Goal: Task Accomplishment & Management: Use online tool/utility

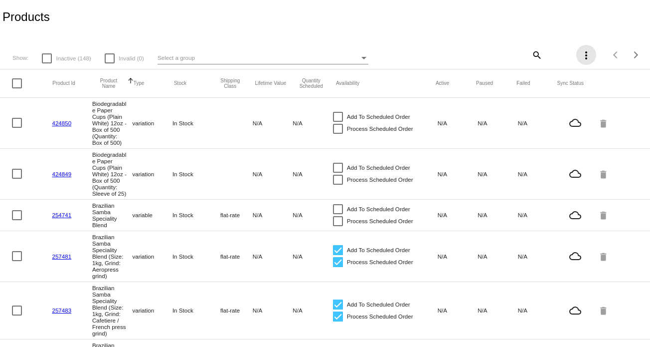
click at [580, 57] on mat-icon "more_vert" at bounding box center [586, 55] width 12 height 12
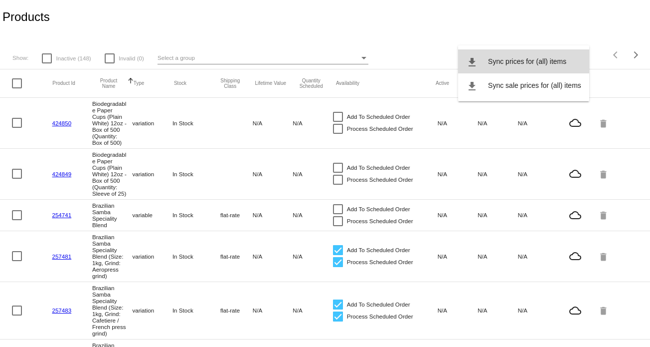
click at [559, 59] on span "Sync prices for (all) items" at bounding box center [527, 61] width 78 height 8
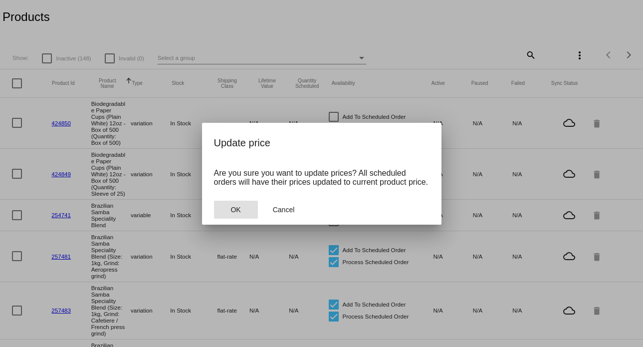
click at [240, 211] on button "OK" at bounding box center [236, 209] width 44 height 18
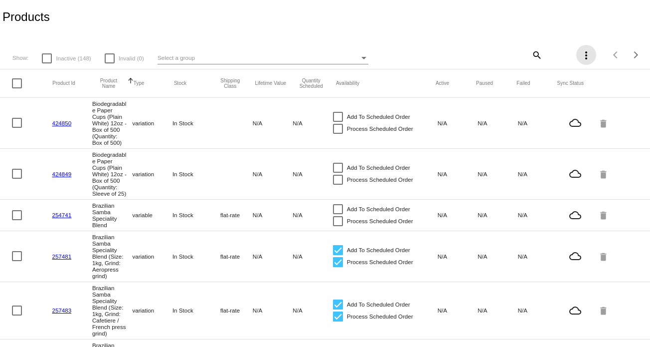
click at [580, 57] on mat-icon "more_vert" at bounding box center [586, 55] width 12 height 12
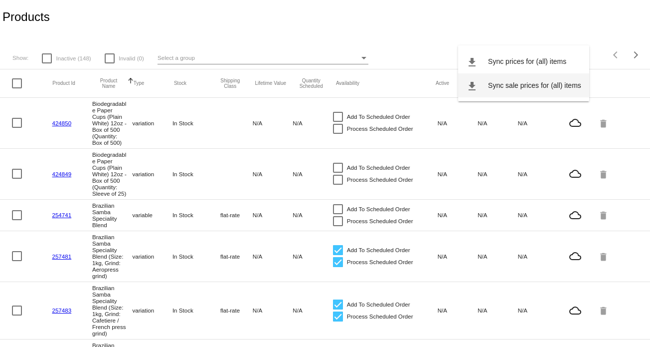
click at [548, 80] on button "file_download Sync sale prices for (all) items" at bounding box center [523, 85] width 131 height 24
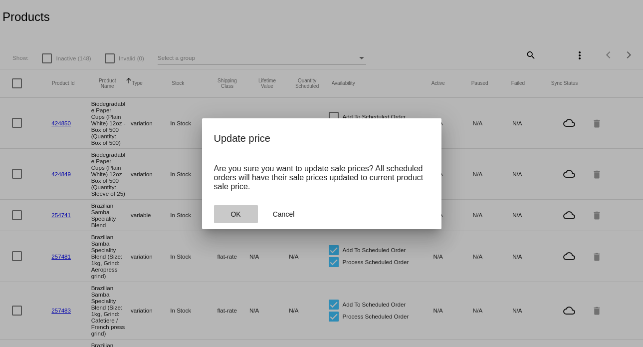
click at [235, 214] on span "OK" at bounding box center [235, 214] width 10 height 8
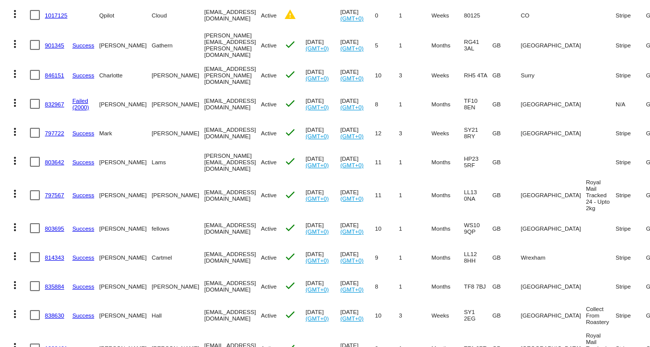
scroll to position [399, 0]
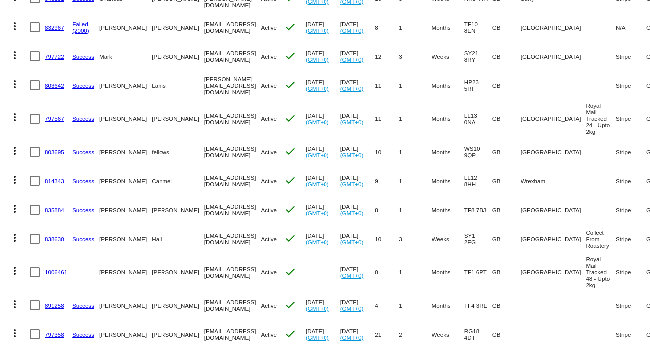
click at [57, 213] on link "835884" at bounding box center [54, 209] width 19 height 6
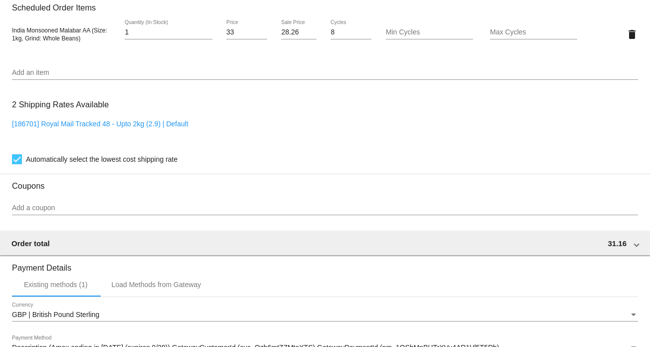
scroll to position [698, 0]
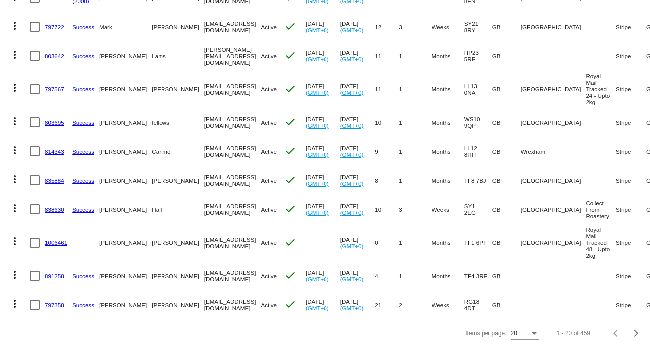
scroll to position [451, 0]
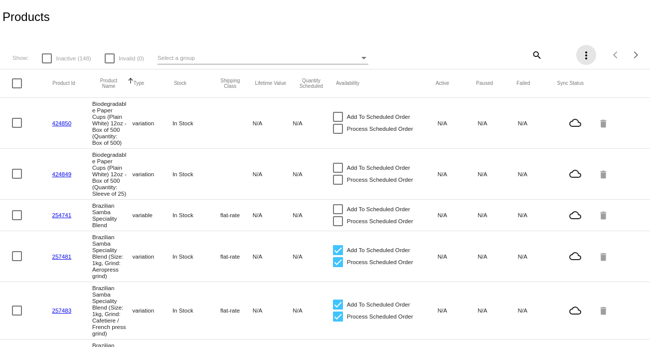
click at [580, 57] on mat-icon "more_vert" at bounding box center [586, 55] width 12 height 12
click at [503, 11] on div at bounding box center [325, 173] width 650 height 347
click at [17, 83] on div at bounding box center [17, 83] width 10 height 10
click at [17, 88] on input "checkbox" at bounding box center [16, 88] width 0 height 0
checkbox input "true"
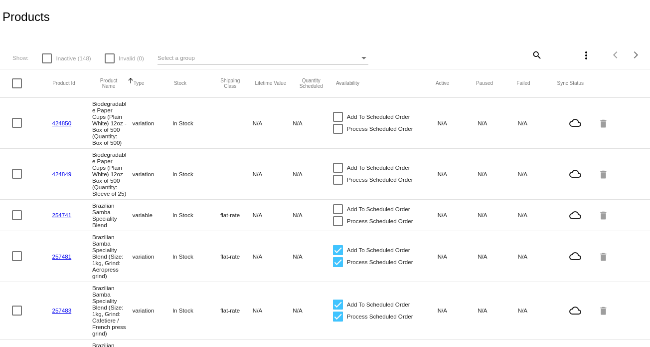
checkbox input "true"
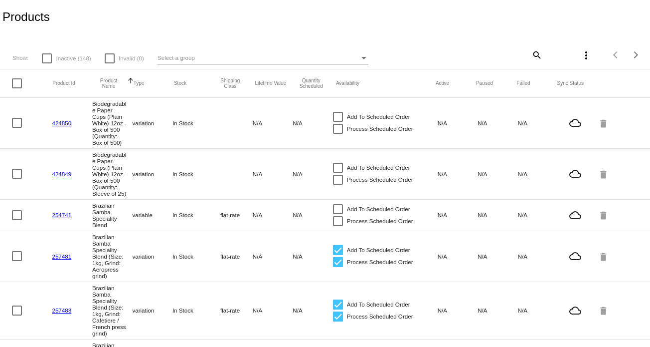
checkbox input "true"
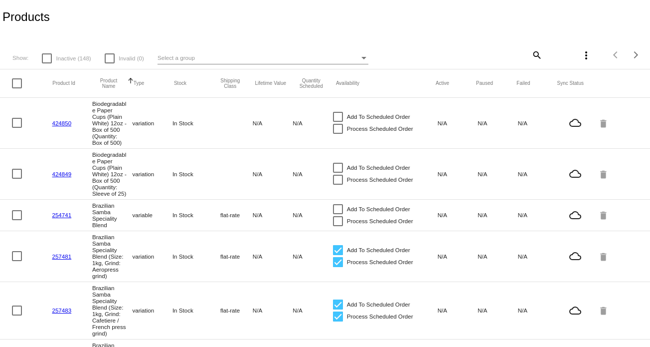
checkbox input "true"
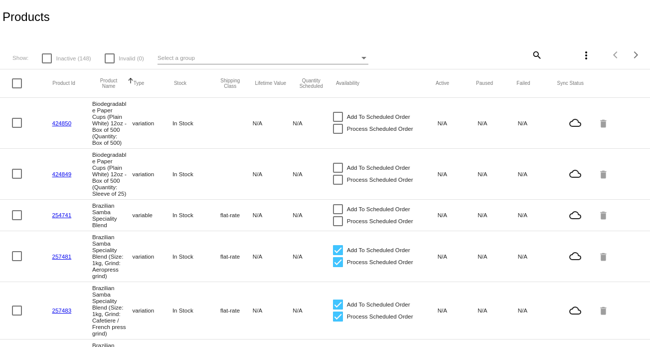
checkbox input "true"
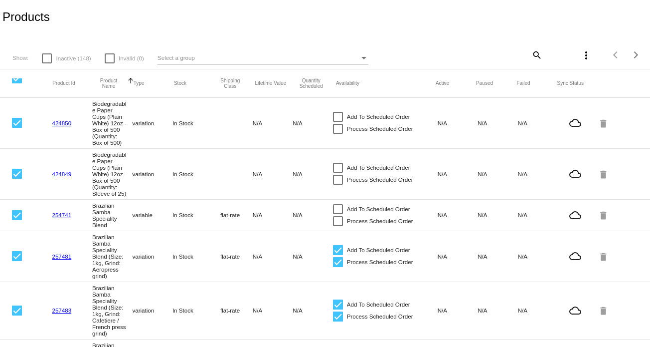
click at [580, 54] on mat-icon "more_vert" at bounding box center [586, 55] width 12 height 12
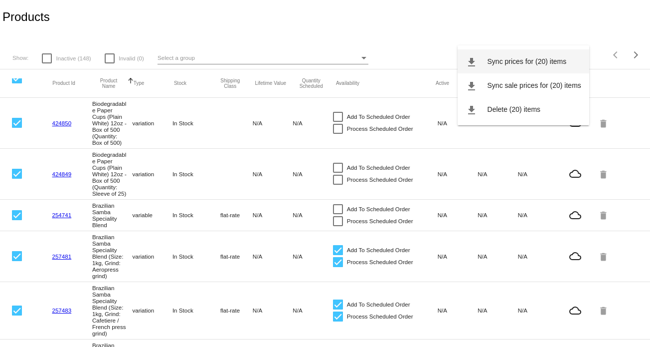
click at [515, 64] on span "Sync prices for (20) items" at bounding box center [527, 61] width 79 height 8
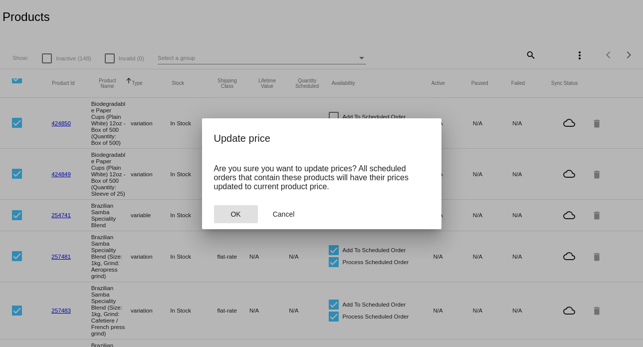
click at [230, 213] on button "OK" at bounding box center [236, 214] width 44 height 18
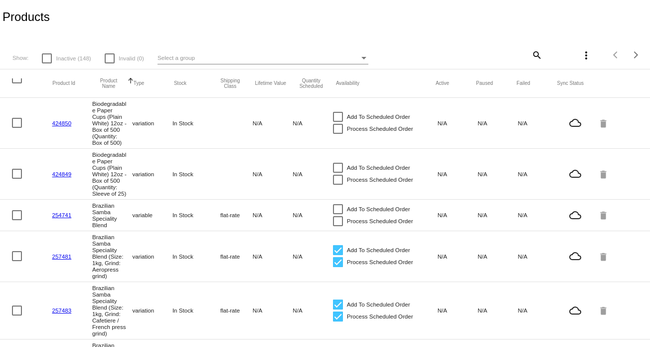
click at [581, 56] on mat-icon "more_vert" at bounding box center [586, 55] width 12 height 12
click at [19, 81] on div at bounding box center [325, 173] width 650 height 347
click at [19, 81] on div at bounding box center [17, 78] width 10 height 10
click at [17, 83] on input "checkbox" at bounding box center [16, 83] width 0 height 0
checkbox input "true"
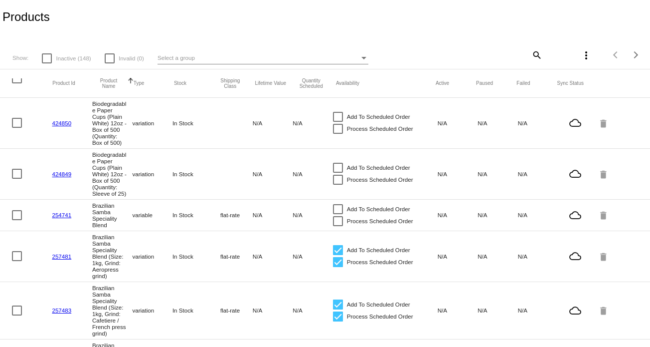
checkbox input "true"
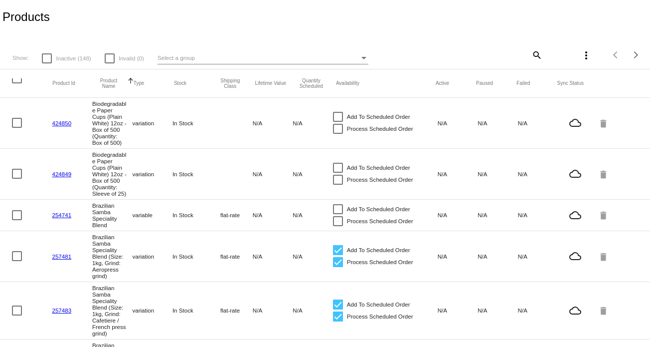
checkbox input "true"
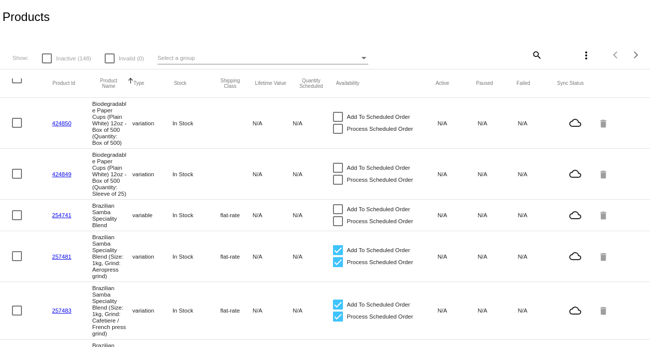
checkbox input "true"
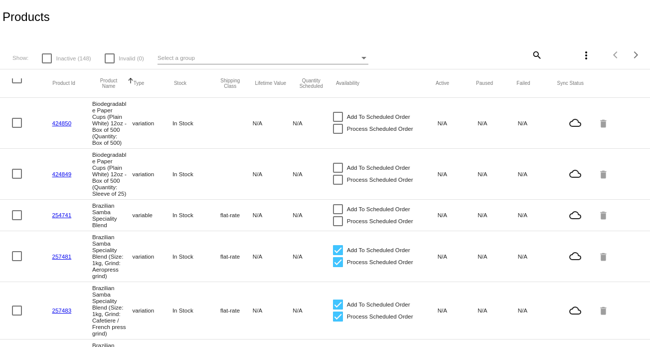
checkbox input "true"
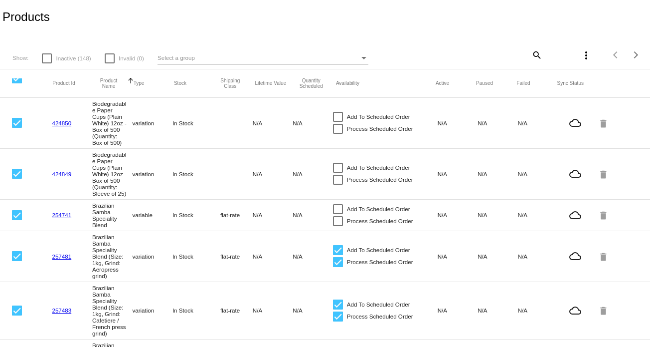
click at [580, 56] on mat-icon "more_vert" at bounding box center [586, 55] width 12 height 12
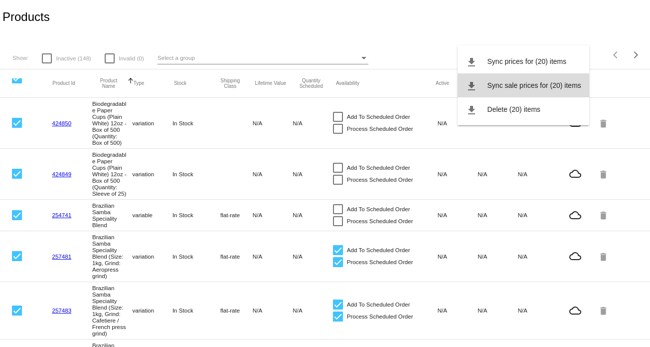
click at [548, 87] on span "Sync sale prices for (20) items" at bounding box center [535, 85] width 94 height 8
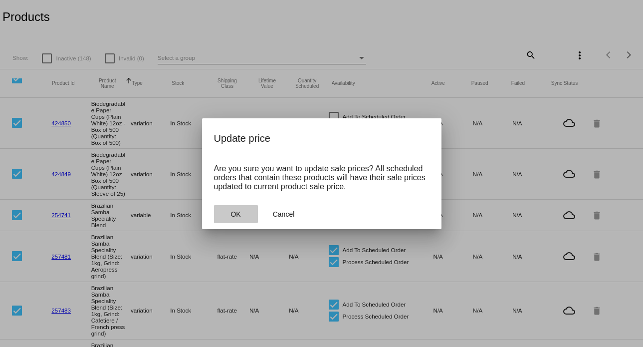
click at [216, 213] on button "OK" at bounding box center [236, 214] width 44 height 18
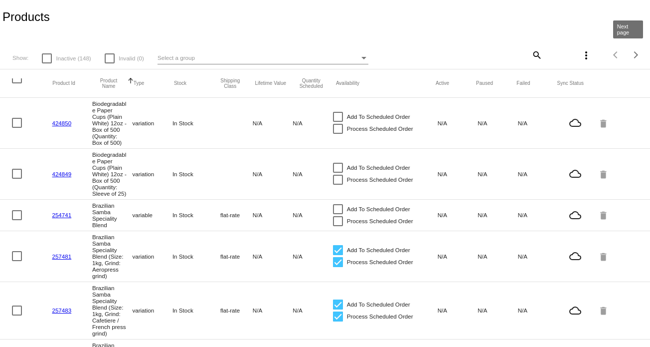
click at [631, 53] on span "Next page" at bounding box center [636, 54] width 20 height 5
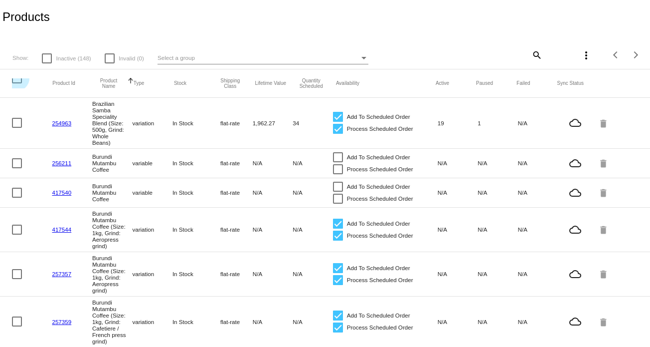
click at [20, 81] on div at bounding box center [17, 78] width 10 height 10
click at [17, 83] on input "checkbox" at bounding box center [16, 83] width 0 height 0
checkbox input "true"
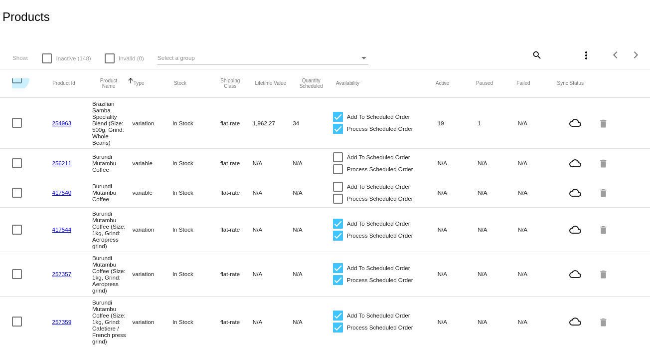
checkbox input "true"
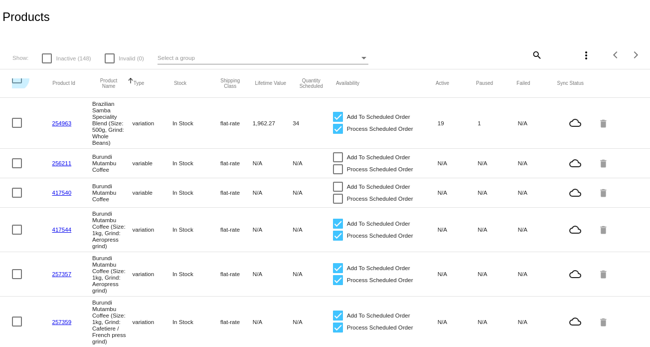
checkbox input "true"
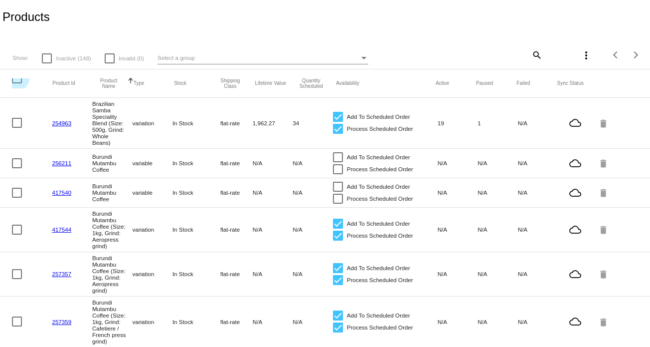
checkbox input "true"
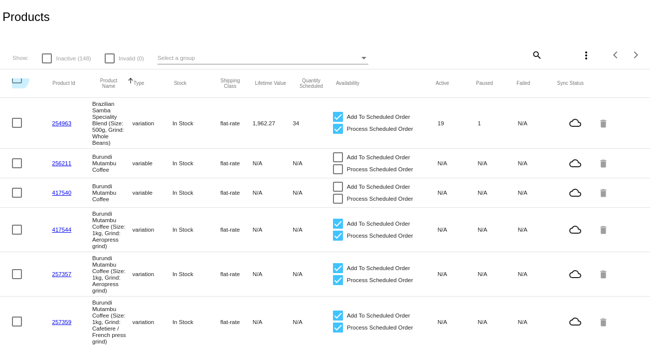
checkbox input "true"
click at [580, 57] on mat-icon "more_vert" at bounding box center [586, 55] width 12 height 12
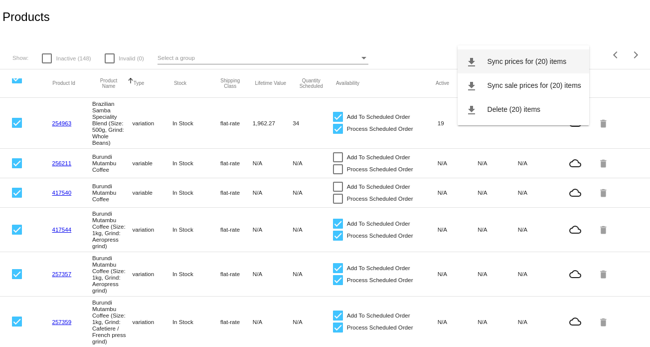
click at [538, 60] on span "Sync prices for (20) items" at bounding box center [527, 61] width 79 height 8
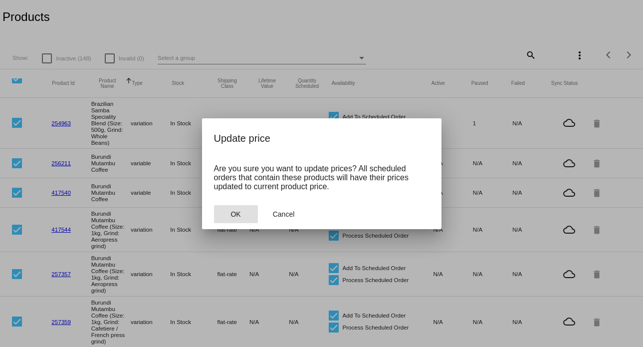
click at [231, 219] on button "OK" at bounding box center [236, 214] width 44 height 18
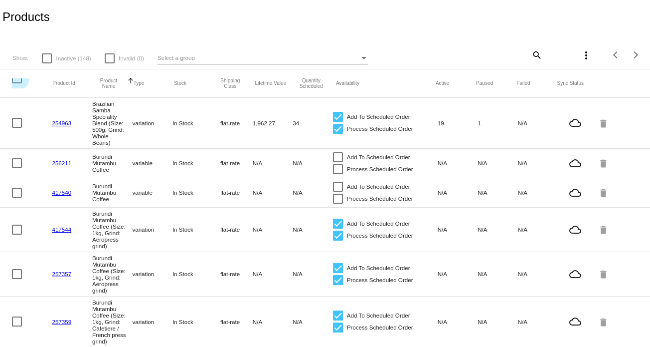
click at [18, 81] on div at bounding box center [17, 78] width 10 height 10
click at [17, 83] on input "checkbox" at bounding box center [16, 83] width 0 height 0
checkbox input "true"
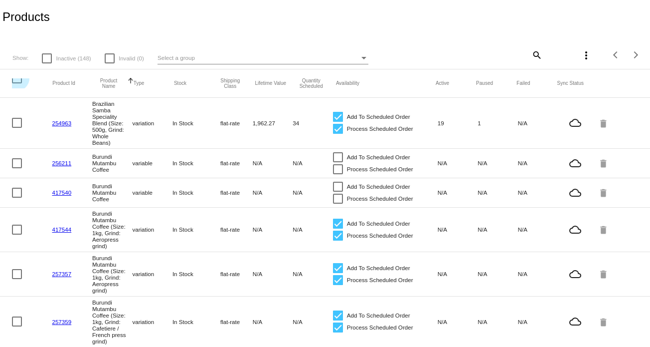
checkbox input "true"
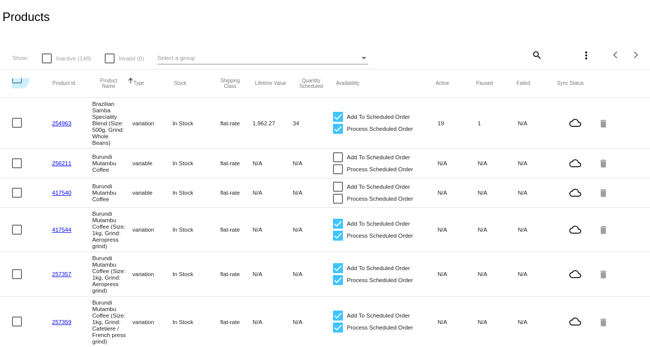
checkbox input "true"
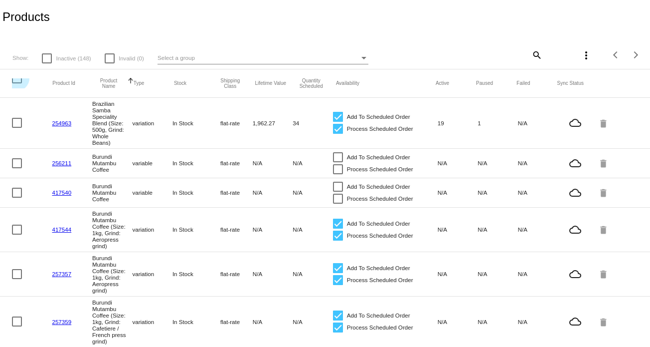
checkbox input "true"
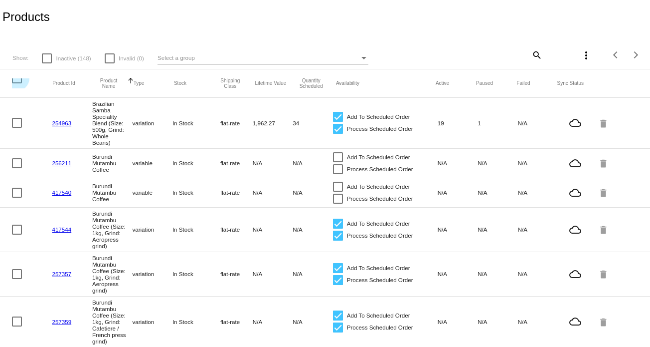
checkbox input "true"
click at [580, 57] on mat-icon "more_vert" at bounding box center [586, 55] width 12 height 12
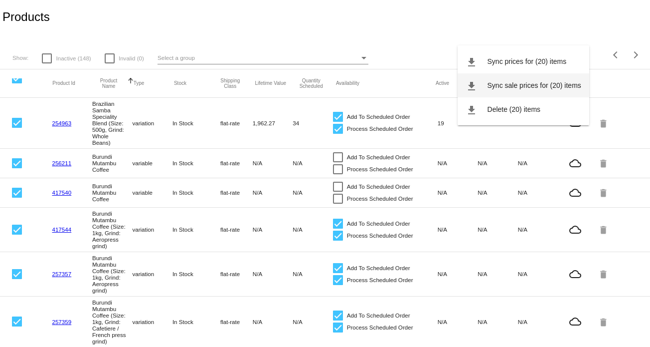
click at [541, 87] on span "Sync sale prices for (20) items" at bounding box center [535, 85] width 94 height 8
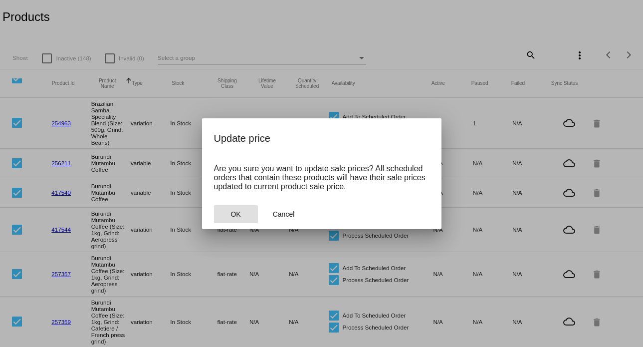
click at [240, 216] on button "OK" at bounding box center [236, 214] width 44 height 18
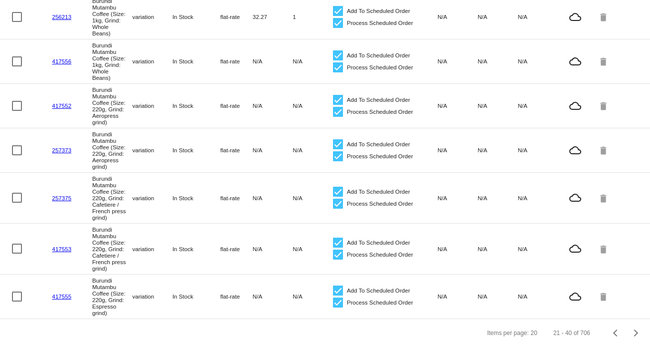
scroll to position [739, 0]
click at [632, 334] on span "Next page" at bounding box center [636, 332] width 20 height 5
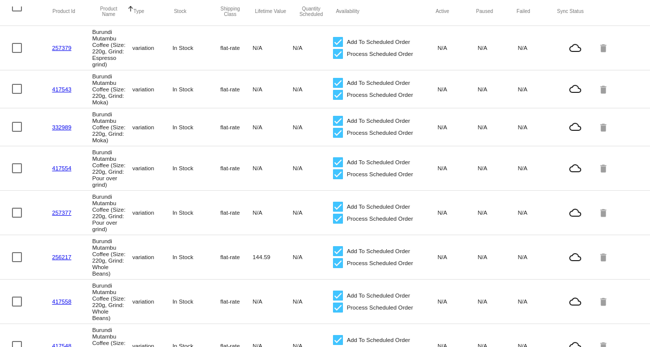
scroll to position [0, 0]
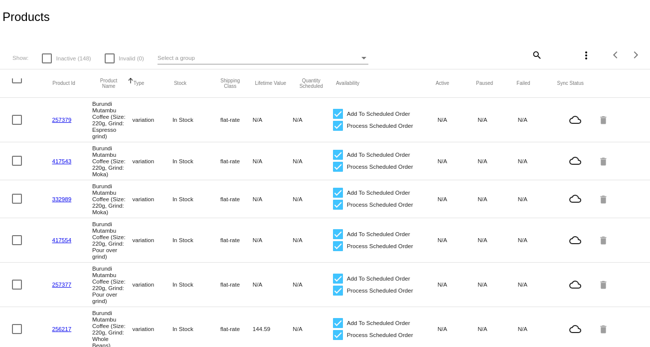
click at [18, 83] on div at bounding box center [17, 78] width 10 height 10
click at [17, 83] on input "checkbox" at bounding box center [16, 83] width 0 height 0
checkbox input "true"
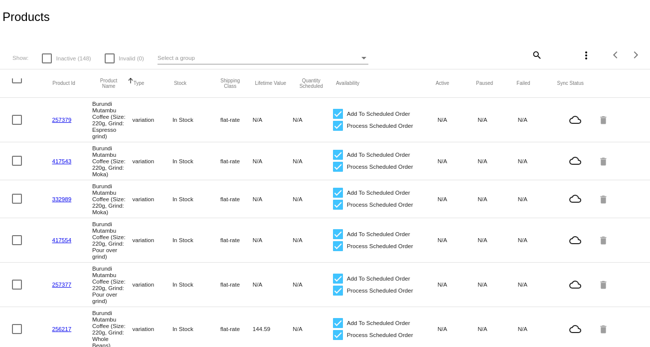
checkbox input "true"
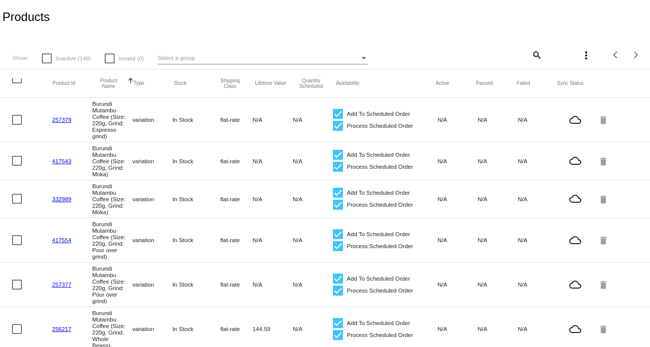
checkbox input "true"
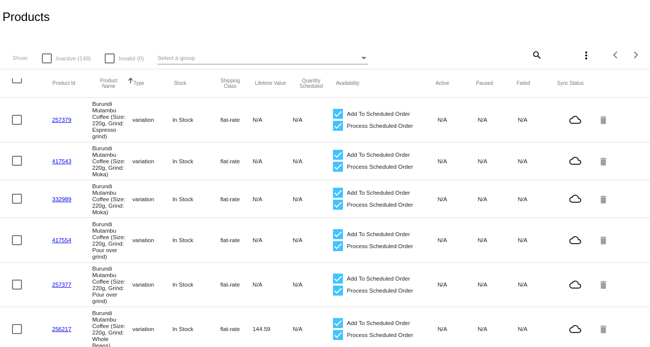
checkbox input "true"
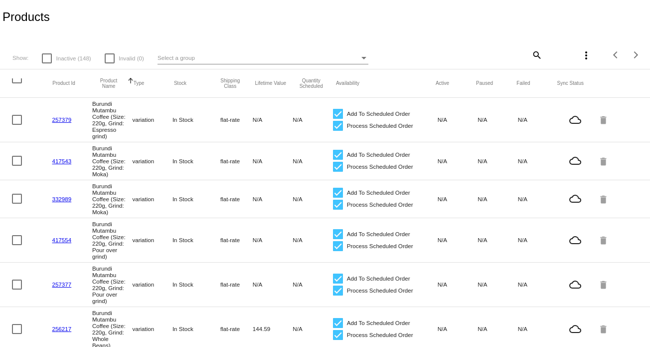
checkbox input "true"
click at [580, 56] on mat-icon "more_vert" at bounding box center [586, 55] width 12 height 12
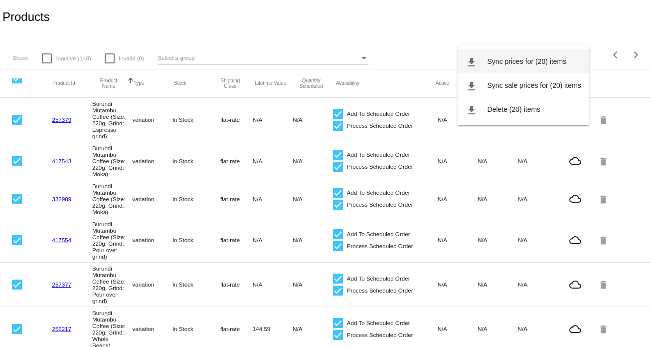
click at [531, 67] on button "file_download Sync prices for (20) items" at bounding box center [524, 61] width 132 height 24
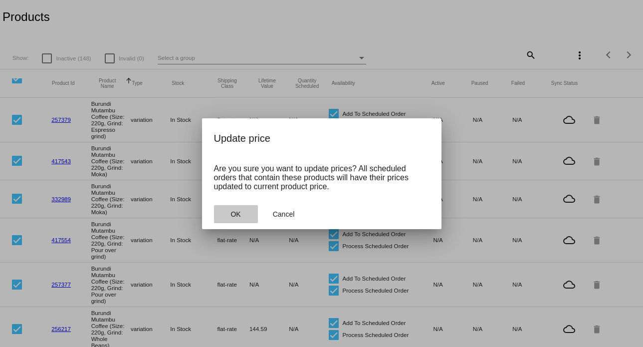
click at [237, 213] on span "OK" at bounding box center [235, 214] width 10 height 8
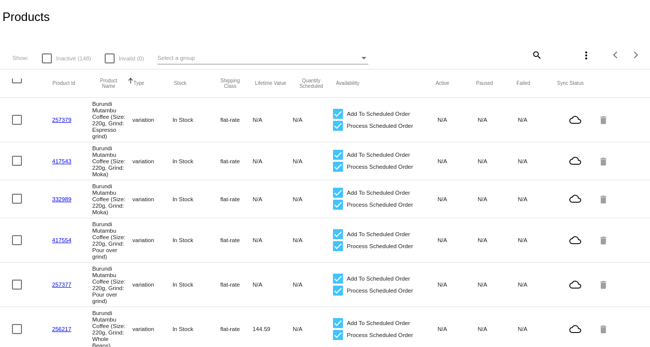
click at [16, 82] on div at bounding box center [17, 78] width 10 height 10
click at [16, 83] on input "checkbox" at bounding box center [16, 83] width 0 height 0
checkbox input "true"
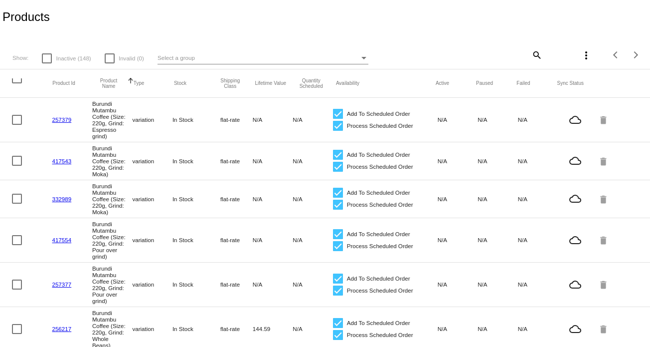
checkbox input "true"
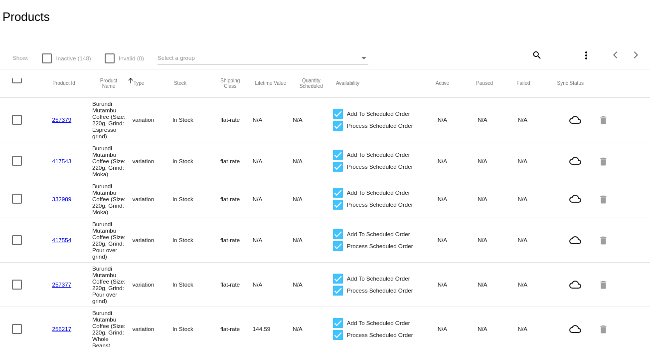
checkbox input "true"
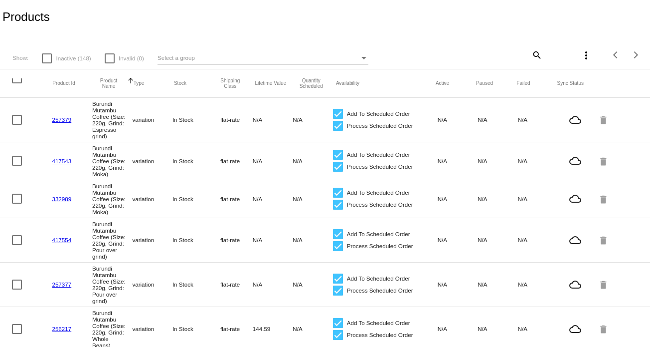
checkbox input "true"
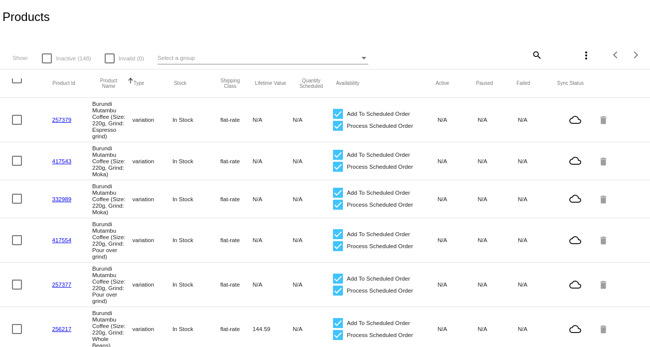
checkbox input "true"
click at [580, 56] on mat-icon "more_vert" at bounding box center [586, 55] width 12 height 12
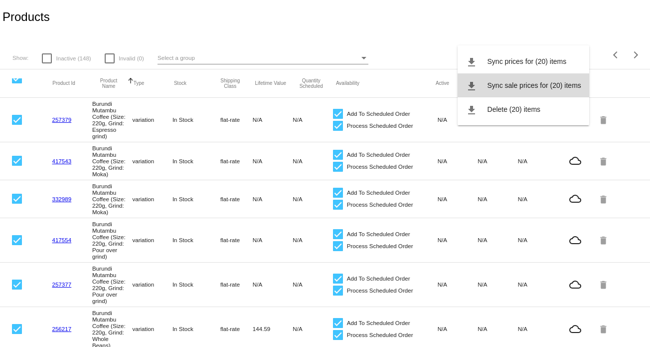
click at [563, 83] on span "Sync sale prices for (20) items" at bounding box center [535, 85] width 94 height 8
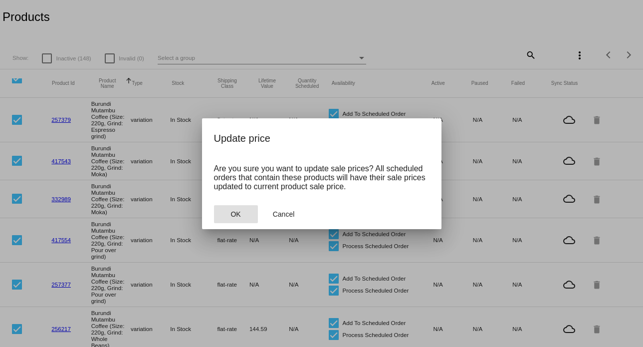
click at [243, 215] on button "OK" at bounding box center [236, 214] width 44 height 18
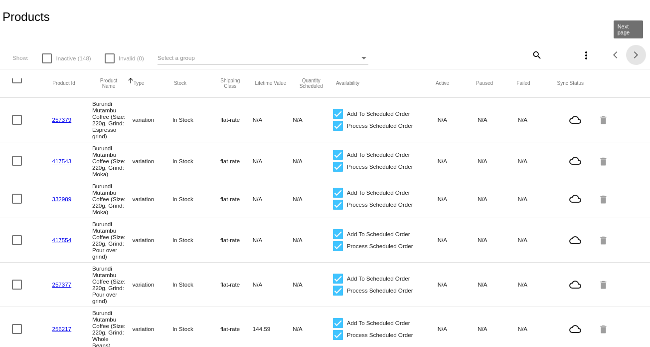
click at [631, 53] on div "Next page" at bounding box center [634, 54] width 7 height 7
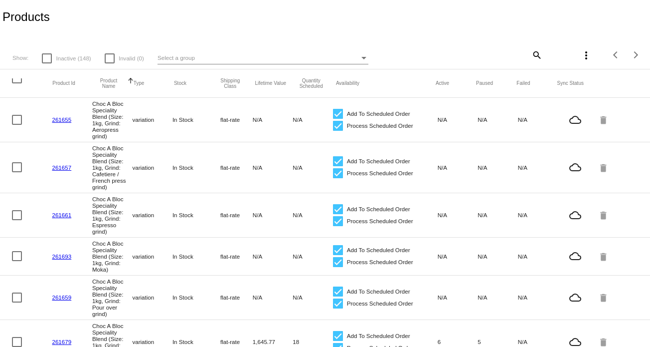
click at [17, 82] on div at bounding box center [17, 78] width 10 height 10
click at [17, 83] on input "checkbox" at bounding box center [16, 83] width 0 height 0
checkbox input "true"
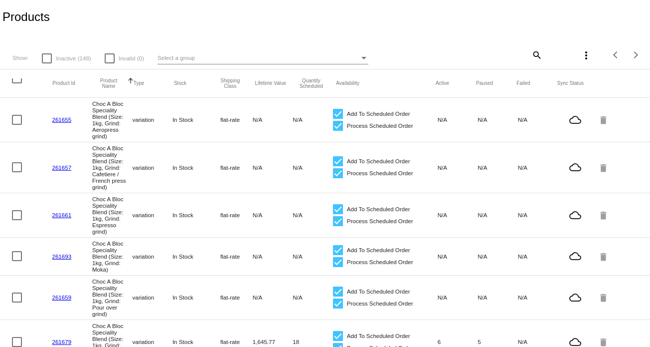
checkbox input "true"
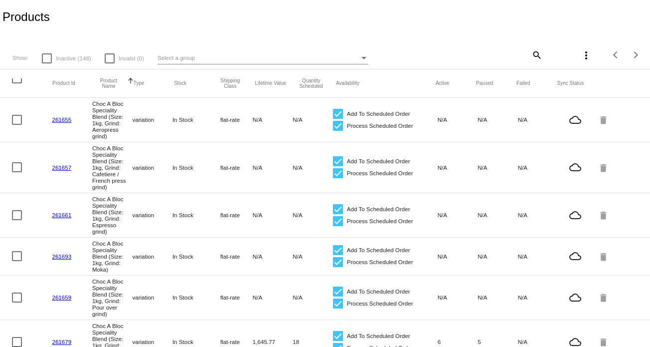
checkbox input "true"
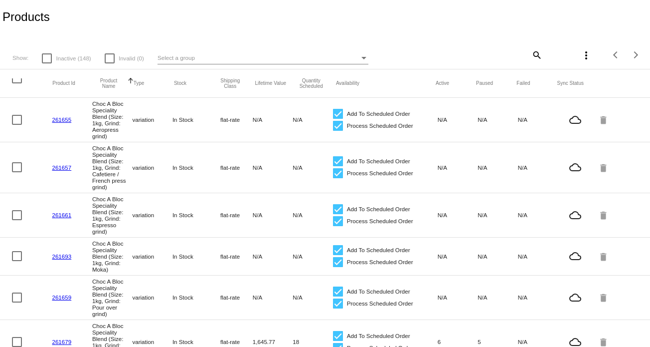
checkbox input "true"
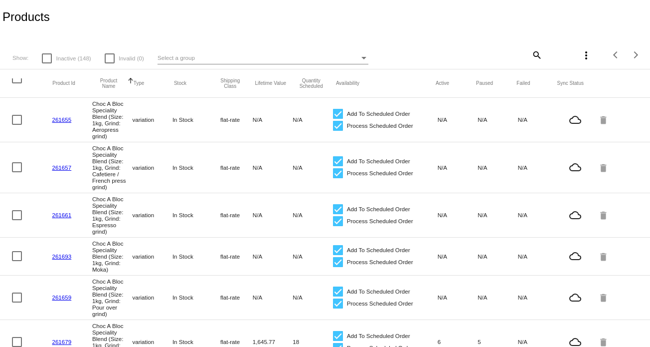
checkbox input "true"
click at [581, 58] on mat-icon "more_vert" at bounding box center [586, 55] width 12 height 12
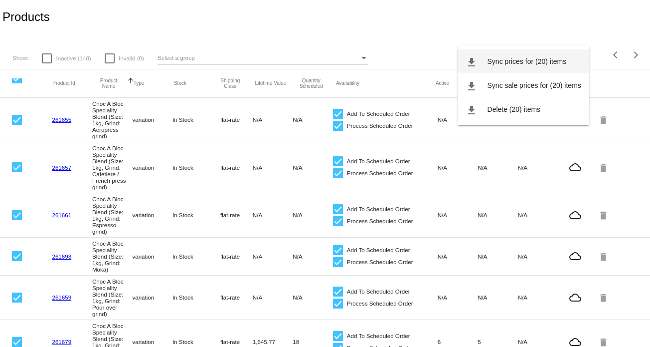
click at [538, 64] on span "Sync prices for (20) items" at bounding box center [527, 61] width 79 height 8
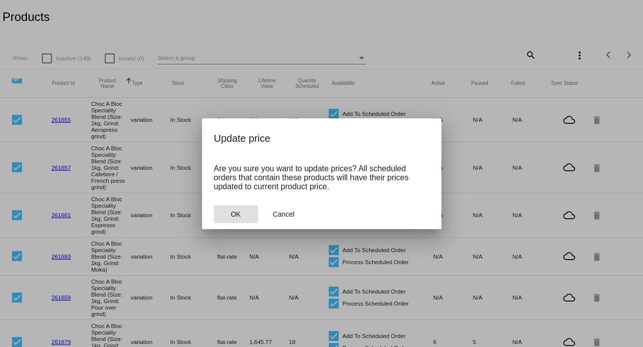
click at [227, 216] on button "OK" at bounding box center [236, 214] width 44 height 18
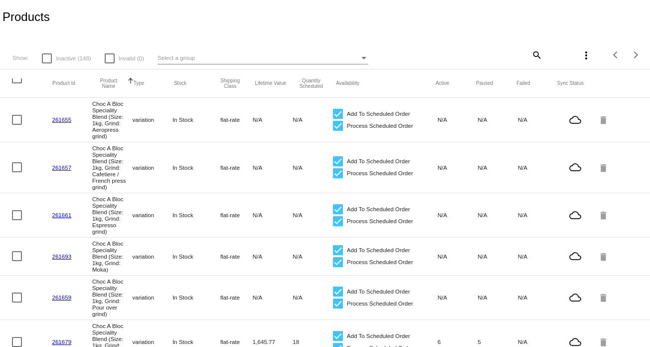
click at [17, 83] on div at bounding box center [17, 78] width 10 height 10
click at [17, 83] on input "checkbox" at bounding box center [16, 83] width 0 height 0
checkbox input "true"
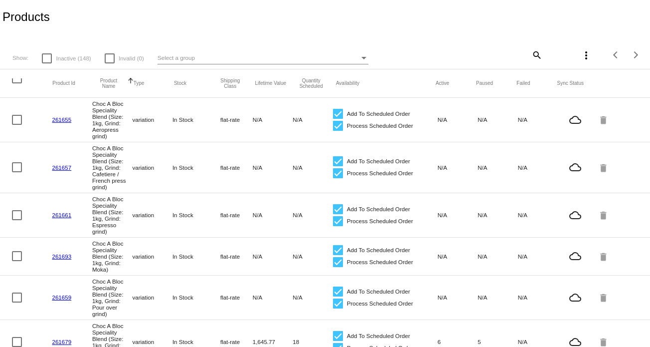
checkbox input "true"
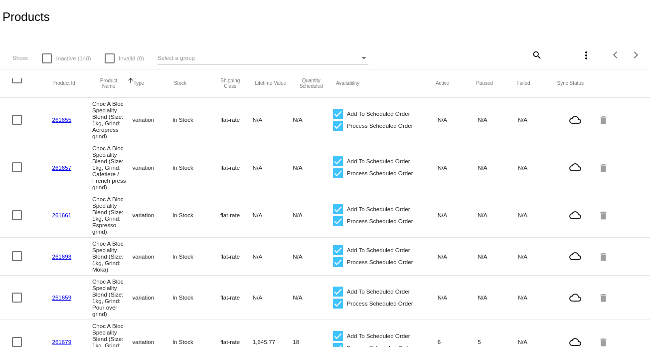
checkbox input "true"
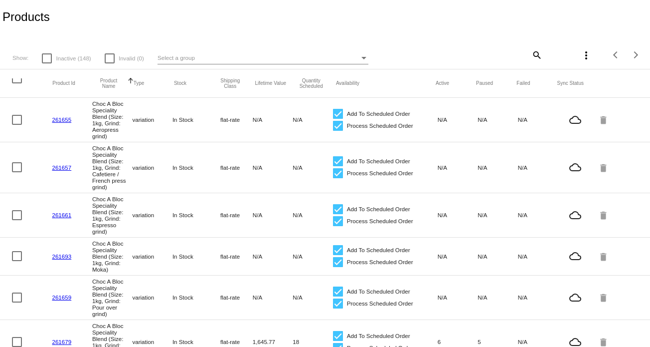
checkbox input "true"
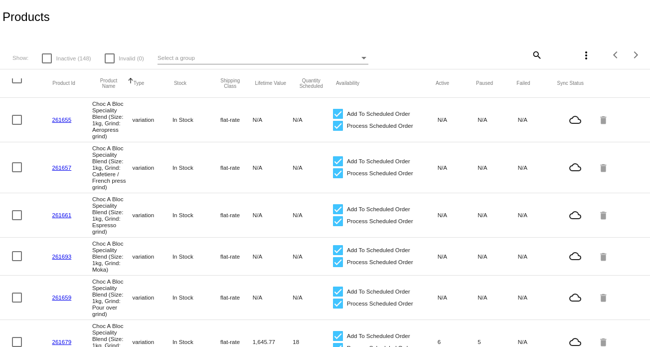
checkbox input "true"
click at [580, 56] on mat-icon "more_vert" at bounding box center [586, 55] width 12 height 12
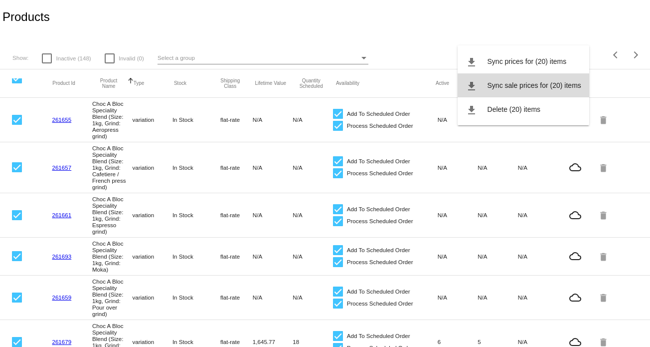
click at [558, 81] on span "Sync sale prices for (20) items" at bounding box center [535, 85] width 94 height 8
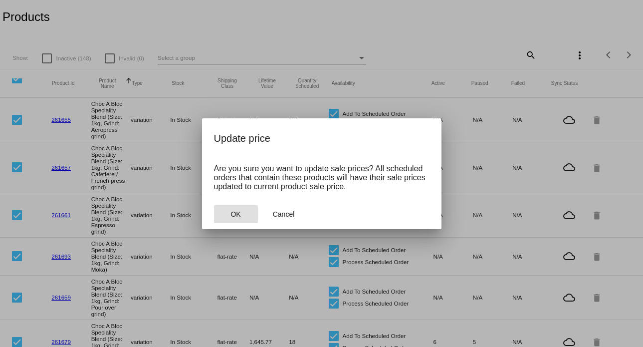
click at [222, 207] on button "OK" at bounding box center [236, 214] width 44 height 18
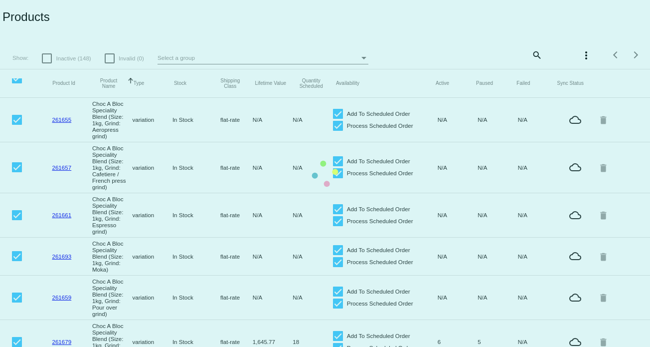
checkbox input "false"
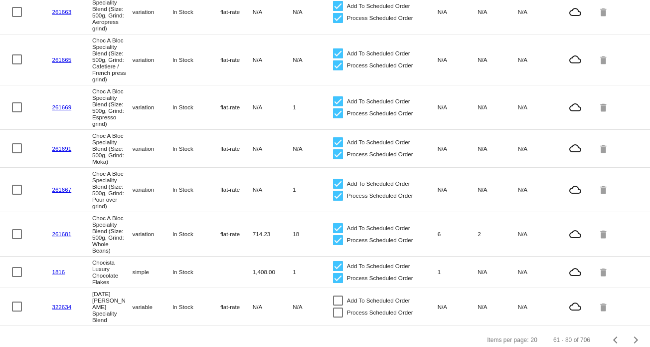
scroll to position [727, 0]
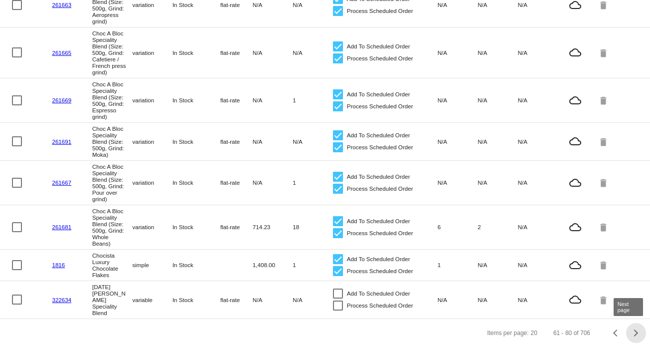
click at [631, 333] on div "Next page" at bounding box center [634, 332] width 7 height 7
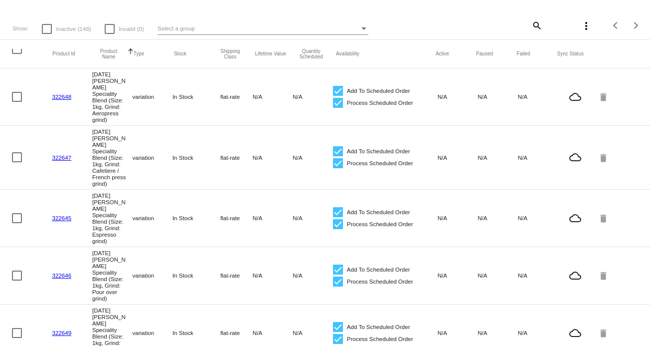
scroll to position [0, 0]
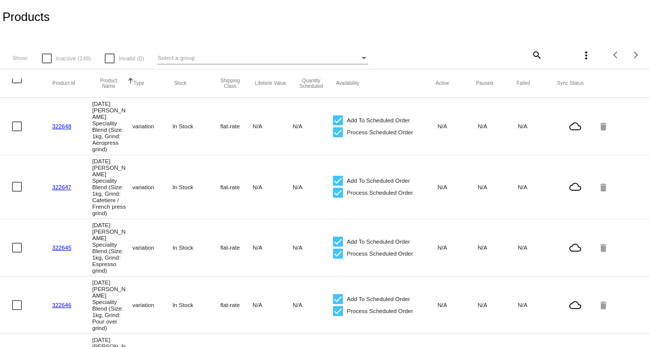
click at [48, 59] on div at bounding box center [47, 58] width 10 height 10
click at [47, 63] on input "Inactive (148)" at bounding box center [46, 63] width 0 height 0
click at [18, 77] on mat-header-row "Product Id Product Name Sorted by ProductName ascending Type Stock Shipping Cla…" at bounding box center [325, 83] width 650 height 28
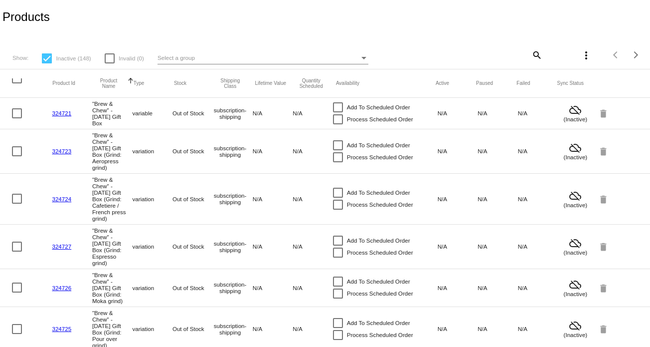
click at [46, 55] on div at bounding box center [47, 58] width 10 height 10
click at [46, 63] on input "Inactive (148)" at bounding box center [46, 63] width 0 height 0
checkbox input "false"
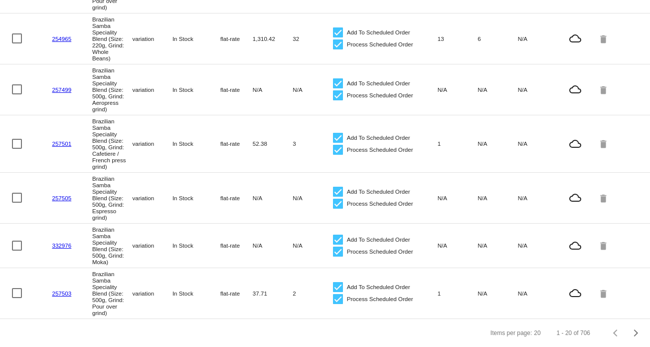
scroll to position [878, 0]
click at [631, 332] on div "Next page" at bounding box center [634, 332] width 7 height 7
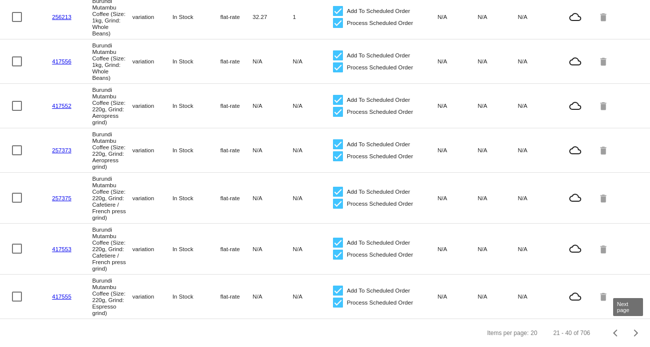
scroll to position [739, 0]
click at [631, 332] on div "Next page" at bounding box center [634, 332] width 7 height 7
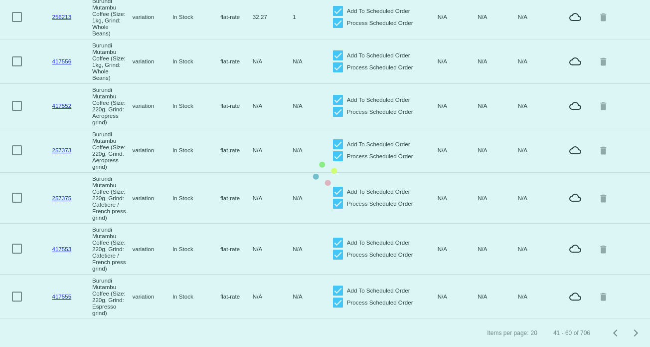
scroll to position [722, 0]
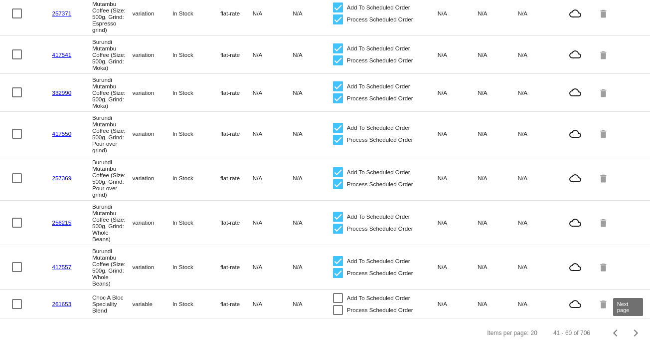
click at [631, 332] on div "Next page" at bounding box center [634, 332] width 7 height 7
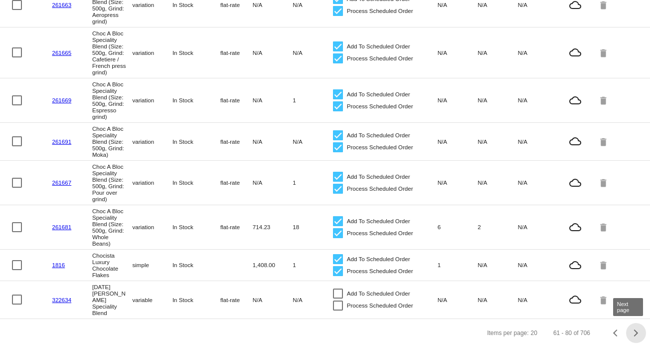
click at [631, 333] on div "Next page" at bounding box center [634, 332] width 7 height 7
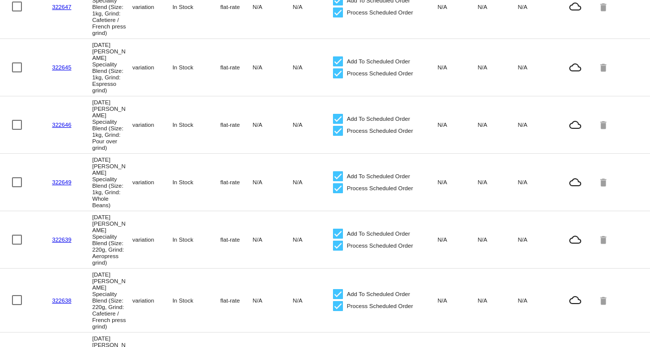
scroll to position [0, 0]
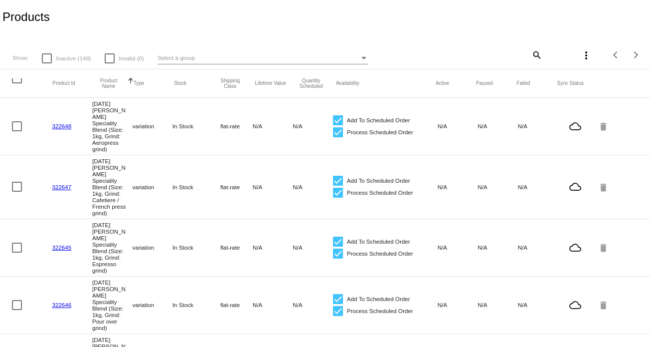
click at [18, 80] on div at bounding box center [17, 78] width 10 height 10
click at [17, 83] on input "checkbox" at bounding box center [16, 83] width 0 height 0
checkbox input "true"
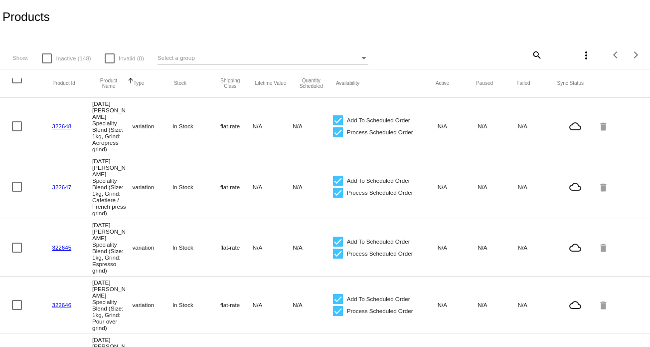
checkbox input "true"
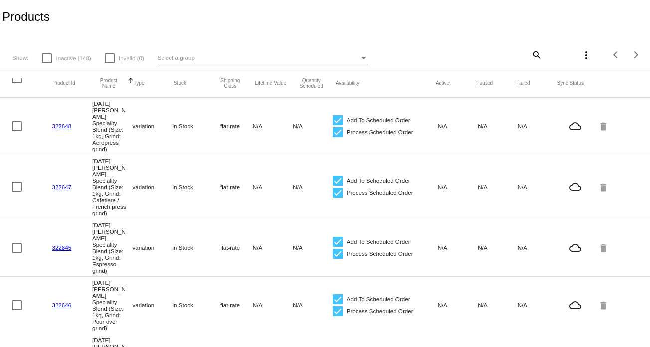
checkbox input "true"
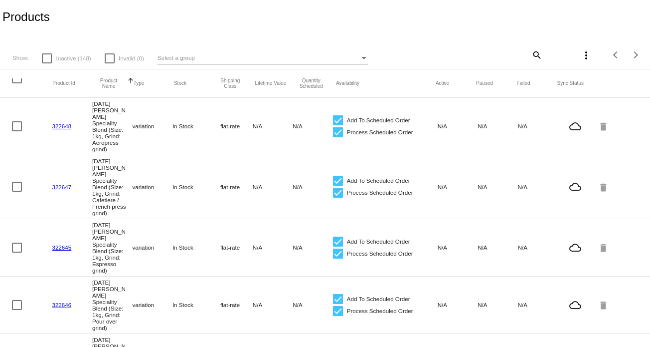
checkbox input "true"
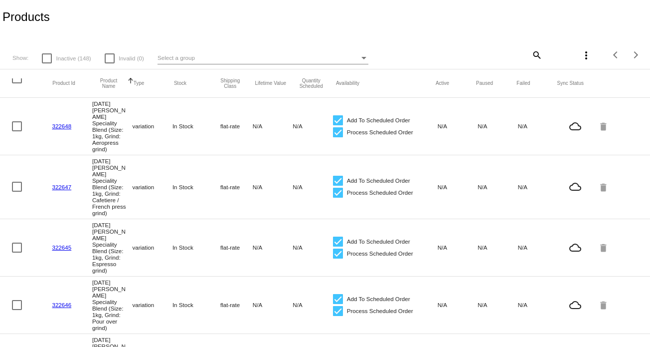
checkbox input "true"
click at [580, 59] on mat-icon "more_vert" at bounding box center [586, 55] width 12 height 12
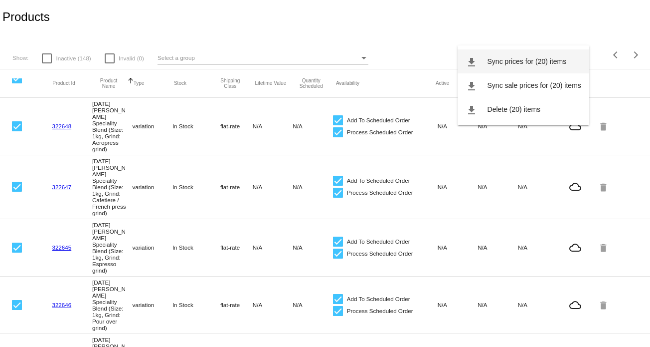
click at [537, 61] on span "Sync prices for (20) items" at bounding box center [527, 61] width 79 height 8
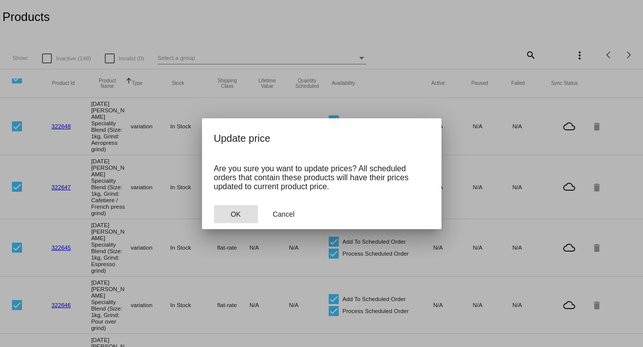
click at [235, 209] on button "OK" at bounding box center [236, 214] width 44 height 18
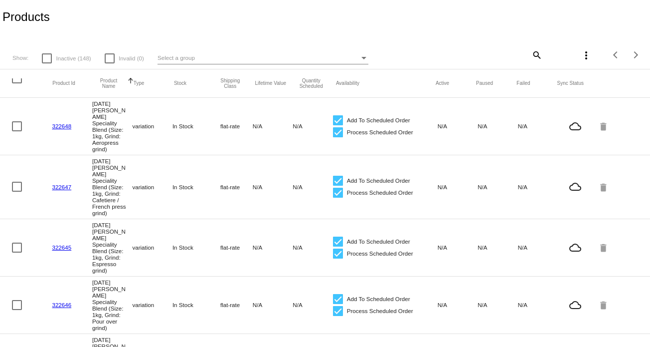
click at [18, 80] on div at bounding box center [17, 78] width 10 height 10
click at [17, 83] on input "checkbox" at bounding box center [16, 83] width 0 height 0
checkbox input "true"
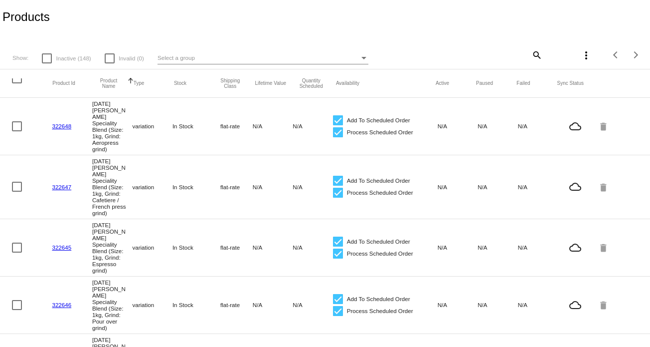
checkbox input "true"
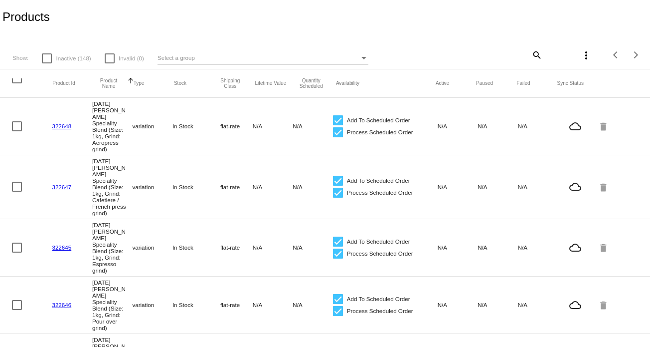
checkbox input "true"
click at [580, 56] on mat-icon "more_vert" at bounding box center [586, 55] width 12 height 12
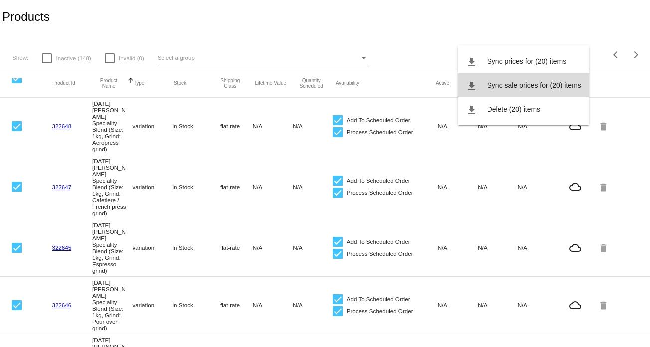
click at [564, 86] on span "Sync sale prices for (20) items" at bounding box center [535, 85] width 94 height 8
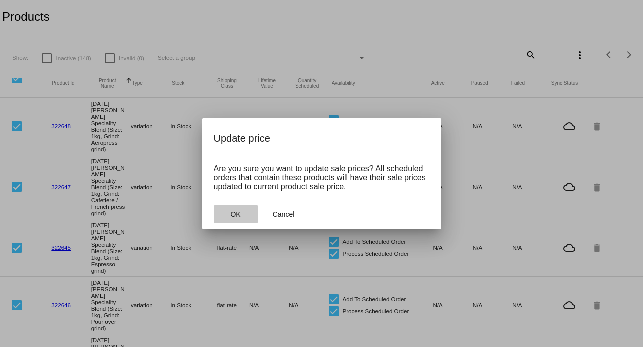
click at [235, 217] on span "OK" at bounding box center [235, 214] width 10 height 8
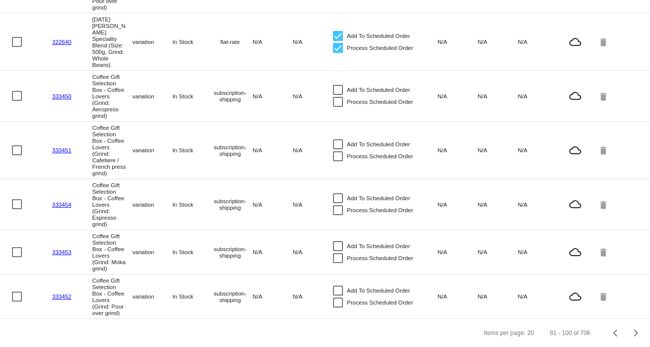
scroll to position [914, 0]
click at [631, 332] on div "Next page" at bounding box center [634, 332] width 7 height 7
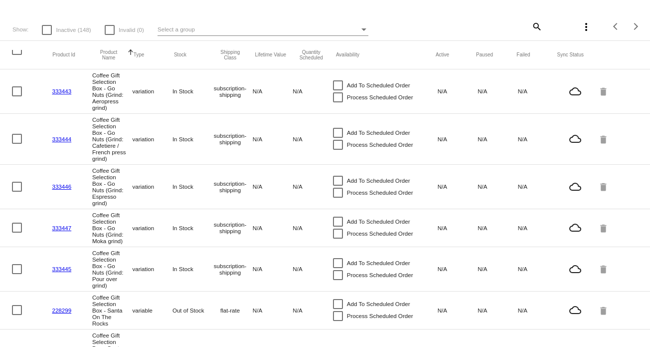
scroll to position [0, 0]
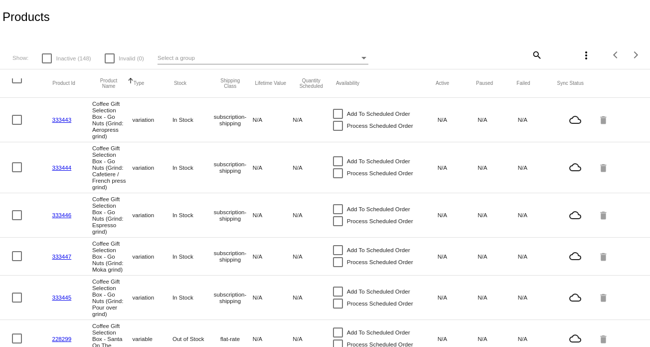
click at [18, 83] on div at bounding box center [17, 78] width 10 height 10
click at [17, 83] on input "checkbox" at bounding box center [16, 83] width 0 height 0
click at [580, 53] on mat-icon "more_vert" at bounding box center [586, 55] width 12 height 12
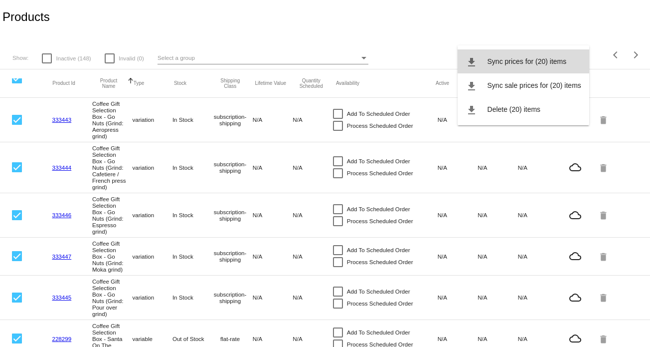
click at [540, 61] on span "Sync prices for (20) items" at bounding box center [527, 61] width 79 height 8
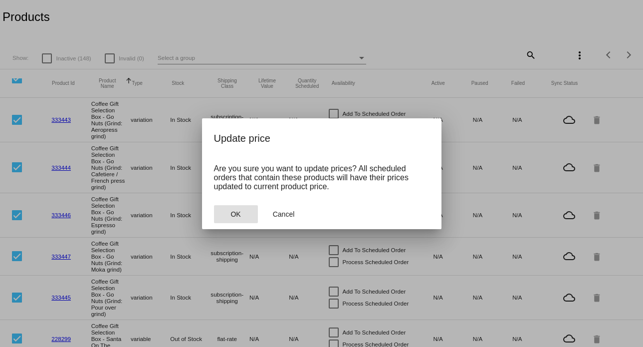
click at [245, 216] on button "OK" at bounding box center [236, 214] width 44 height 18
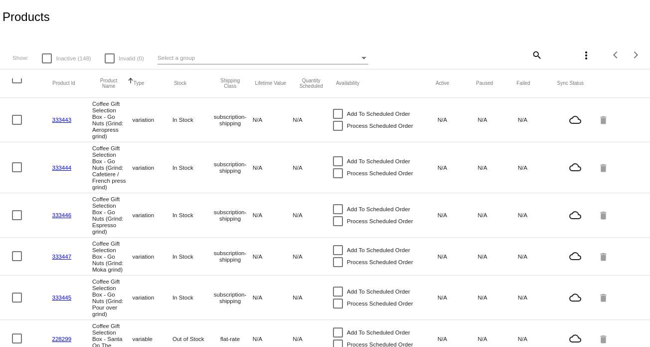
click at [18, 81] on div at bounding box center [17, 78] width 10 height 10
click at [17, 83] on input "checkbox" at bounding box center [16, 83] width 0 height 0
click at [580, 54] on mat-icon "more_vert" at bounding box center [586, 55] width 12 height 12
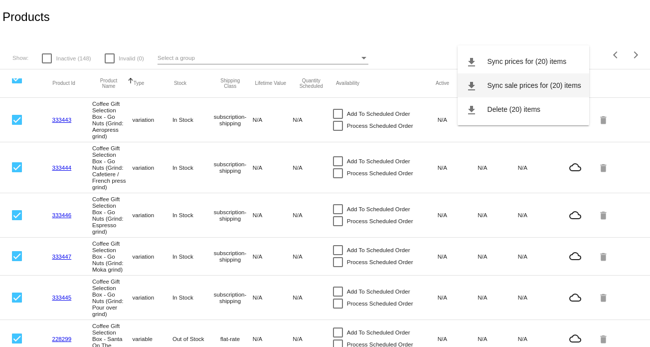
click at [552, 86] on span "Sync sale prices for (20) items" at bounding box center [535, 85] width 94 height 8
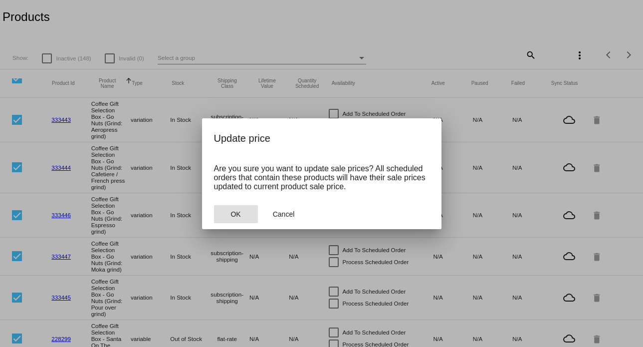
click at [245, 214] on button "OK" at bounding box center [236, 214] width 44 height 18
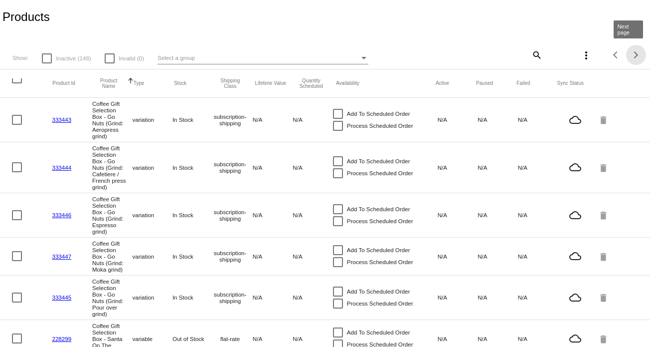
click at [629, 57] on span "Next page" at bounding box center [636, 54] width 20 height 5
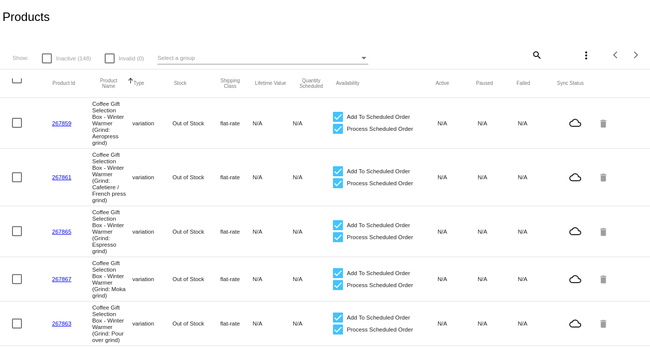
click at [19, 81] on div at bounding box center [17, 78] width 10 height 10
click at [17, 83] on input "checkbox" at bounding box center [16, 83] width 0 height 0
click at [580, 55] on mat-icon "more_vert" at bounding box center [586, 55] width 12 height 12
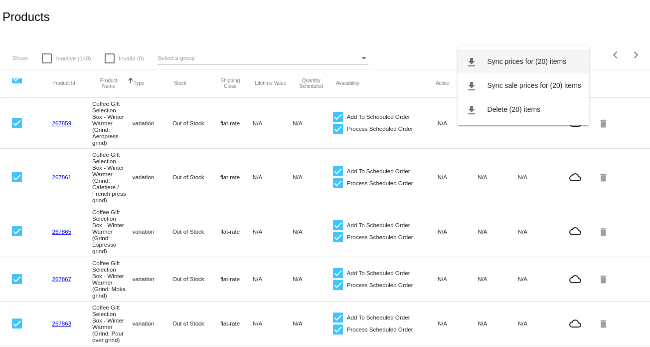
click at [531, 63] on span "Sync prices for (20) items" at bounding box center [527, 61] width 79 height 8
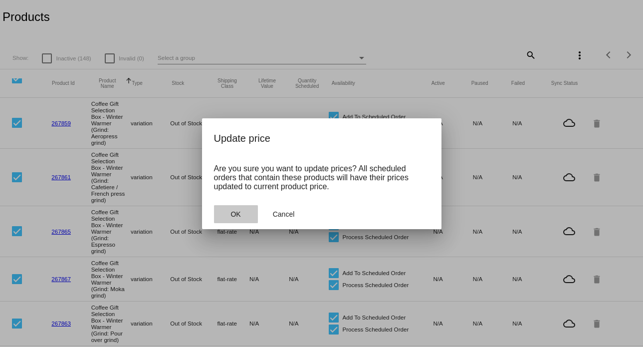
click at [239, 213] on span "OK" at bounding box center [235, 214] width 10 height 8
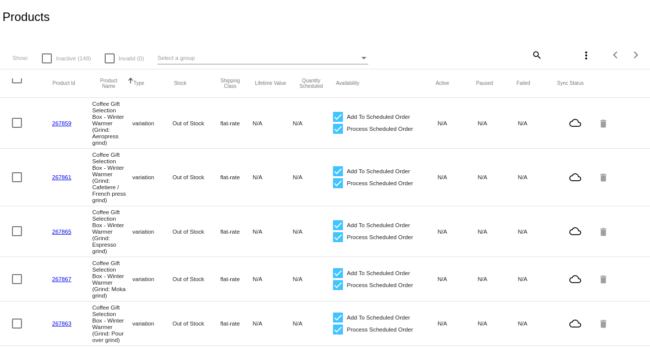
click at [16, 81] on div at bounding box center [17, 78] width 10 height 10
click at [16, 83] on input "checkbox" at bounding box center [16, 83] width 0 height 0
click at [580, 55] on mat-icon "more_vert" at bounding box center [586, 55] width 12 height 12
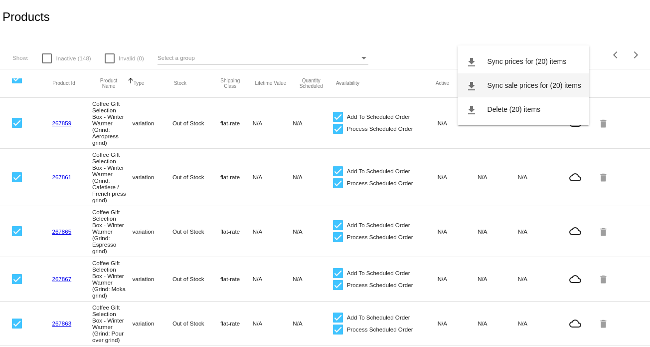
click at [544, 84] on span "Sync sale prices for (20) items" at bounding box center [535, 85] width 94 height 8
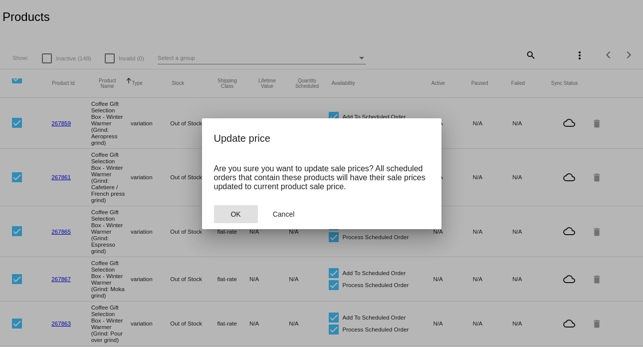
click at [240, 212] on button "OK" at bounding box center [236, 214] width 44 height 18
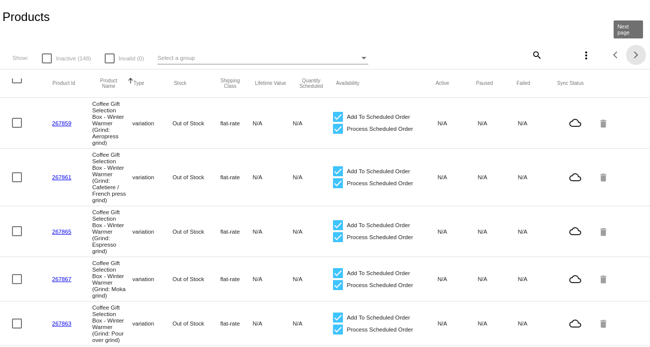
click at [630, 55] on span "Next page" at bounding box center [636, 54] width 20 height 5
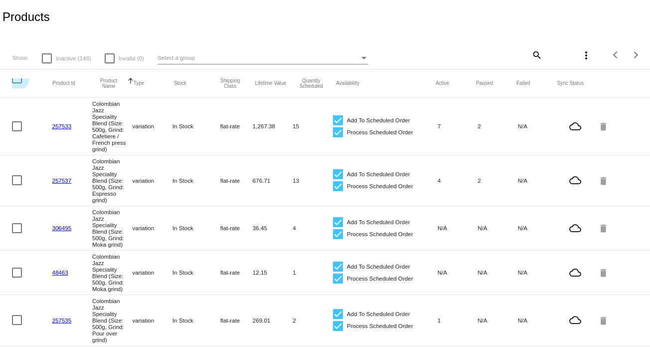
click at [18, 81] on div at bounding box center [17, 78] width 10 height 10
click at [17, 83] on input "checkbox" at bounding box center [16, 83] width 0 height 0
click at [583, 56] on mat-icon "more_vert" at bounding box center [586, 55] width 12 height 12
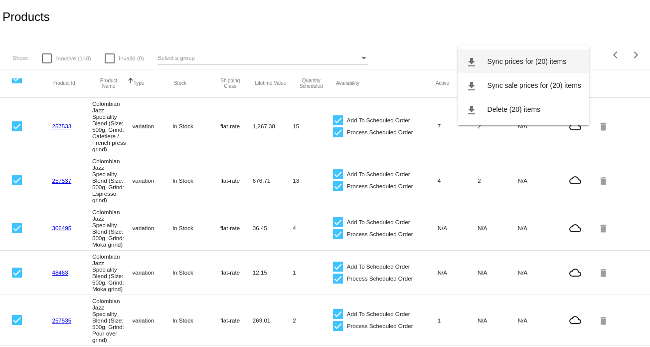
click at [534, 64] on span "Sync prices for (20) items" at bounding box center [527, 61] width 79 height 8
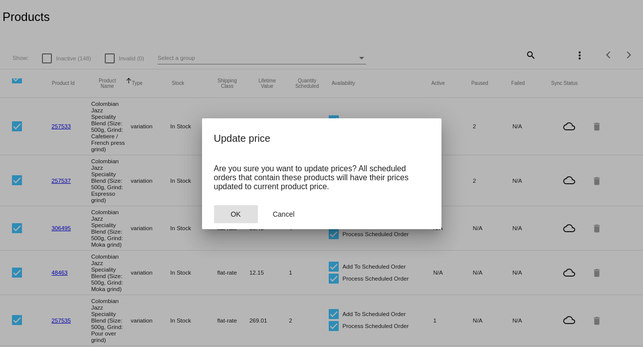
click at [234, 213] on span "OK" at bounding box center [235, 214] width 10 height 8
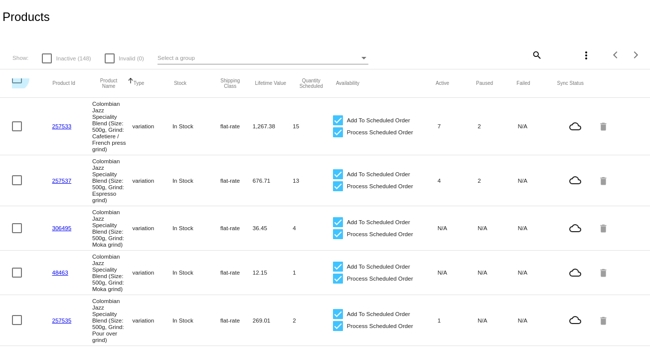
click at [16, 83] on div at bounding box center [17, 78] width 10 height 10
click at [16, 83] on input "checkbox" at bounding box center [16, 83] width 0 height 0
click at [581, 60] on mat-icon "more_vert" at bounding box center [586, 55] width 12 height 12
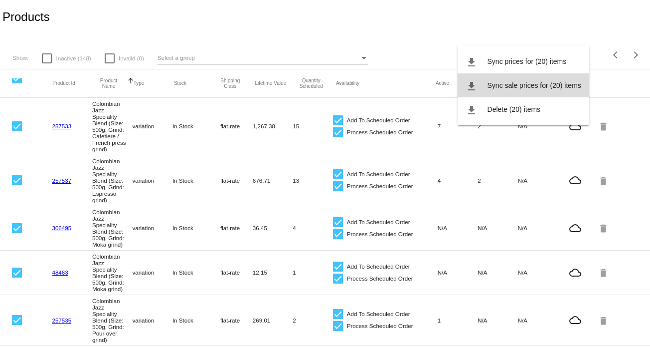
click at [565, 80] on button "file_download Sync sale prices for (20) items" at bounding box center [524, 85] width 132 height 24
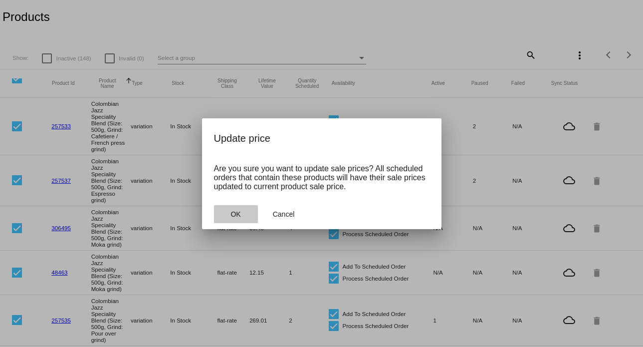
click at [243, 219] on button "OK" at bounding box center [236, 214] width 44 height 18
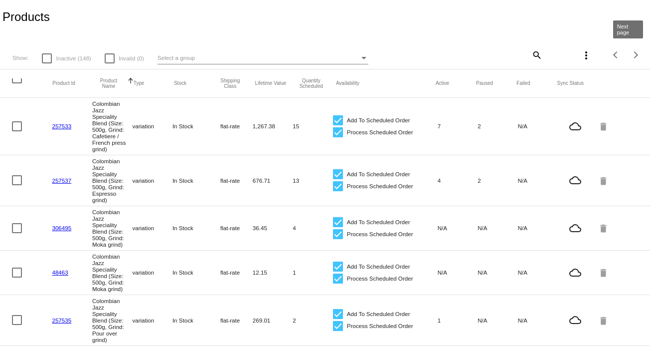
click at [631, 56] on div "Next page" at bounding box center [634, 54] width 7 height 7
click at [17, 82] on div at bounding box center [17, 78] width 10 height 10
click at [17, 83] on input "checkbox" at bounding box center [16, 83] width 0 height 0
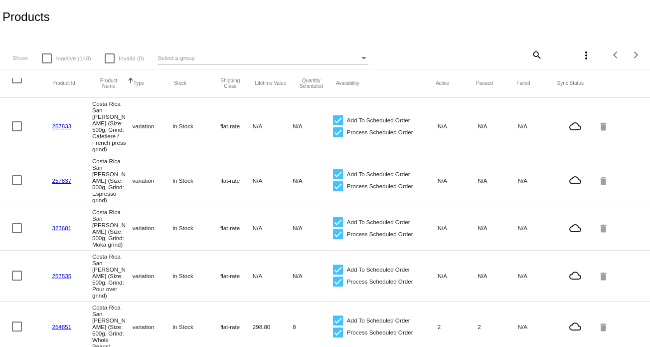
click at [18, 81] on div at bounding box center [17, 78] width 10 height 10
click at [17, 83] on input "checkbox" at bounding box center [16, 83] width 0 height 0
click at [580, 55] on mat-icon "more_vert" at bounding box center [586, 55] width 12 height 12
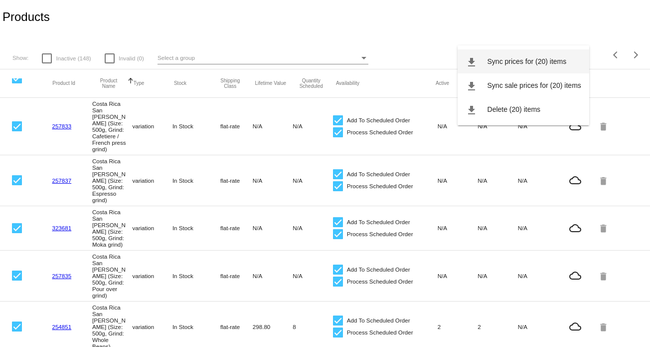
click at [538, 64] on span "Sync prices for (20) items" at bounding box center [527, 61] width 79 height 8
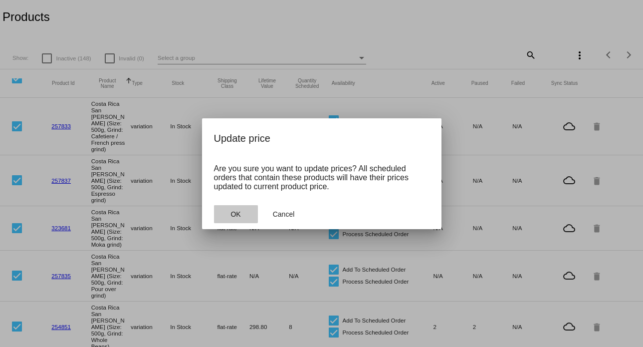
click at [230, 210] on button "OK" at bounding box center [236, 214] width 44 height 18
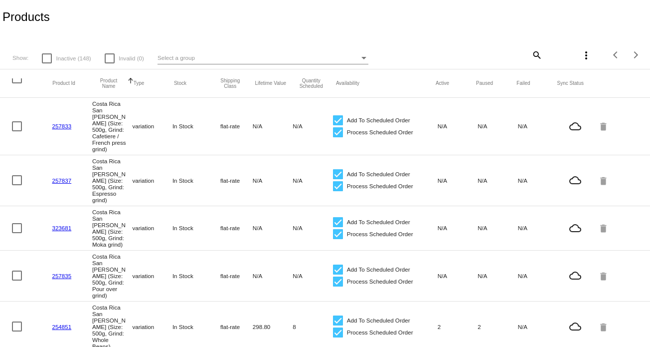
click at [18, 81] on div at bounding box center [17, 78] width 10 height 10
click at [17, 83] on input "checkbox" at bounding box center [16, 83] width 0 height 0
click at [583, 56] on mat-icon "more_vert" at bounding box center [586, 55] width 12 height 12
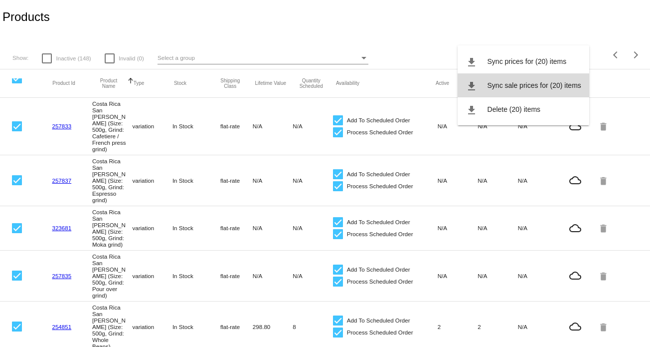
click at [560, 85] on span "Sync sale prices for (20) items" at bounding box center [535, 85] width 94 height 8
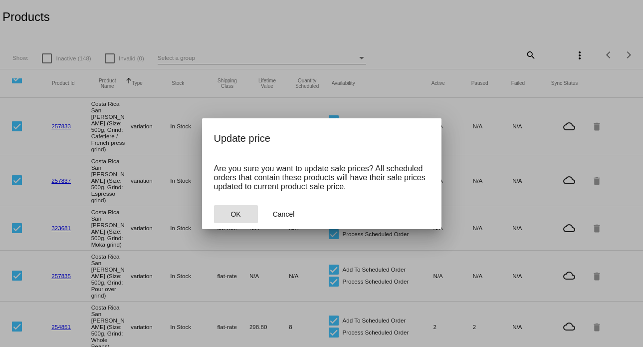
click at [230, 213] on button "OK" at bounding box center [236, 214] width 44 height 18
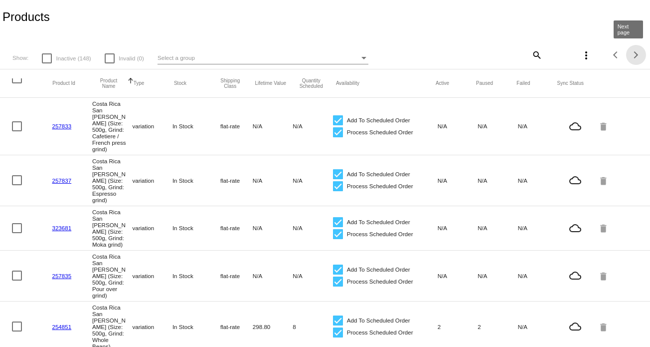
click at [630, 60] on button "Next page" at bounding box center [636, 55] width 20 height 20
click at [16, 83] on div at bounding box center [17, 78] width 10 height 10
click at [16, 83] on input "checkbox" at bounding box center [16, 83] width 0 height 0
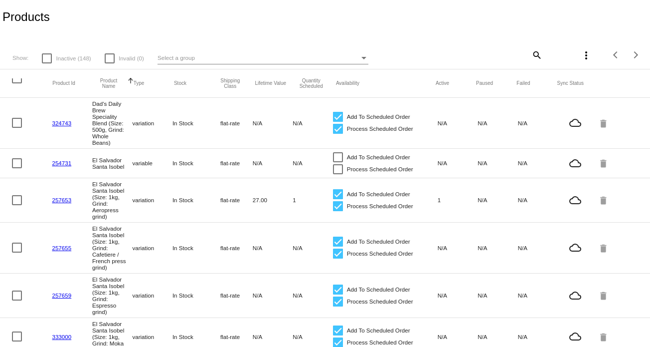
click at [12, 82] on div at bounding box center [17, 78] width 10 height 10
click at [16, 83] on input "checkbox" at bounding box center [16, 83] width 0 height 0
click at [580, 55] on mat-icon "more_vert" at bounding box center [586, 55] width 12 height 12
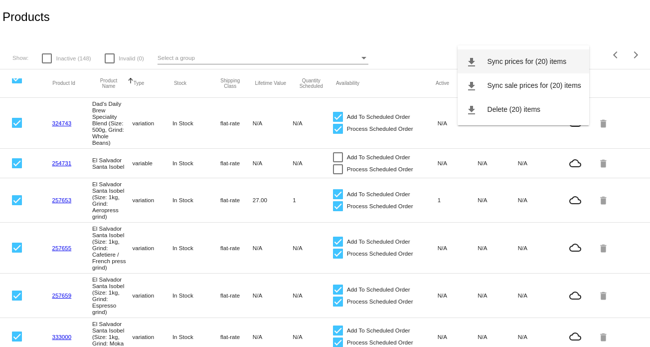
click at [531, 66] on button "file_download Sync prices for (20) items" at bounding box center [524, 61] width 132 height 24
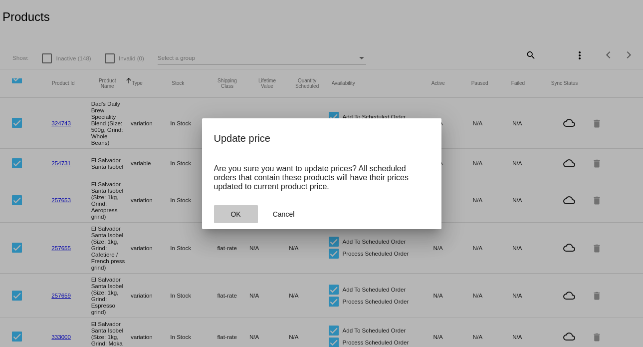
click at [238, 216] on span "OK" at bounding box center [235, 214] width 10 height 8
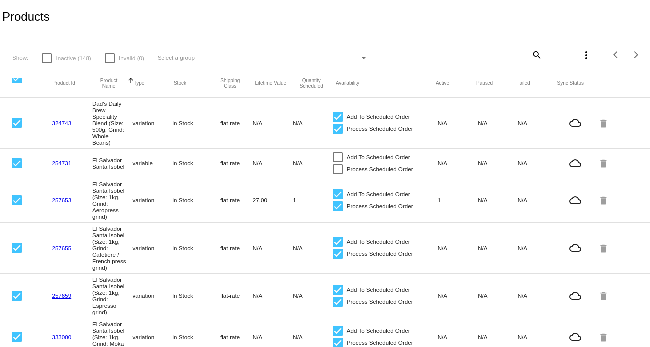
click at [17, 81] on div at bounding box center [17, 78] width 10 height 10
click at [17, 83] on input "checkbox" at bounding box center [16, 83] width 0 height 0
click at [17, 81] on div at bounding box center [17, 78] width 10 height 10
click at [17, 83] on input "checkbox" at bounding box center [16, 83] width 0 height 0
click at [583, 56] on mat-icon "more_vert" at bounding box center [586, 55] width 12 height 12
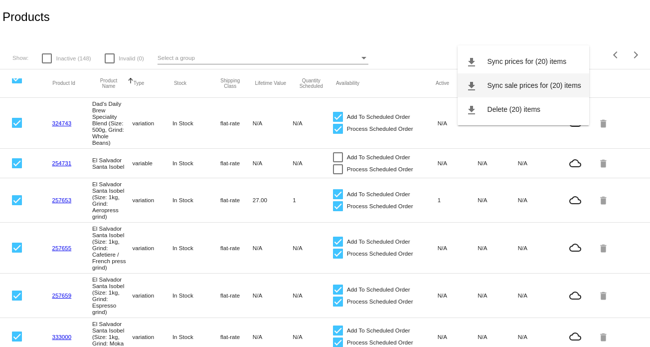
click at [547, 83] on span "Sync sale prices for (20) items" at bounding box center [535, 85] width 94 height 8
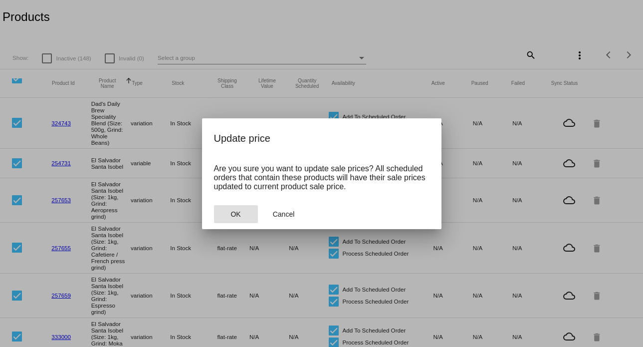
click at [239, 216] on span "OK" at bounding box center [235, 214] width 10 height 8
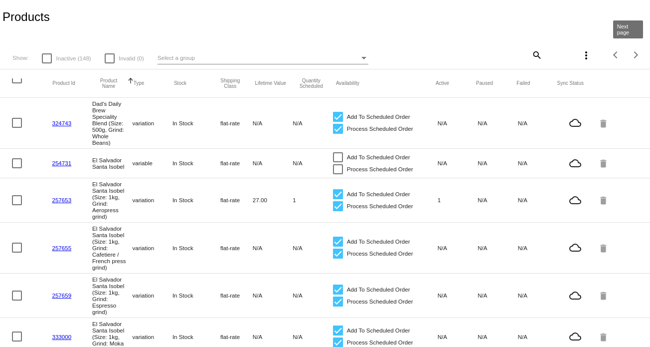
click at [631, 55] on span "Next page" at bounding box center [636, 54] width 20 height 5
click at [19, 81] on div at bounding box center [17, 78] width 10 height 10
click at [17, 83] on input "checkbox" at bounding box center [16, 83] width 0 height 0
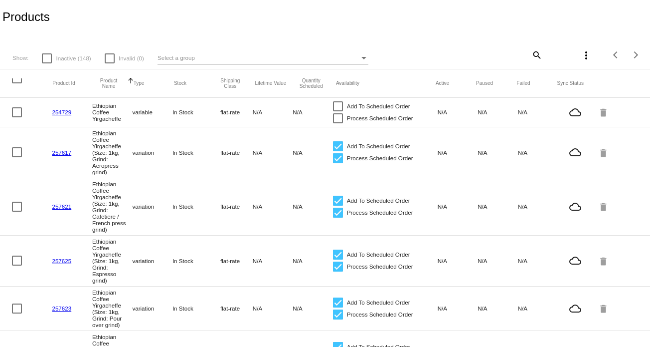
click at [15, 81] on div at bounding box center [17, 78] width 10 height 10
click at [16, 83] on input "checkbox" at bounding box center [16, 83] width 0 height 0
click at [580, 53] on mat-icon "more_vert" at bounding box center [586, 55] width 12 height 12
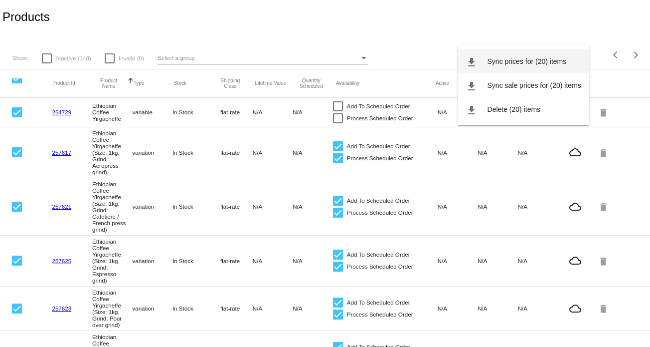
click at [554, 65] on button "file_download Sync prices for (20) items" at bounding box center [524, 61] width 132 height 24
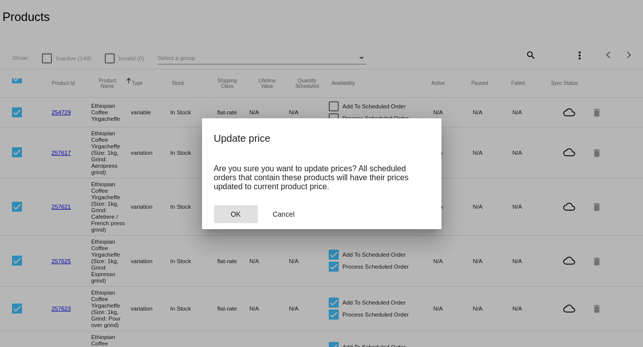
click at [241, 209] on button "OK" at bounding box center [236, 214] width 44 height 18
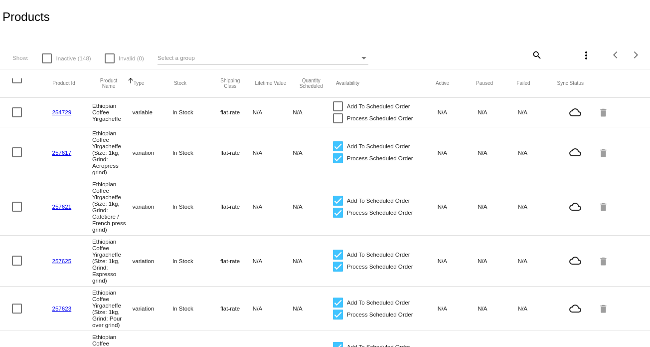
click at [17, 82] on div at bounding box center [17, 78] width 10 height 10
click at [17, 83] on input "checkbox" at bounding box center [16, 83] width 0 height 0
click at [580, 57] on mat-icon "more_vert" at bounding box center [586, 55] width 12 height 12
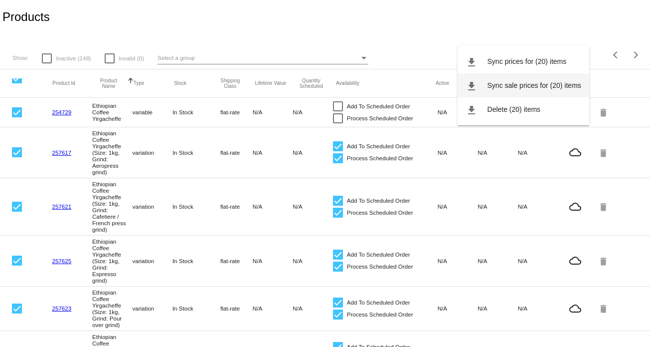
click at [539, 85] on span "Sync sale prices for (20) items" at bounding box center [535, 85] width 94 height 8
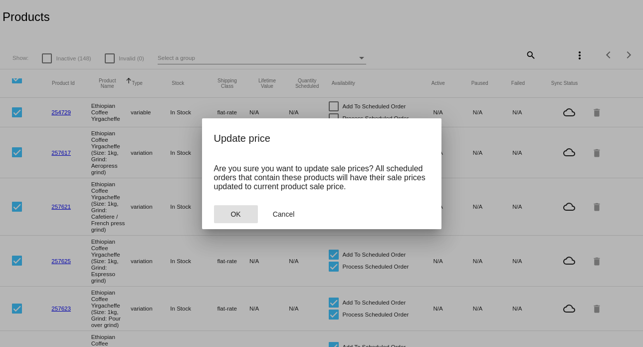
click at [239, 209] on button "OK" at bounding box center [236, 214] width 44 height 18
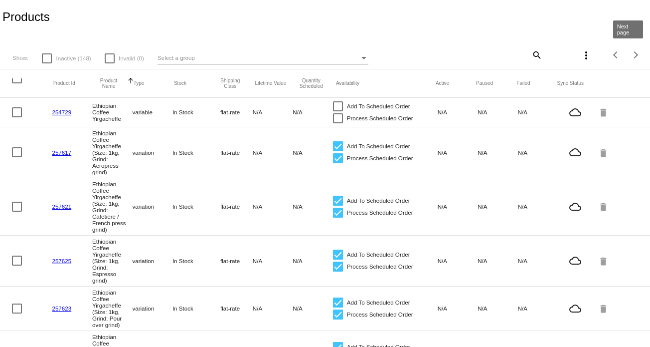
click at [631, 55] on div "Next page" at bounding box center [634, 54] width 7 height 7
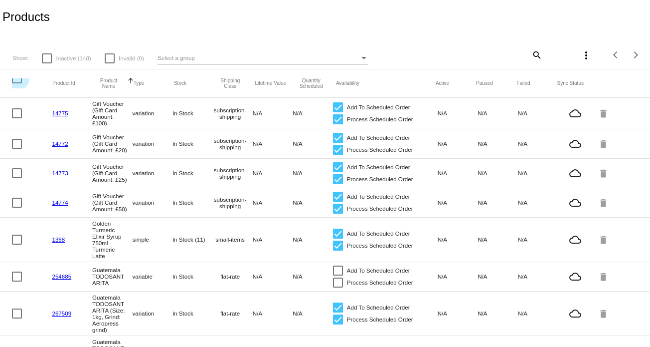
click at [16, 79] on div at bounding box center [17, 78] width 10 height 10
click at [16, 83] on input "checkbox" at bounding box center [16, 83] width 0 height 0
click at [580, 54] on mat-icon "more_vert" at bounding box center [586, 55] width 12 height 12
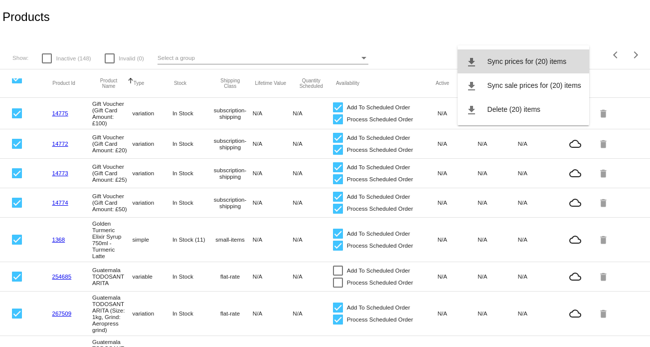
click at [549, 63] on span "Sync prices for (20) items" at bounding box center [527, 61] width 79 height 8
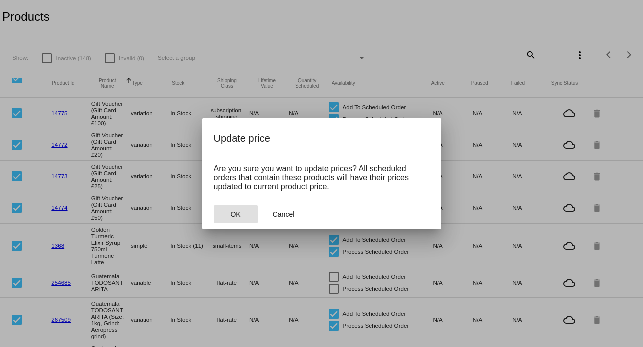
click at [245, 215] on button "OK" at bounding box center [236, 214] width 44 height 18
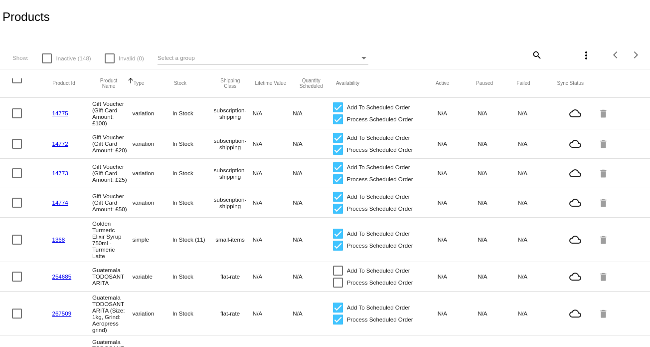
click at [16, 81] on div at bounding box center [17, 78] width 10 height 10
click at [16, 83] on input "checkbox" at bounding box center [16, 83] width 0 height 0
click at [580, 57] on mat-icon "more_vert" at bounding box center [586, 55] width 12 height 12
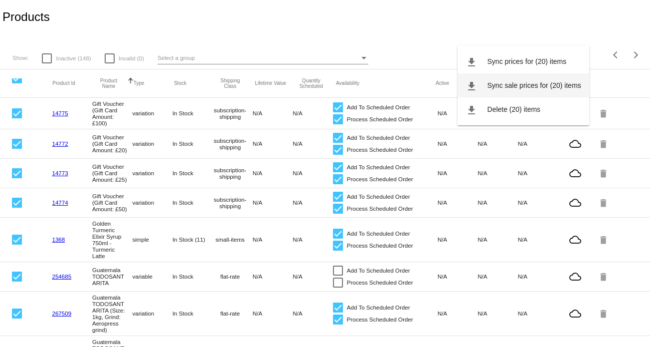
click at [561, 79] on button "file_download Sync sale prices for (20) items" at bounding box center [524, 85] width 132 height 24
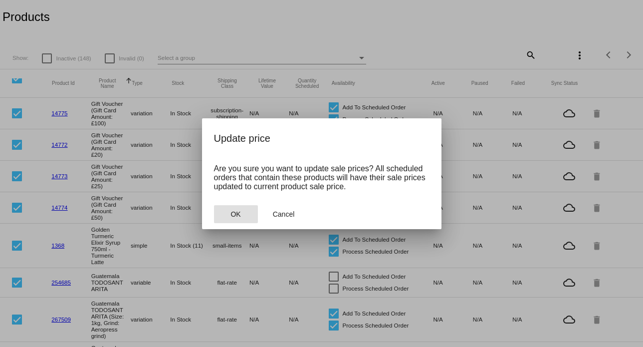
click at [246, 209] on button "OK" at bounding box center [236, 214] width 44 height 18
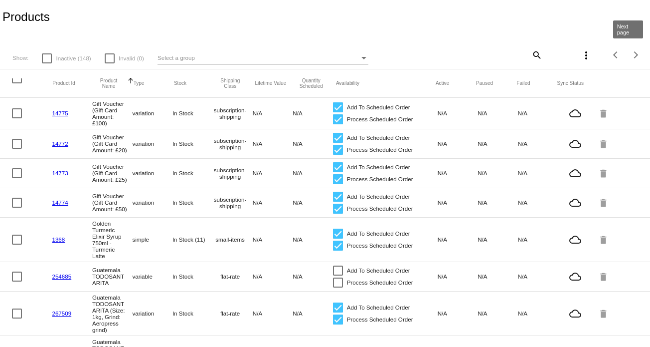
click at [631, 54] on div "Next page" at bounding box center [634, 54] width 7 height 7
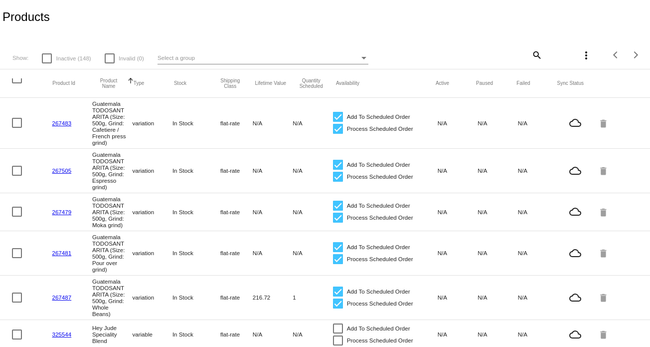
click at [17, 81] on div at bounding box center [17, 78] width 10 height 10
click at [17, 83] on input "checkbox" at bounding box center [16, 83] width 0 height 0
click at [581, 60] on mat-icon "more_vert" at bounding box center [586, 55] width 12 height 12
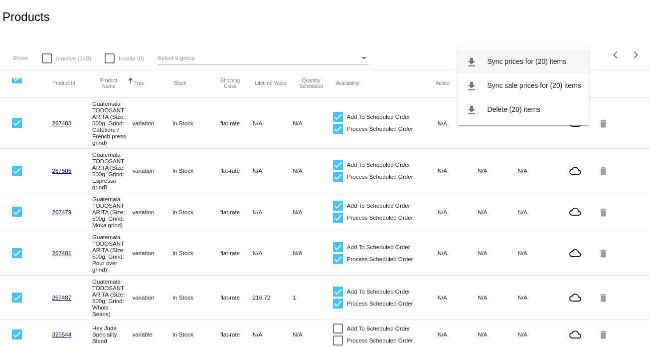
click at [544, 66] on button "file_download Sync prices for (20) items" at bounding box center [524, 61] width 132 height 24
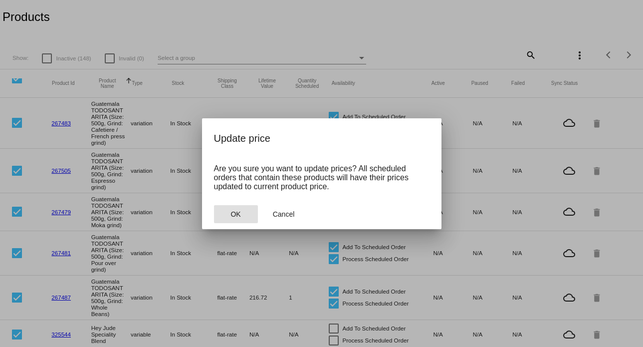
click at [248, 211] on button "OK" at bounding box center [236, 214] width 44 height 18
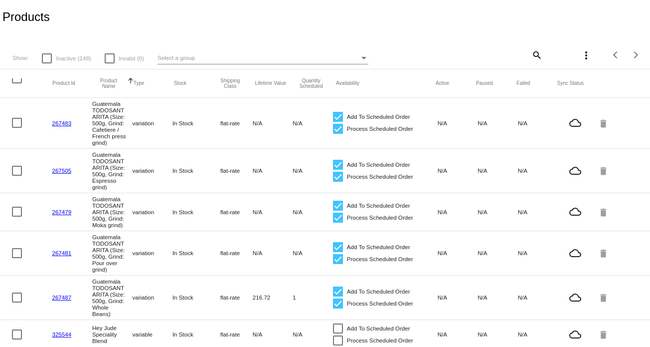
click at [20, 83] on div at bounding box center [17, 78] width 10 height 10
click at [17, 83] on input "checkbox" at bounding box center [16, 83] width 0 height 0
click at [580, 55] on mat-icon "more_vert" at bounding box center [586, 55] width 12 height 12
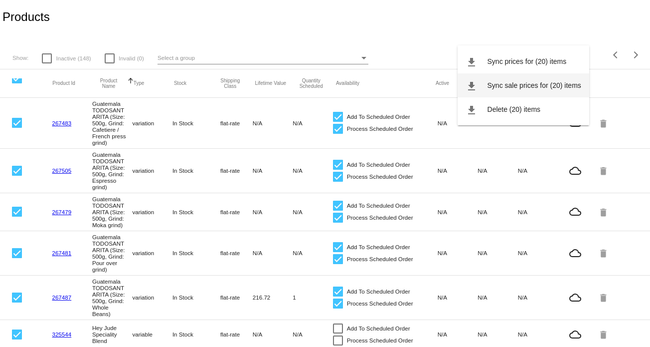
click at [530, 81] on span "Sync sale prices for (20) items" at bounding box center [535, 85] width 94 height 8
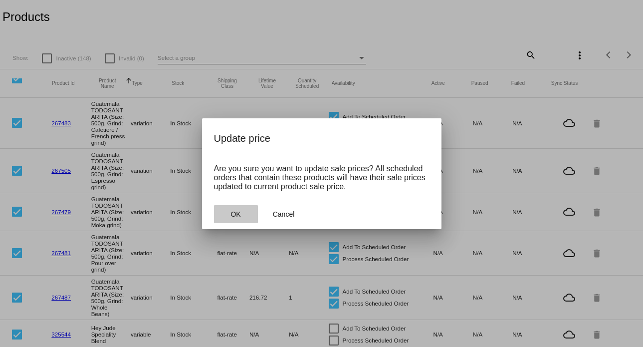
click at [249, 219] on button "OK" at bounding box center [236, 214] width 44 height 18
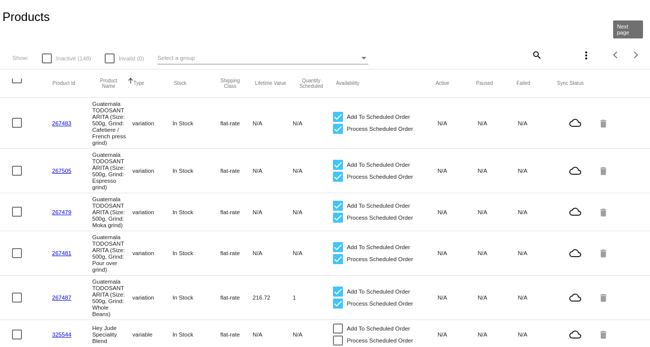
click at [631, 55] on div "Next page" at bounding box center [634, 54] width 7 height 7
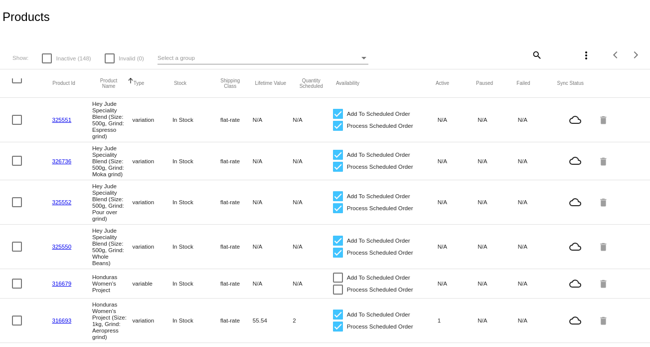
click at [17, 81] on div at bounding box center [17, 78] width 10 height 10
click at [17, 83] on input "checkbox" at bounding box center [16, 83] width 0 height 0
click at [580, 59] on mat-icon "more_vert" at bounding box center [586, 55] width 12 height 12
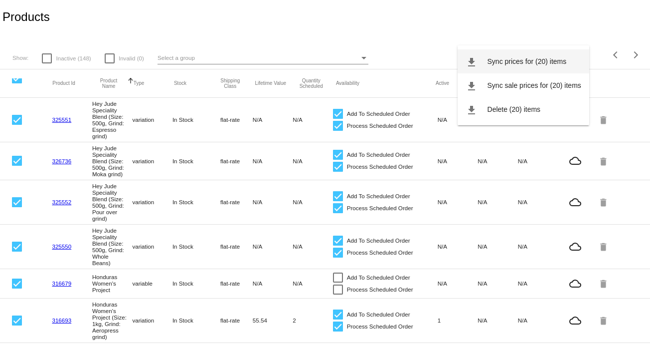
click at [547, 66] on button "file_download Sync prices for (20) items" at bounding box center [524, 61] width 132 height 24
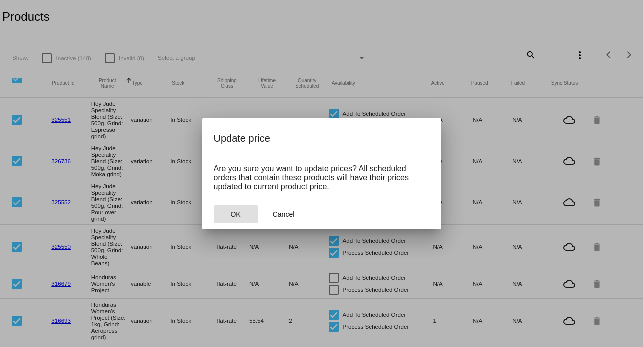
click at [253, 212] on button "OK" at bounding box center [236, 214] width 44 height 18
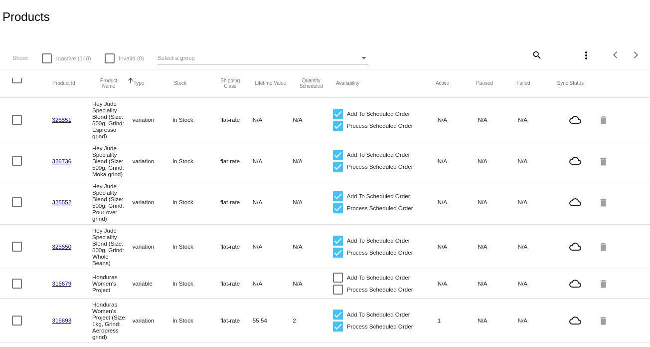
click at [18, 83] on div at bounding box center [17, 78] width 10 height 10
click at [17, 83] on input "checkbox" at bounding box center [16, 83] width 0 height 0
click at [583, 55] on mat-icon "more_vert" at bounding box center [586, 55] width 12 height 12
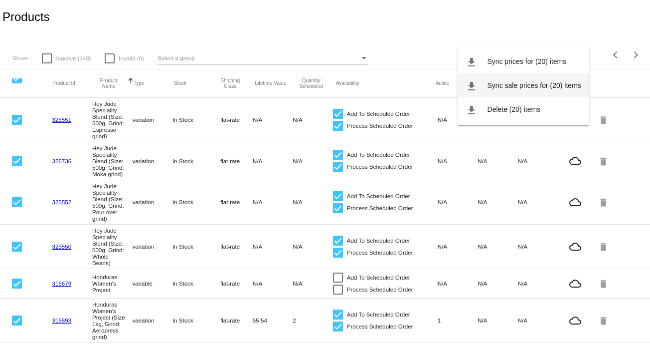
click at [555, 79] on button "file_download Sync sale prices for (20) items" at bounding box center [524, 85] width 132 height 24
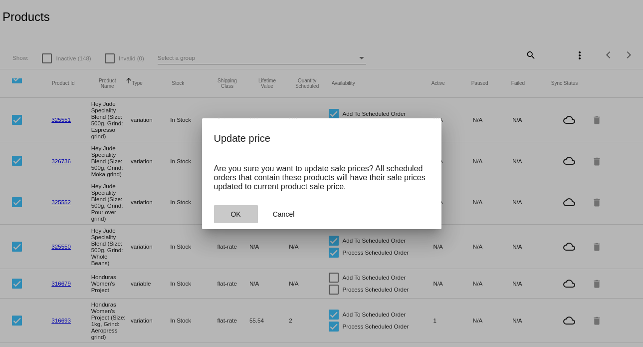
click at [241, 214] on button "OK" at bounding box center [236, 214] width 44 height 18
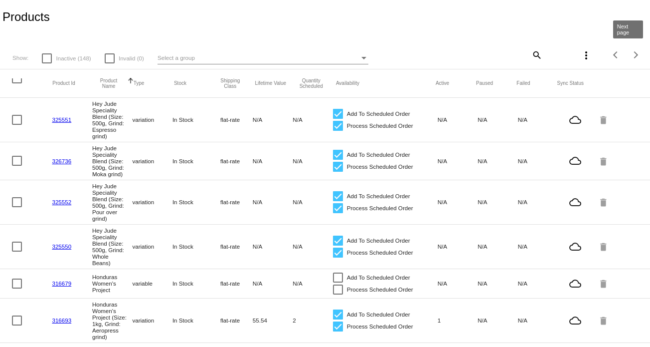
click at [626, 51] on button "Next page" at bounding box center [636, 55] width 20 height 20
click at [16, 81] on div at bounding box center [17, 78] width 10 height 10
click at [16, 83] on input "checkbox" at bounding box center [16, 83] width 0 height 0
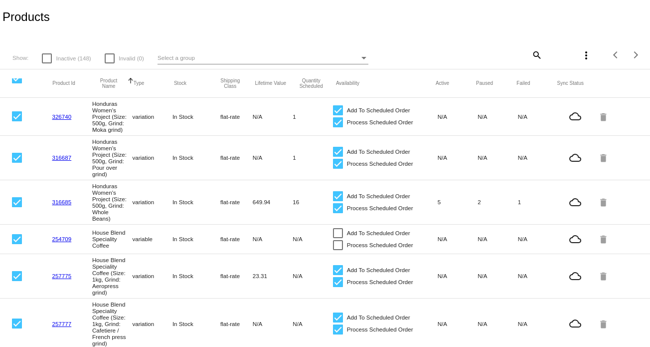
click at [580, 56] on mat-icon "more_vert" at bounding box center [586, 55] width 12 height 12
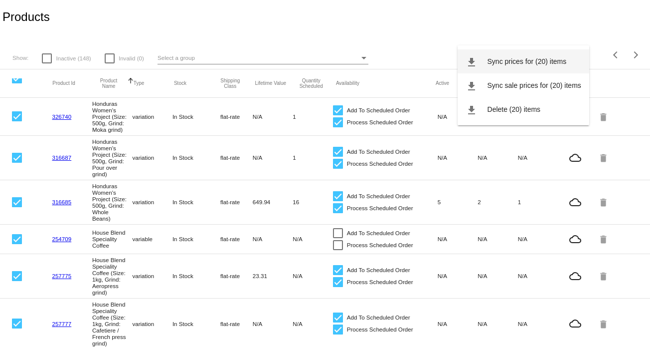
click at [518, 64] on span "Sync prices for (20) items" at bounding box center [527, 61] width 79 height 8
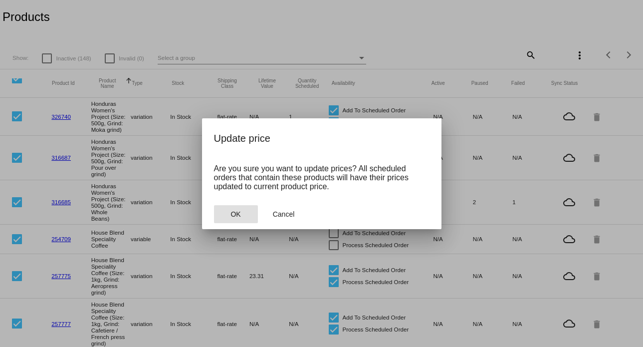
click at [247, 209] on button "OK" at bounding box center [236, 214] width 44 height 18
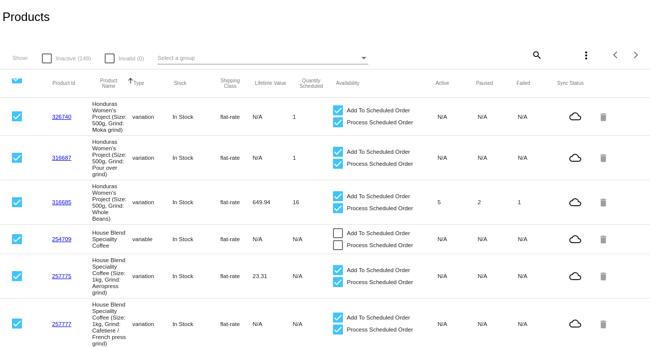
click at [580, 54] on mat-icon "more_vert" at bounding box center [586, 55] width 12 height 12
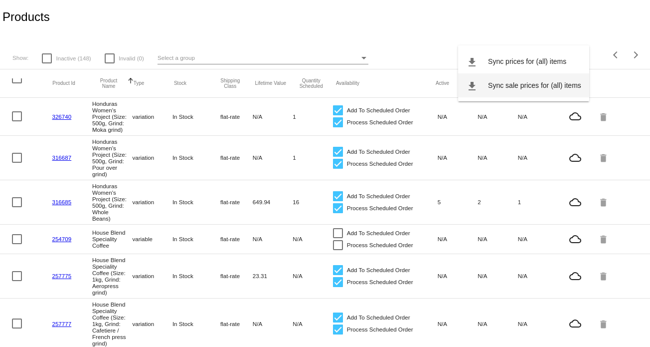
click at [550, 83] on span "Sync sale prices for (all) items" at bounding box center [534, 85] width 93 height 8
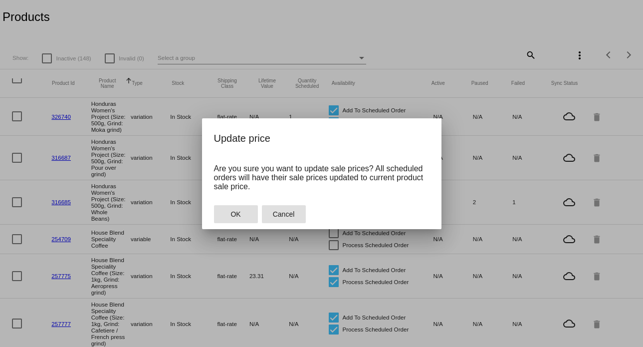
click at [281, 212] on span "Cancel" at bounding box center [284, 214] width 22 height 8
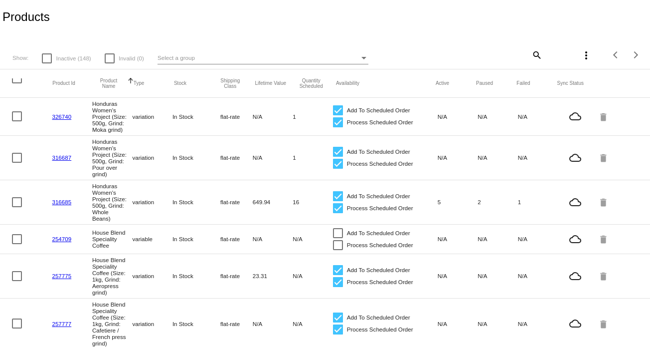
click at [18, 81] on div at bounding box center [17, 78] width 10 height 10
click at [17, 83] on input "checkbox" at bounding box center [16, 83] width 0 height 0
click at [582, 57] on mat-icon "more_vert" at bounding box center [586, 55] width 12 height 12
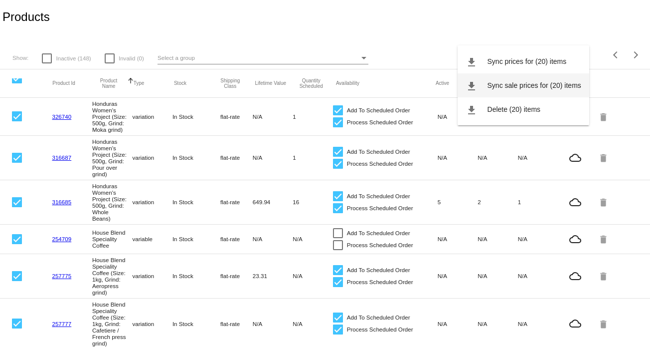
click at [574, 86] on span "Sync sale prices for (20) items" at bounding box center [535, 85] width 94 height 8
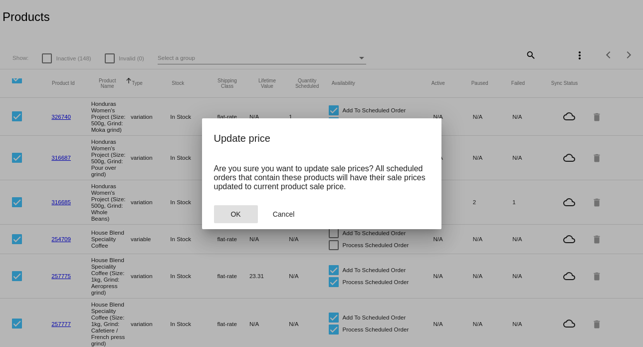
click at [245, 209] on button "OK" at bounding box center [236, 214] width 44 height 18
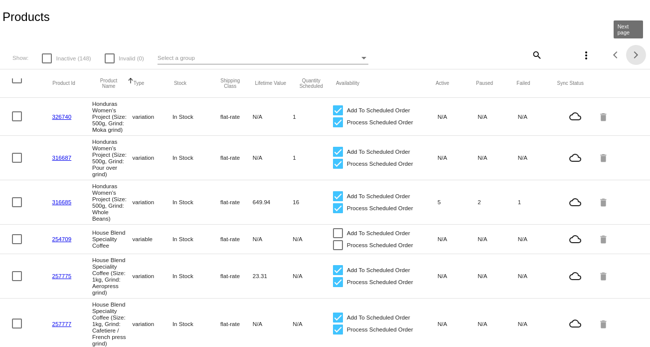
click at [631, 56] on div "Next page" at bounding box center [634, 54] width 7 height 7
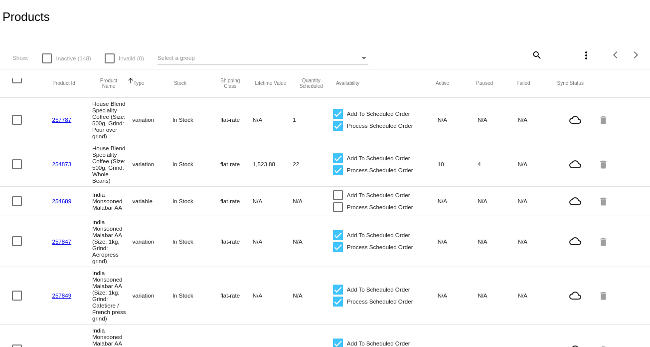
click at [17, 83] on div at bounding box center [17, 78] width 10 height 10
click at [17, 83] on input "checkbox" at bounding box center [16, 83] width 0 height 0
click at [583, 56] on mat-icon "more_vert" at bounding box center [586, 55] width 12 height 12
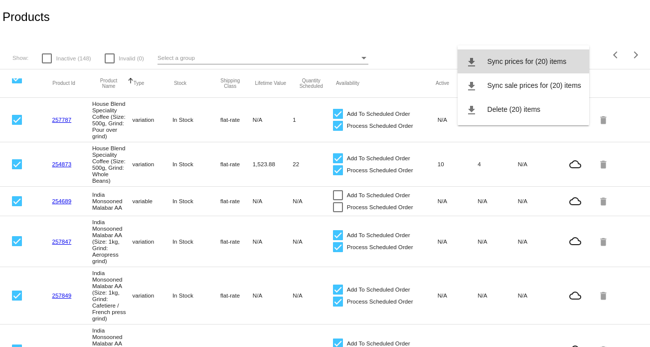
click at [558, 63] on span "Sync prices for (20) items" at bounding box center [527, 61] width 79 height 8
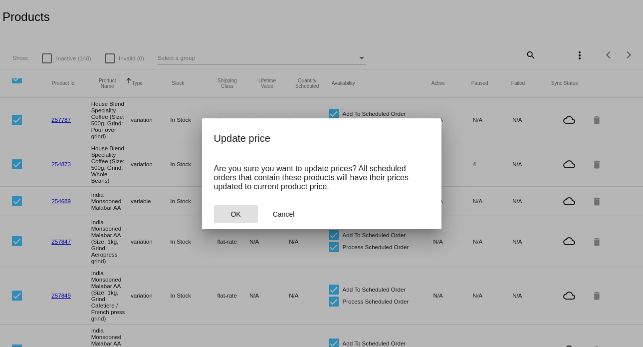
click at [219, 213] on button "OK" at bounding box center [236, 214] width 44 height 18
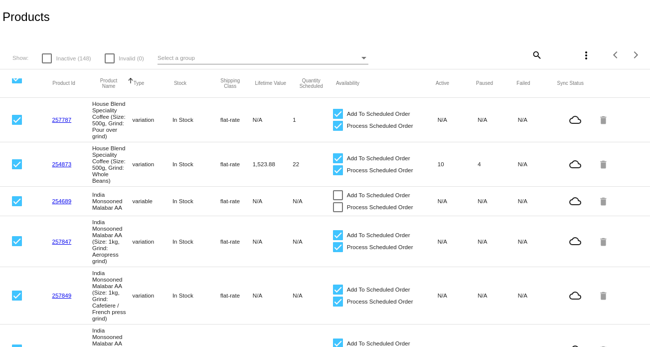
click at [580, 53] on mat-icon "more_vert" at bounding box center [586, 55] width 12 height 12
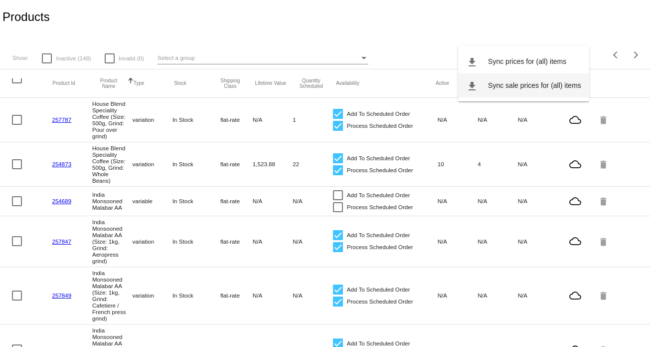
click at [549, 81] on span "Sync sale prices for (all) items" at bounding box center [534, 85] width 93 height 8
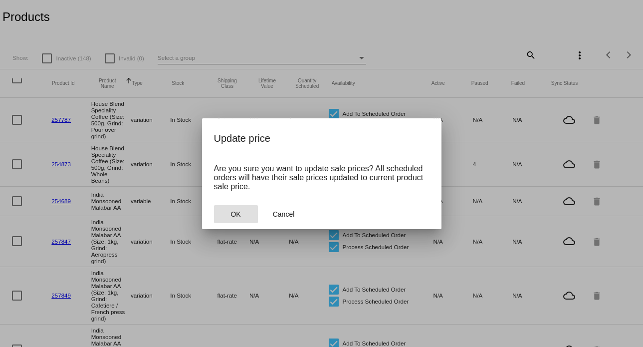
click at [252, 213] on button "OK" at bounding box center [236, 214] width 44 height 18
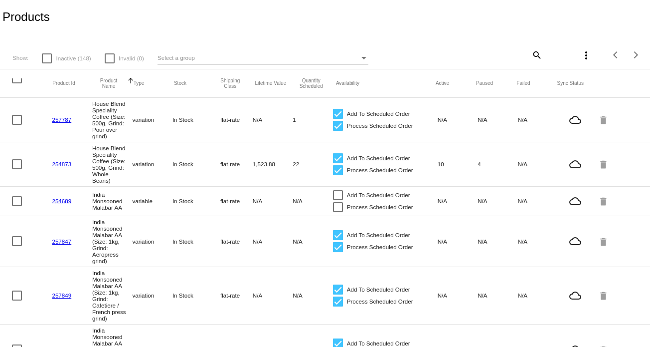
click at [14, 81] on div at bounding box center [17, 78] width 10 height 10
click at [16, 83] on input "checkbox" at bounding box center [16, 83] width 0 height 0
click at [580, 58] on mat-icon "more_vert" at bounding box center [586, 55] width 12 height 12
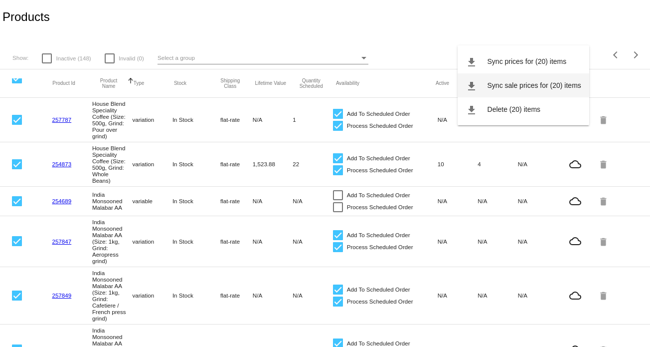
click at [530, 86] on span "Sync sale prices for (20) items" at bounding box center [535, 85] width 94 height 8
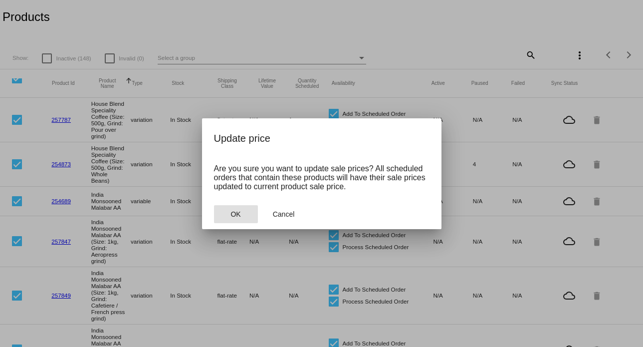
click at [236, 217] on span "OK" at bounding box center [235, 214] width 10 height 8
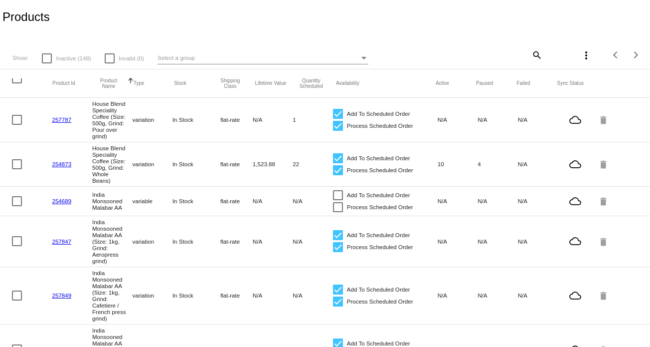
click at [630, 58] on button "Next page" at bounding box center [636, 55] width 20 height 20
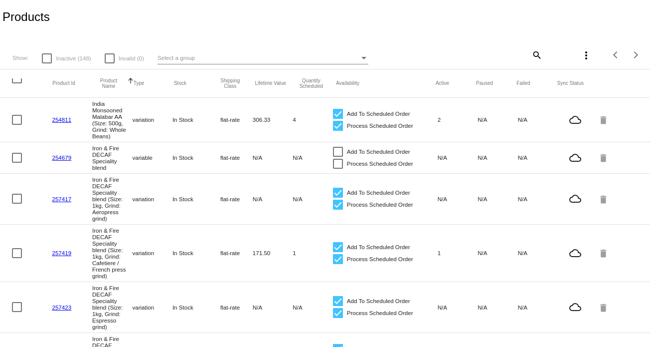
click at [17, 83] on div at bounding box center [17, 78] width 10 height 10
click at [17, 83] on input "checkbox" at bounding box center [16, 83] width 0 height 0
click at [582, 50] on mat-icon "more_vert" at bounding box center [586, 55] width 12 height 12
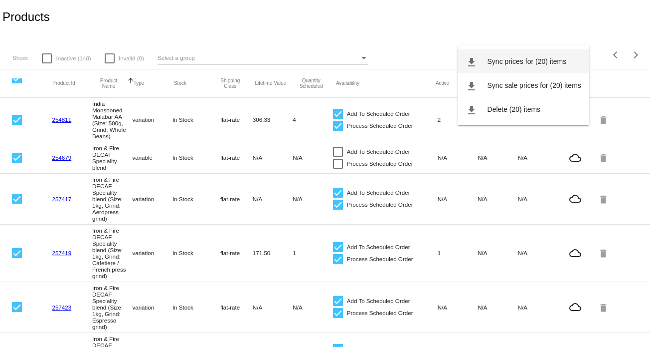
click at [524, 65] on button "file_download Sync prices for (20) items" at bounding box center [524, 61] width 132 height 24
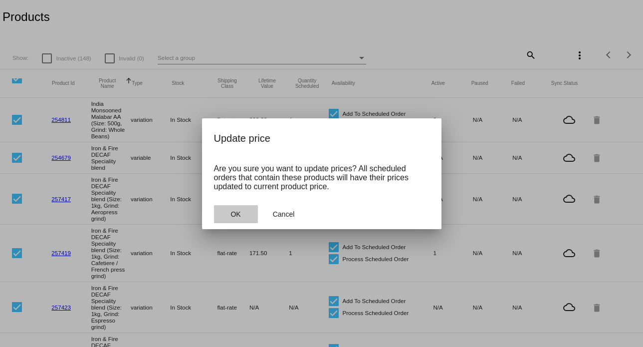
click at [245, 214] on button "OK" at bounding box center [236, 214] width 44 height 18
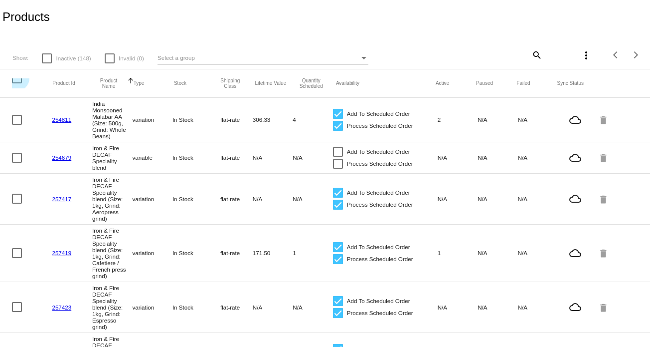
click at [17, 81] on div at bounding box center [17, 78] width 10 height 10
click at [17, 83] on input "checkbox" at bounding box center [16, 83] width 0 height 0
click at [580, 51] on mat-icon "more_vert" at bounding box center [586, 55] width 12 height 12
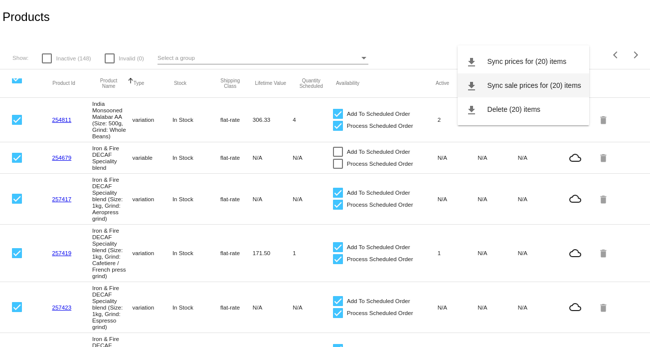
click at [534, 91] on button "file_download Sync sale prices for (20) items" at bounding box center [524, 85] width 132 height 24
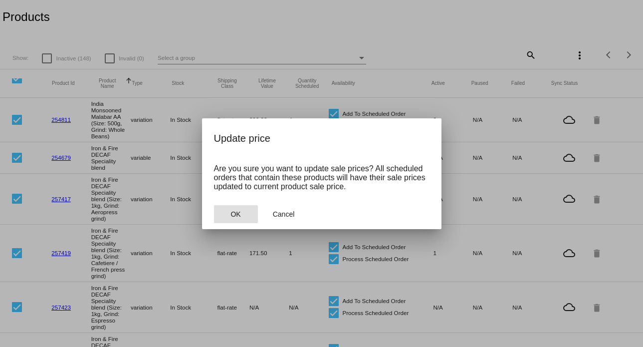
click at [233, 212] on span "OK" at bounding box center [235, 214] width 10 height 8
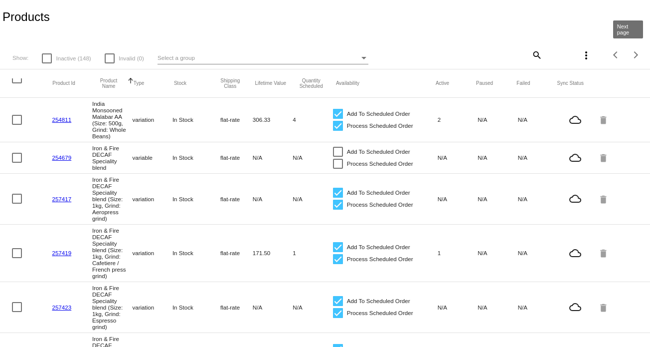
click at [628, 59] on button "Next page" at bounding box center [636, 55] width 20 height 20
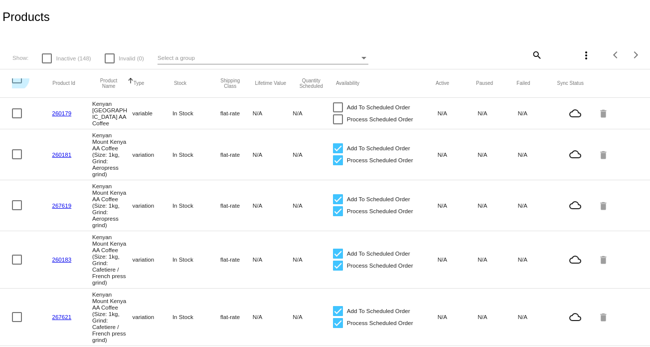
click at [17, 79] on div at bounding box center [17, 78] width 10 height 10
click at [17, 83] on input "checkbox" at bounding box center [16, 83] width 0 height 0
click at [580, 57] on mat-icon "more_vert" at bounding box center [586, 55] width 12 height 12
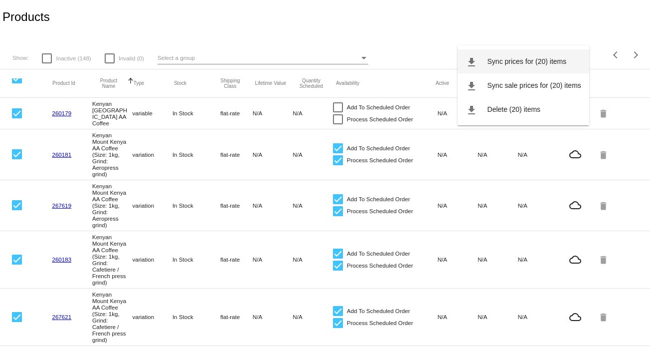
click at [561, 61] on span "Sync prices for (20) items" at bounding box center [527, 61] width 79 height 8
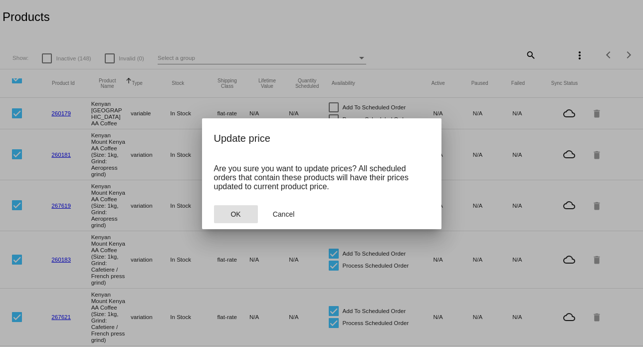
click at [245, 215] on button "OK" at bounding box center [236, 214] width 44 height 18
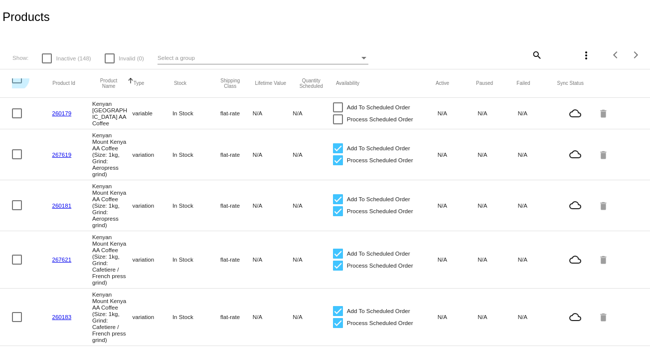
click at [21, 82] on div at bounding box center [17, 78] width 10 height 10
click at [17, 83] on input "checkbox" at bounding box center [16, 83] width 0 height 0
click at [580, 58] on mat-icon "more_vert" at bounding box center [586, 55] width 12 height 12
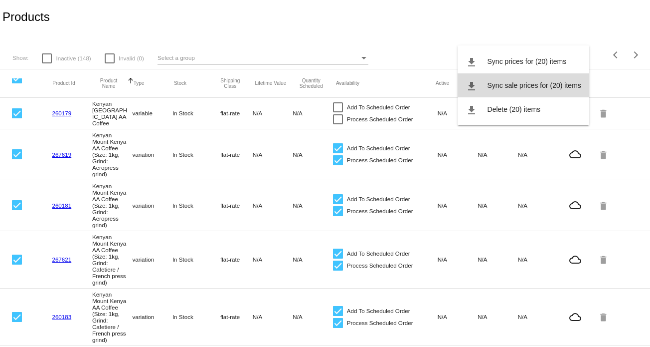
click at [552, 80] on button "file_download Sync sale prices for (20) items" at bounding box center [524, 85] width 132 height 24
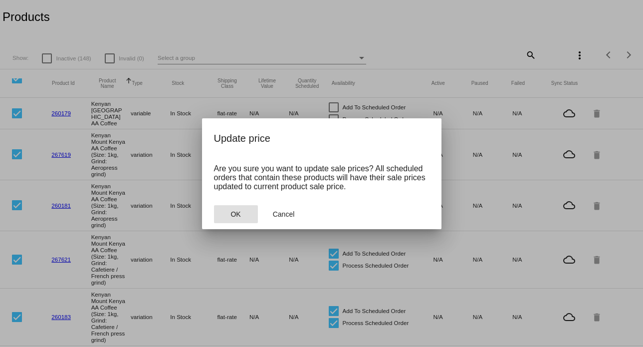
click at [231, 217] on span "OK" at bounding box center [235, 214] width 10 height 8
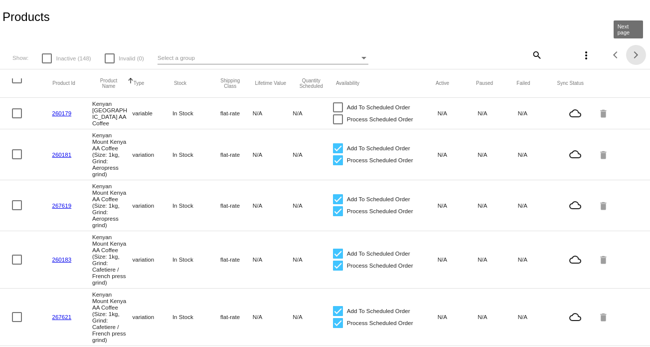
click at [631, 54] on div "Next page" at bounding box center [634, 54] width 7 height 7
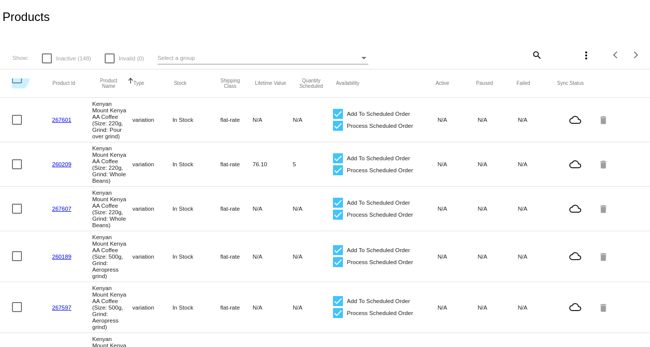
click at [17, 80] on div at bounding box center [17, 78] width 10 height 10
click at [17, 83] on input "checkbox" at bounding box center [16, 83] width 0 height 0
click at [583, 58] on mat-icon "more_vert" at bounding box center [586, 55] width 12 height 12
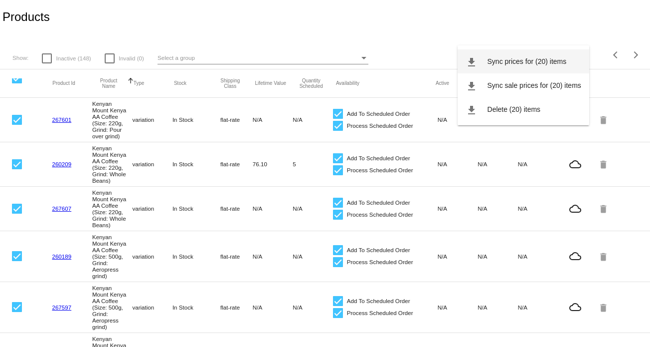
click at [554, 62] on span "Sync prices for (20) items" at bounding box center [527, 61] width 79 height 8
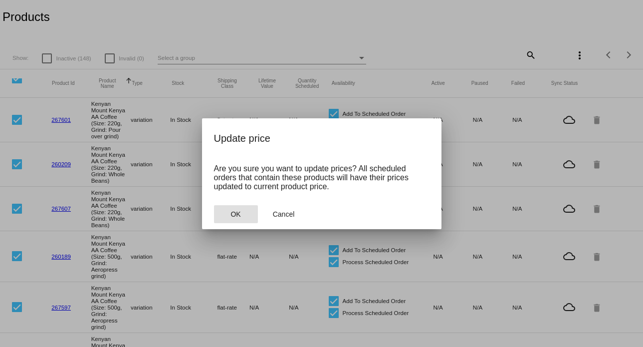
click at [234, 213] on span "OK" at bounding box center [235, 214] width 10 height 8
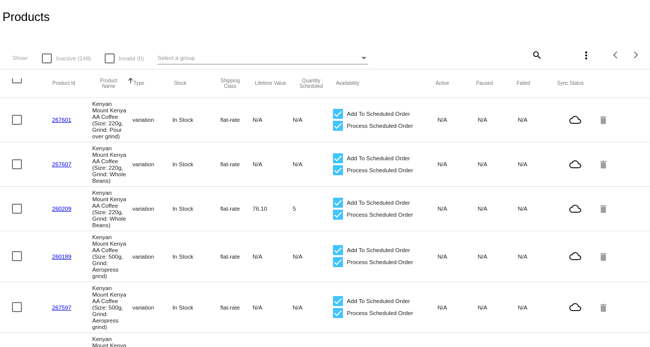
click at [18, 83] on div at bounding box center [17, 78] width 10 height 10
click at [17, 83] on input "checkbox" at bounding box center [16, 83] width 0 height 0
click at [580, 59] on mat-icon "more_vert" at bounding box center [586, 55] width 12 height 12
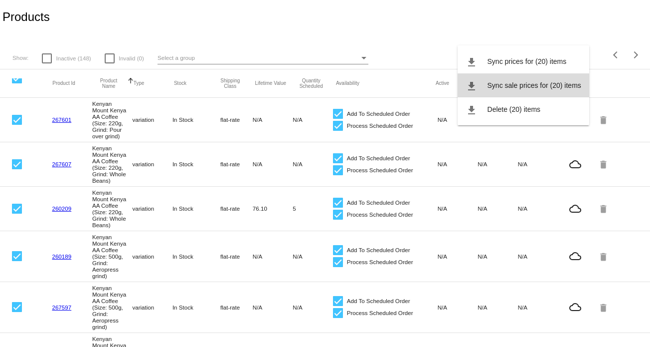
click at [549, 86] on span "Sync sale prices for (20) items" at bounding box center [535, 85] width 94 height 8
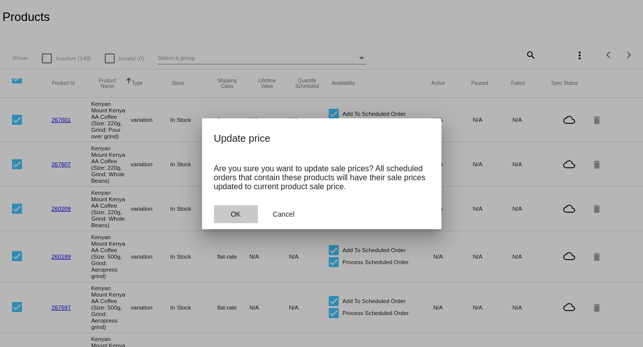
click at [243, 212] on button "OK" at bounding box center [236, 214] width 44 height 18
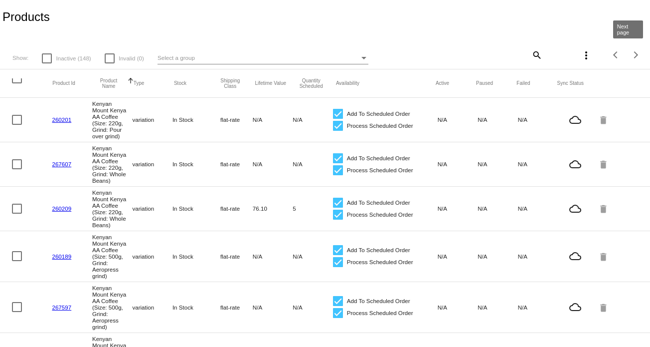
click at [631, 55] on div "Next page" at bounding box center [634, 54] width 7 height 7
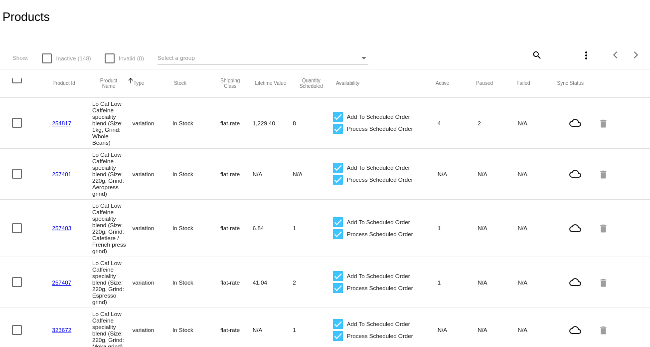
click at [19, 81] on div at bounding box center [17, 78] width 10 height 10
click at [17, 83] on input "checkbox" at bounding box center [16, 83] width 0 height 0
click at [583, 55] on mat-icon "more_vert" at bounding box center [586, 55] width 12 height 12
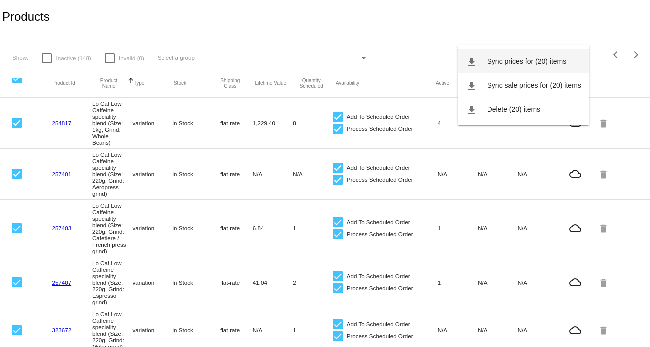
click at [529, 66] on button "file_download Sync prices for (20) items" at bounding box center [524, 61] width 132 height 24
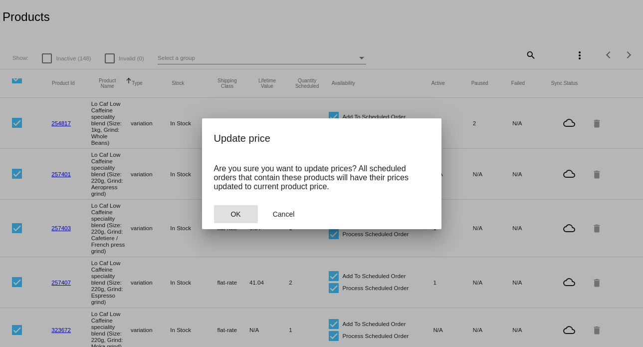
click at [239, 215] on span "OK" at bounding box center [235, 214] width 10 height 8
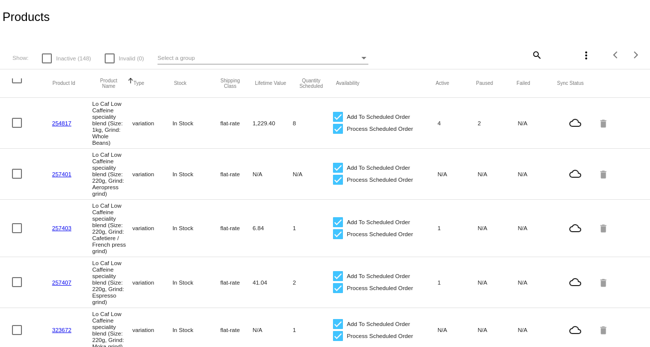
click at [20, 82] on div at bounding box center [17, 78] width 10 height 10
click at [17, 83] on input "checkbox" at bounding box center [16, 83] width 0 height 0
click at [583, 57] on mat-icon "more_vert" at bounding box center [586, 55] width 12 height 12
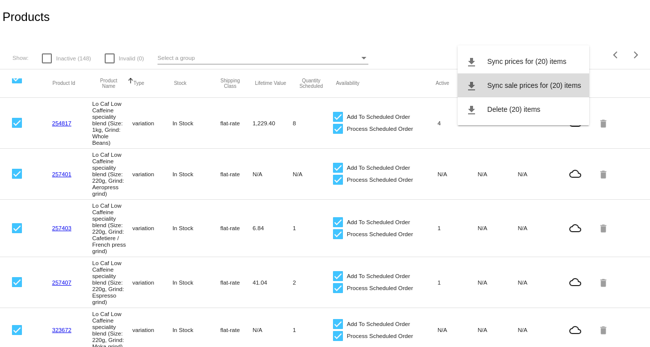
click at [530, 88] on span "Sync sale prices for (20) items" at bounding box center [535, 85] width 94 height 8
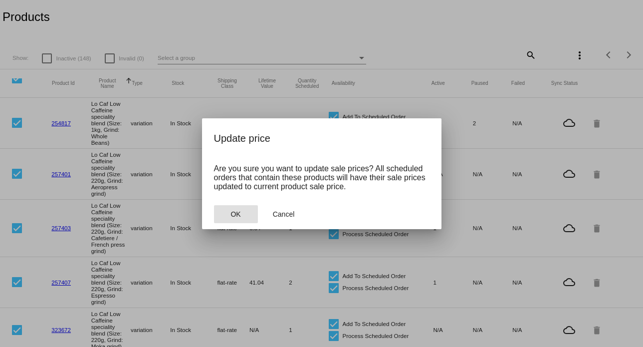
click at [239, 210] on span "OK" at bounding box center [235, 214] width 10 height 8
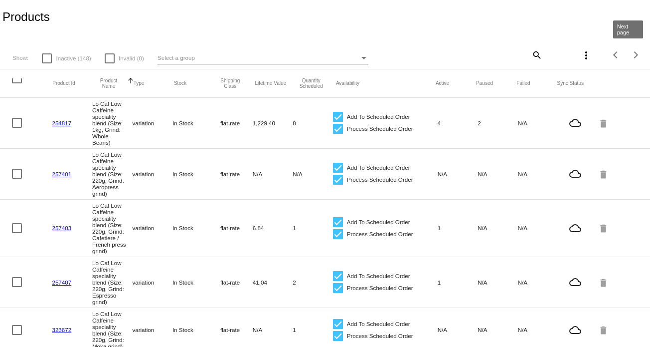
click at [630, 57] on span "Next page" at bounding box center [636, 54] width 20 height 5
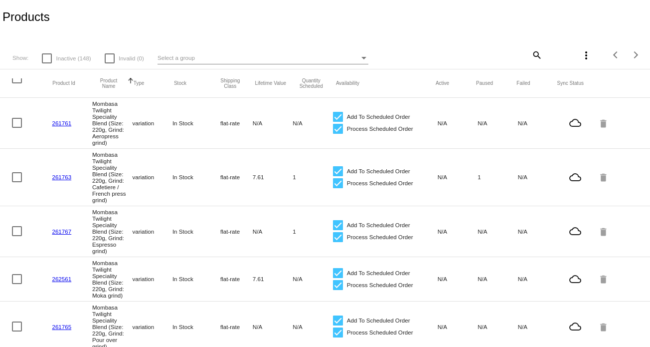
click at [18, 81] on div at bounding box center [17, 78] width 10 height 10
click at [17, 83] on input "checkbox" at bounding box center [16, 83] width 0 height 0
click at [580, 61] on mat-icon "more_vert" at bounding box center [586, 55] width 12 height 12
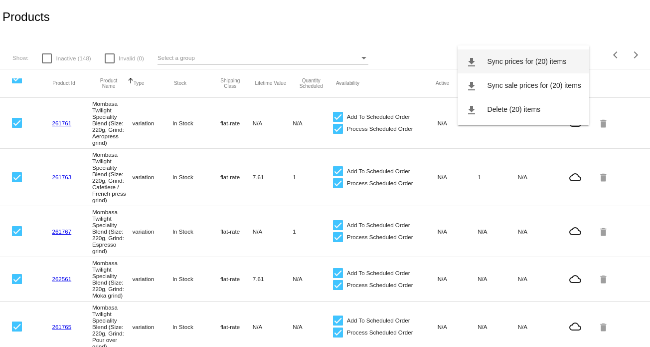
click at [540, 62] on span "Sync prices for (20) items" at bounding box center [527, 61] width 79 height 8
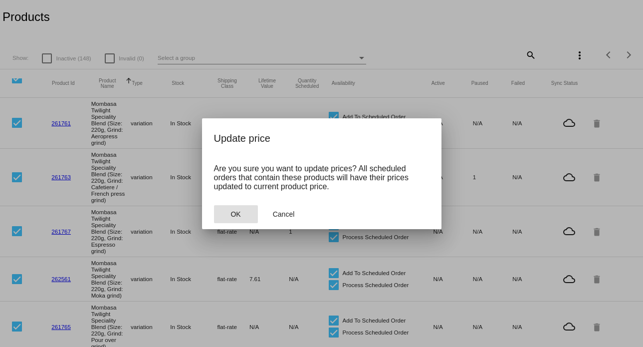
click at [229, 216] on button "OK" at bounding box center [236, 214] width 44 height 18
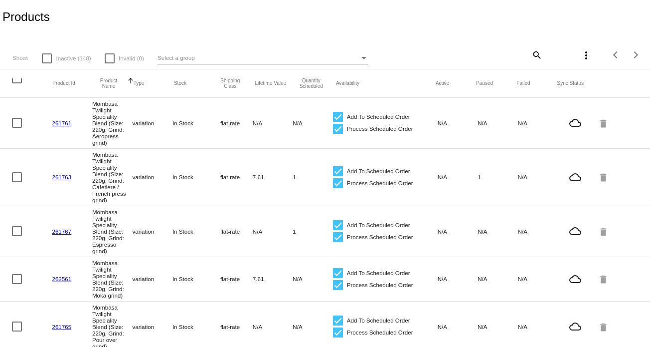
click at [16, 79] on div at bounding box center [17, 78] width 10 height 10
click at [16, 83] on input "checkbox" at bounding box center [16, 83] width 0 height 0
click at [580, 54] on mat-icon "more_vert" at bounding box center [586, 55] width 12 height 12
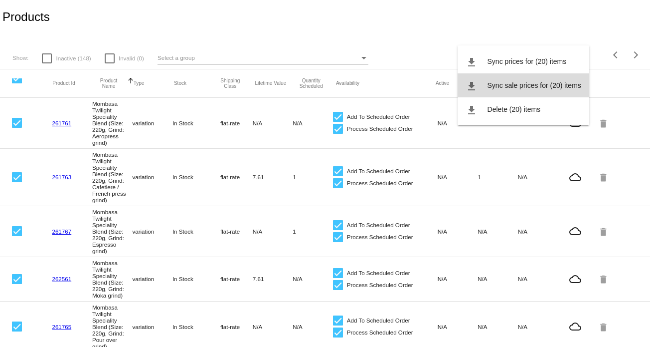
click at [534, 83] on span "Sync sale prices for (20) items" at bounding box center [535, 85] width 94 height 8
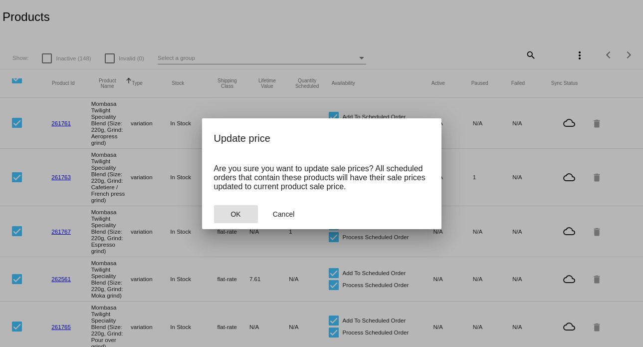
click at [245, 211] on button "OK" at bounding box center [236, 214] width 44 height 18
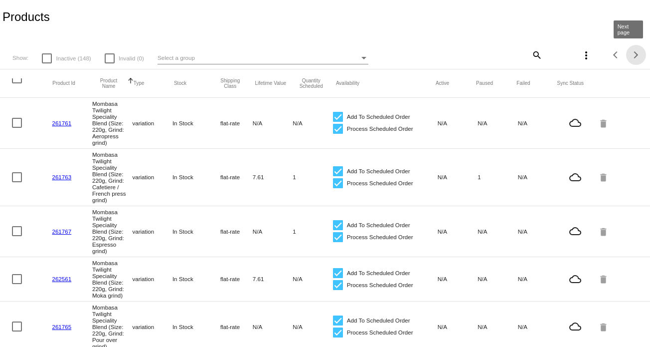
click at [626, 52] on button "Next page" at bounding box center [636, 55] width 20 height 20
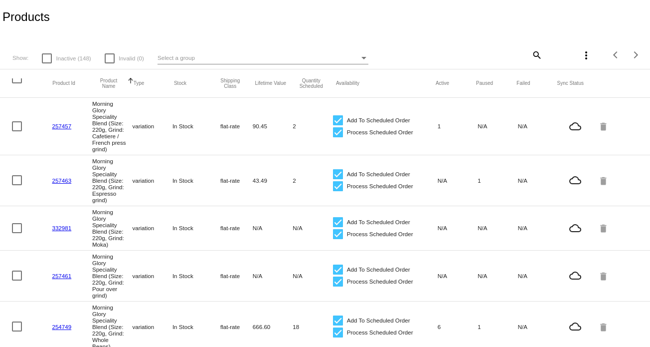
click at [16, 83] on div at bounding box center [17, 78] width 10 height 10
click at [16, 83] on input "checkbox" at bounding box center [16, 83] width 0 height 0
click at [581, 55] on mat-icon "more_vert" at bounding box center [586, 55] width 12 height 12
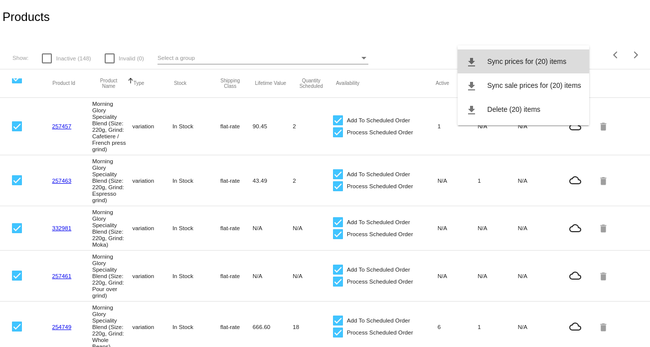
click at [533, 63] on span "Sync prices for (20) items" at bounding box center [527, 61] width 79 height 8
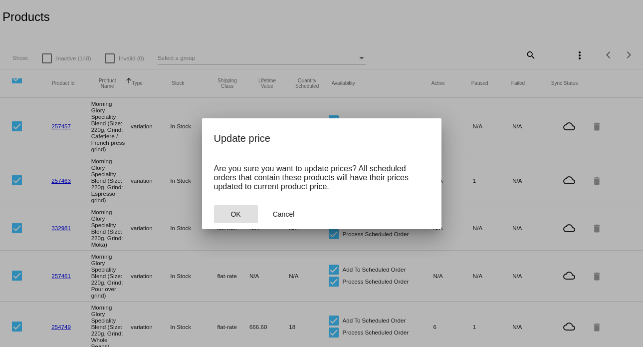
click at [236, 219] on button "OK" at bounding box center [236, 214] width 44 height 18
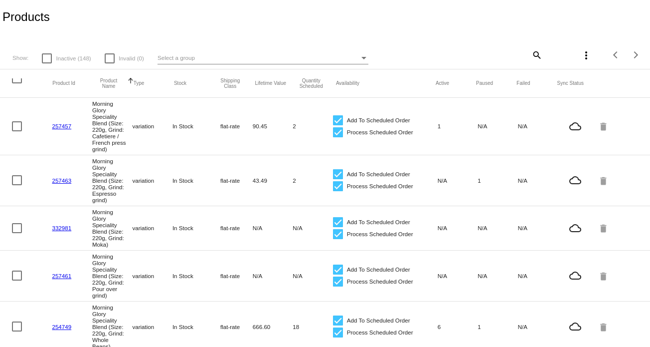
click at [18, 81] on div at bounding box center [17, 78] width 10 height 10
click at [17, 83] on input "checkbox" at bounding box center [16, 83] width 0 height 0
click at [580, 53] on mat-icon "more_vert" at bounding box center [586, 55] width 12 height 12
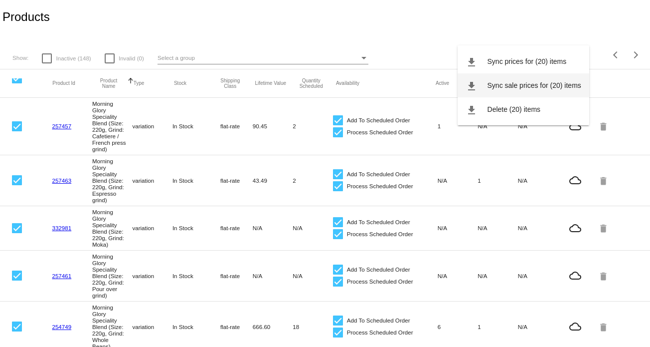
click at [544, 87] on span "Sync sale prices for (20) items" at bounding box center [535, 85] width 94 height 8
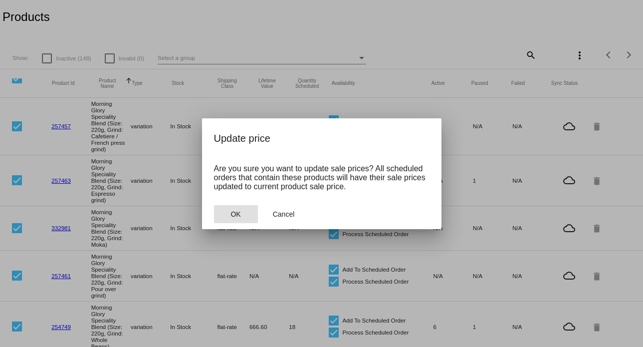
click at [229, 208] on button "OK" at bounding box center [236, 214] width 44 height 18
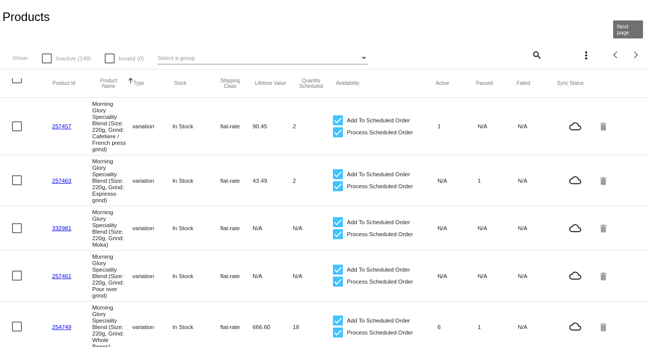
click at [630, 57] on span "Next page" at bounding box center [636, 54] width 20 height 5
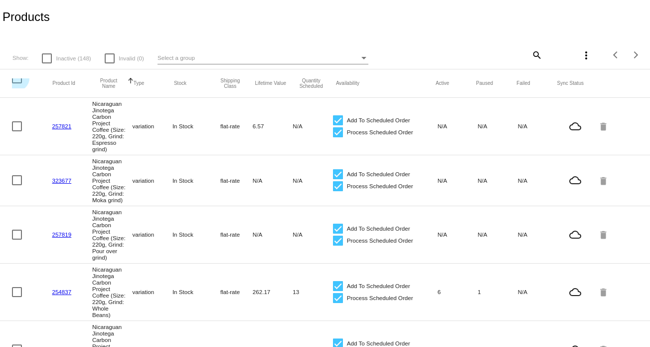
click at [15, 82] on div at bounding box center [17, 78] width 10 height 10
click at [16, 83] on input "checkbox" at bounding box center [16, 83] width 0 height 0
click at [580, 58] on mat-icon "more_vert" at bounding box center [586, 55] width 12 height 12
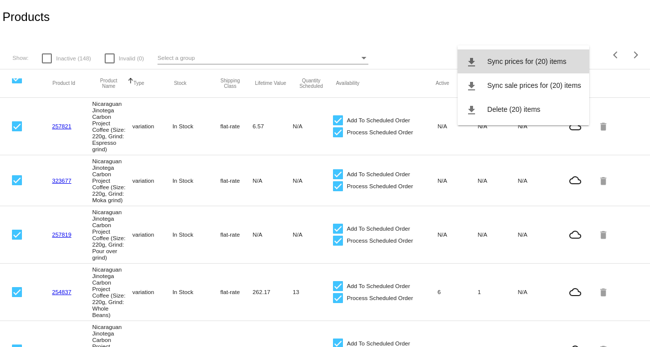
click at [543, 65] on span "Sync prices for (20) items" at bounding box center [527, 61] width 79 height 8
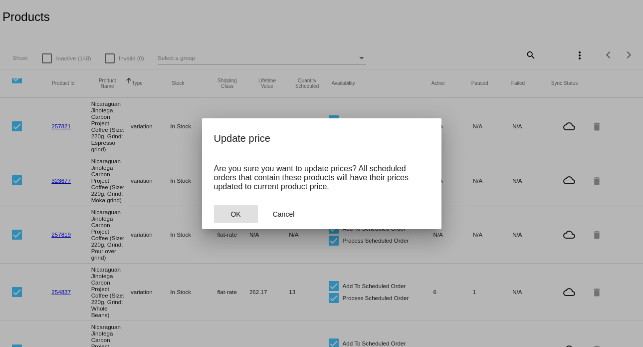
click at [245, 213] on button "OK" at bounding box center [236, 214] width 44 height 18
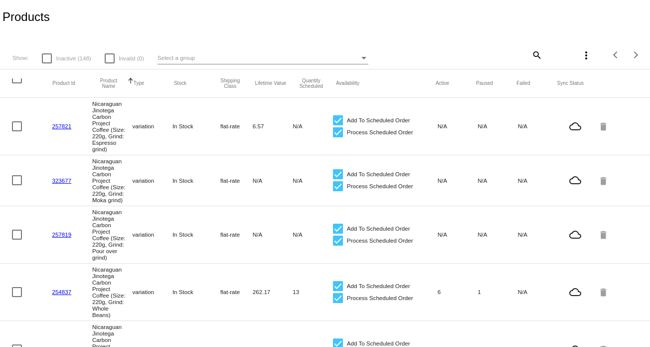
click at [18, 81] on div at bounding box center [17, 78] width 10 height 10
click at [17, 83] on input "checkbox" at bounding box center [16, 83] width 0 height 0
click at [580, 60] on mat-icon "more_vert" at bounding box center [586, 55] width 12 height 12
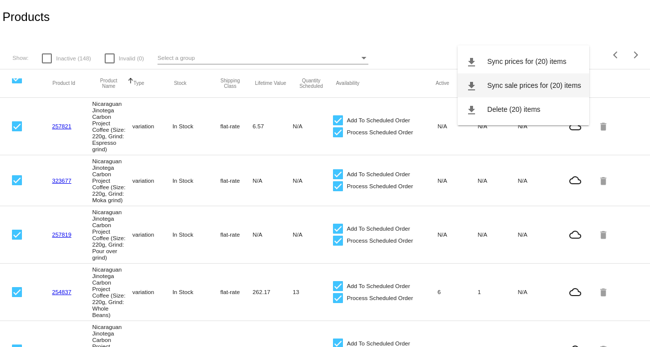
click at [550, 80] on button "file_download Sync sale prices for (20) items" at bounding box center [524, 85] width 132 height 24
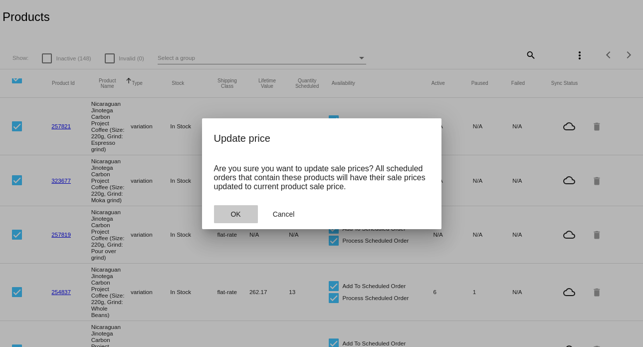
click at [236, 209] on button "OK" at bounding box center [236, 214] width 44 height 18
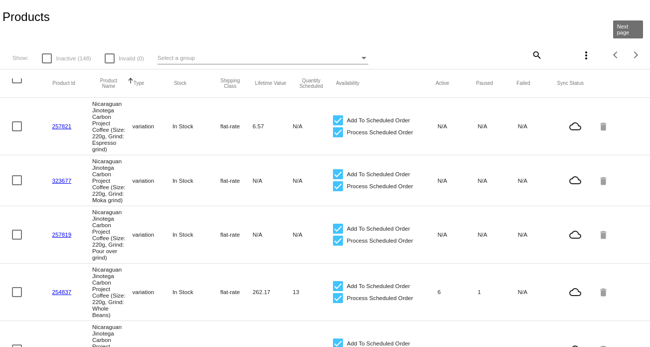
click at [631, 55] on div "Next page" at bounding box center [634, 54] width 7 height 7
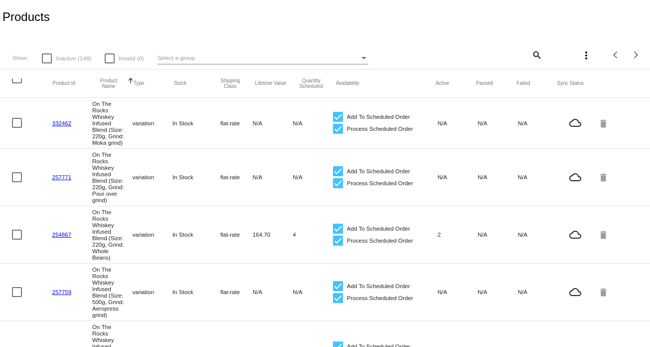
click at [16, 81] on div at bounding box center [17, 78] width 10 height 10
click at [16, 83] on input "checkbox" at bounding box center [16, 83] width 0 height 0
click at [582, 56] on mat-icon "more_vert" at bounding box center [586, 55] width 12 height 12
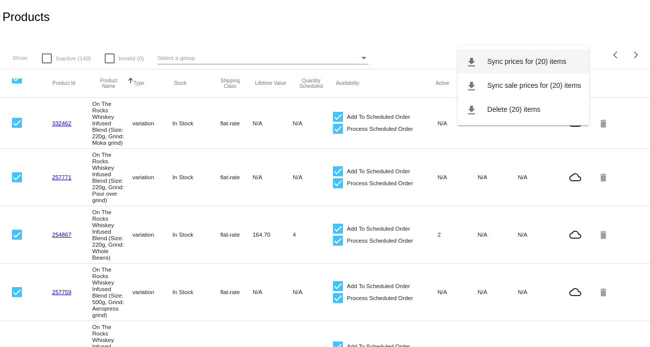
click at [545, 66] on button "file_download Sync prices for (20) items" at bounding box center [524, 61] width 132 height 24
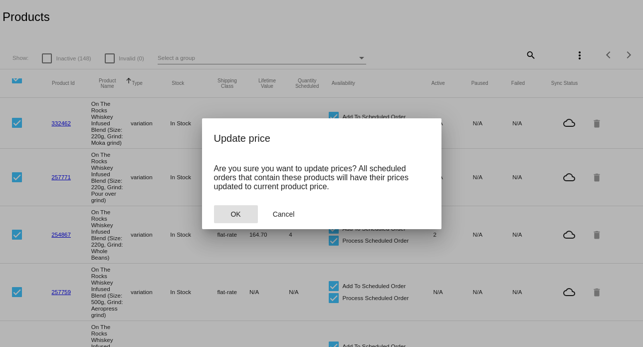
click at [232, 214] on span "OK" at bounding box center [235, 214] width 10 height 8
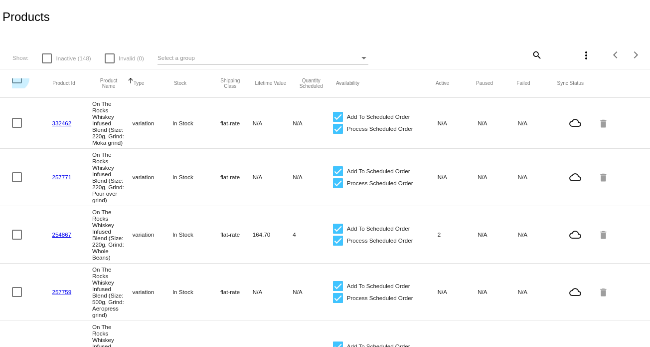
click at [16, 83] on div at bounding box center [17, 78] width 10 height 10
click at [16, 83] on input "checkbox" at bounding box center [16, 83] width 0 height 0
click at [580, 54] on mat-icon "more_vert" at bounding box center [586, 55] width 12 height 12
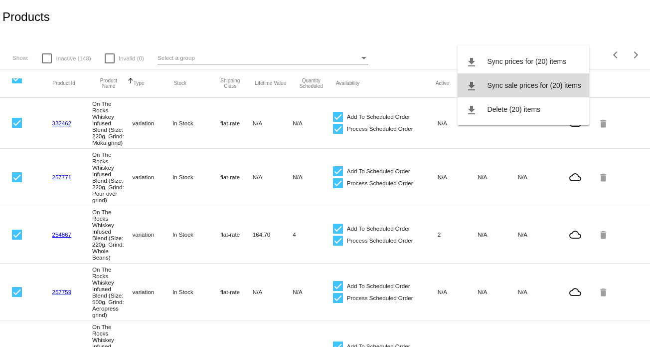
click at [543, 83] on span "Sync sale prices for (20) items" at bounding box center [535, 85] width 94 height 8
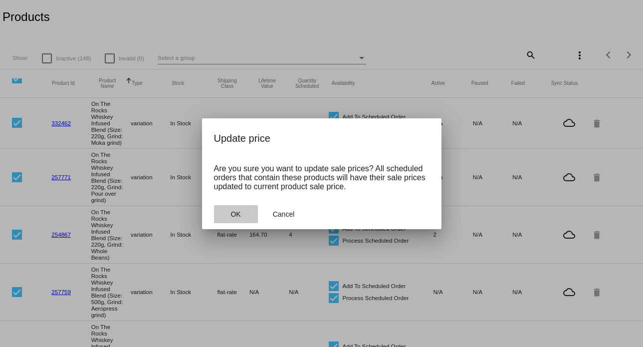
click at [242, 211] on button "OK" at bounding box center [236, 214] width 44 height 18
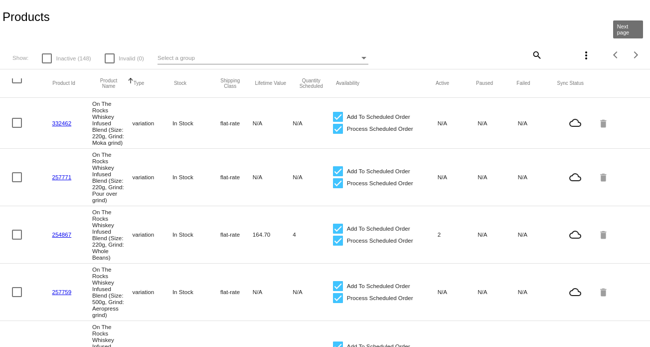
click at [629, 52] on button "Next page" at bounding box center [636, 55] width 20 height 20
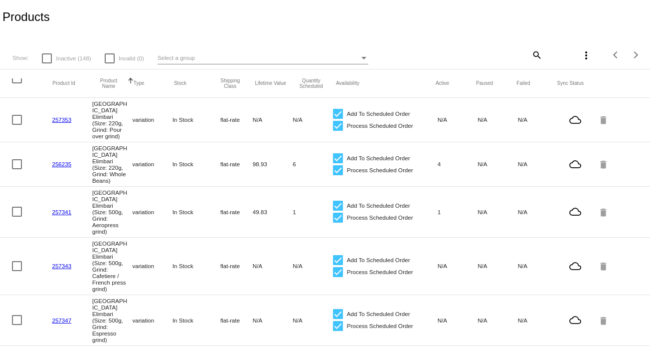
click at [14, 80] on div at bounding box center [17, 78] width 10 height 10
click at [16, 83] on input "checkbox" at bounding box center [16, 83] width 0 height 0
click at [580, 53] on mat-icon "more_vert" at bounding box center [586, 55] width 12 height 12
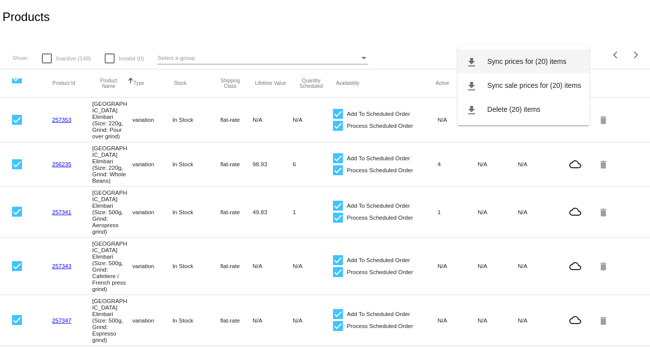
click at [535, 61] on span "Sync prices for (20) items" at bounding box center [527, 61] width 79 height 8
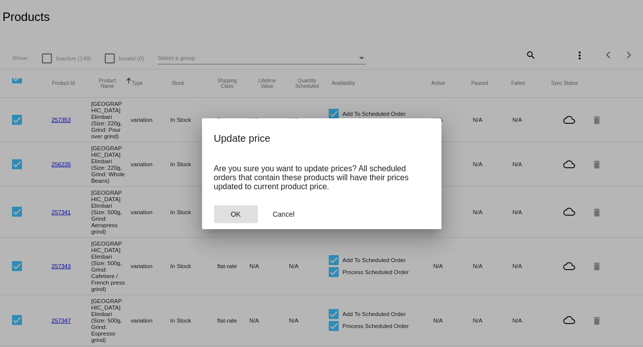
click at [234, 215] on span "OK" at bounding box center [235, 214] width 10 height 8
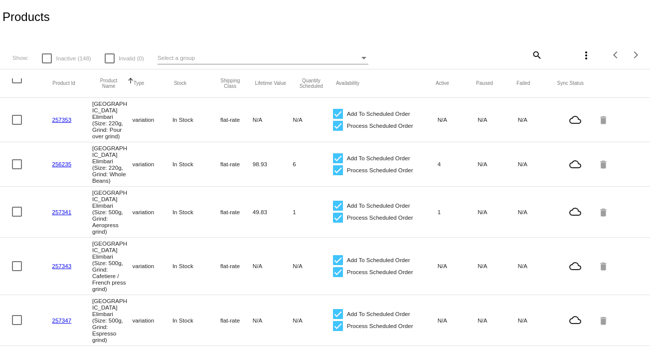
click at [17, 83] on div at bounding box center [17, 78] width 10 height 10
click at [17, 83] on input "checkbox" at bounding box center [16, 83] width 0 height 0
click at [580, 57] on mat-icon "more_vert" at bounding box center [586, 55] width 12 height 12
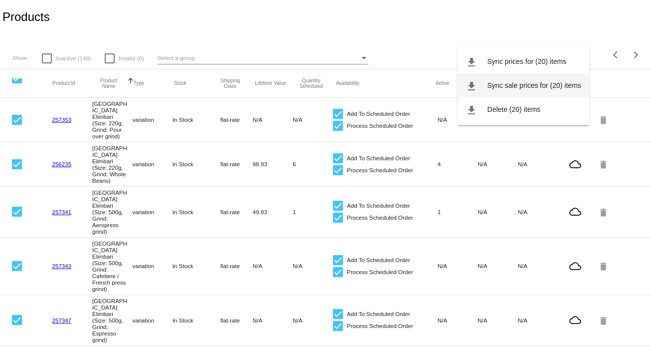
click at [548, 80] on button "file_download Sync sale prices for (20) items" at bounding box center [524, 85] width 132 height 24
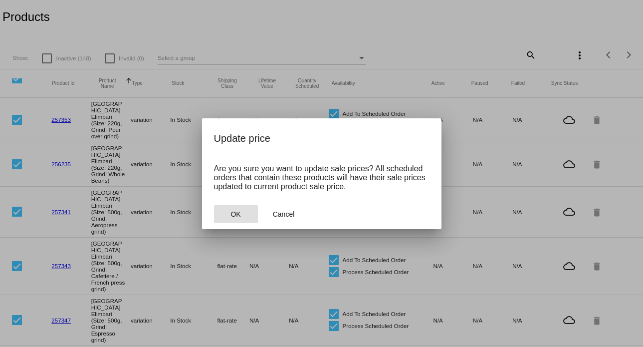
click at [249, 209] on button "OK" at bounding box center [236, 214] width 44 height 18
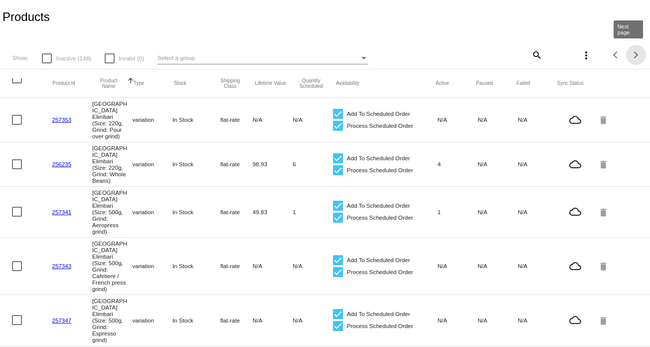
click at [630, 53] on span "Next page" at bounding box center [636, 54] width 20 height 5
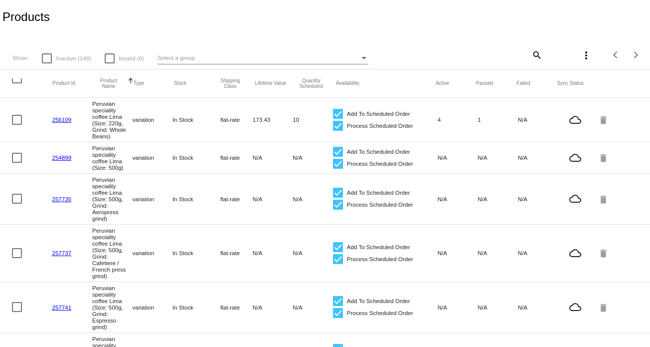
click at [13, 82] on div at bounding box center [17, 78] width 10 height 10
click at [16, 83] on input "checkbox" at bounding box center [16, 83] width 0 height 0
click at [580, 59] on mat-icon "more_vert" at bounding box center [586, 55] width 12 height 12
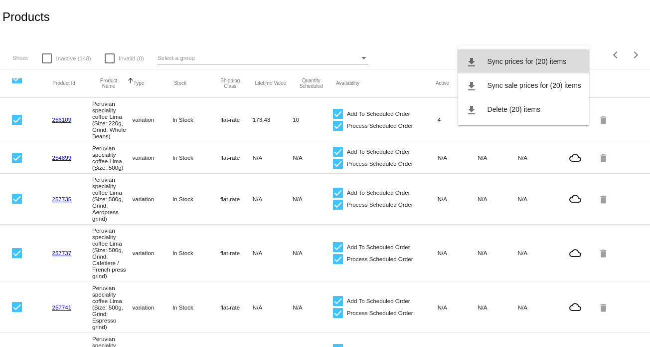
click at [553, 72] on button "file_download Sync prices for (20) items" at bounding box center [524, 61] width 132 height 24
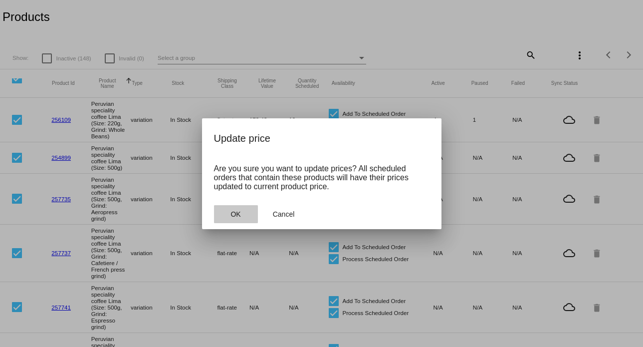
click at [246, 210] on button "OK" at bounding box center [236, 214] width 44 height 18
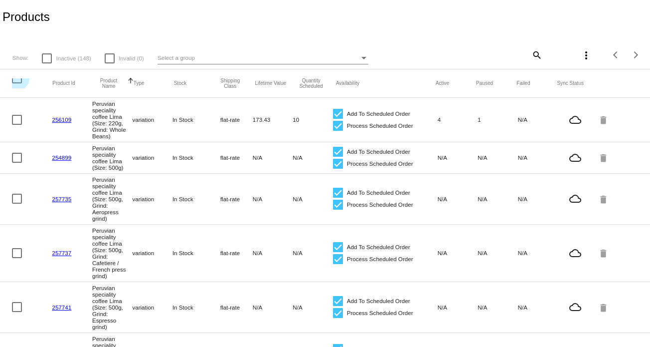
click at [19, 82] on div at bounding box center [17, 78] width 10 height 10
click at [17, 83] on input "checkbox" at bounding box center [16, 83] width 0 height 0
click at [582, 53] on mat-icon "more_vert" at bounding box center [586, 55] width 12 height 12
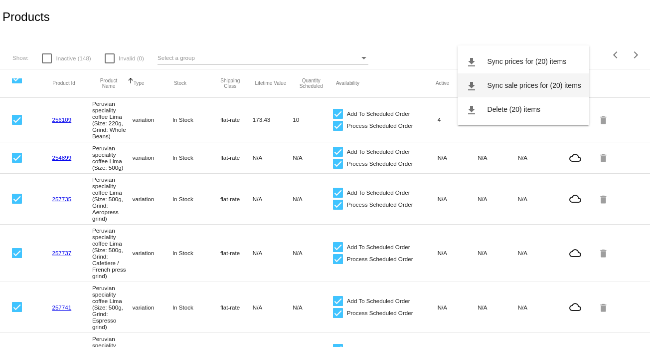
click at [552, 82] on span "Sync sale prices for (20) items" at bounding box center [535, 85] width 94 height 8
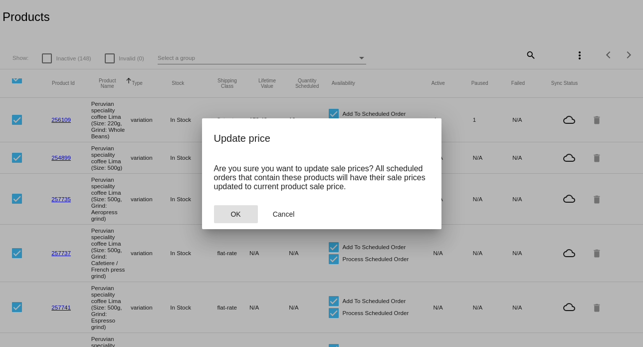
click at [244, 213] on button "OK" at bounding box center [236, 214] width 44 height 18
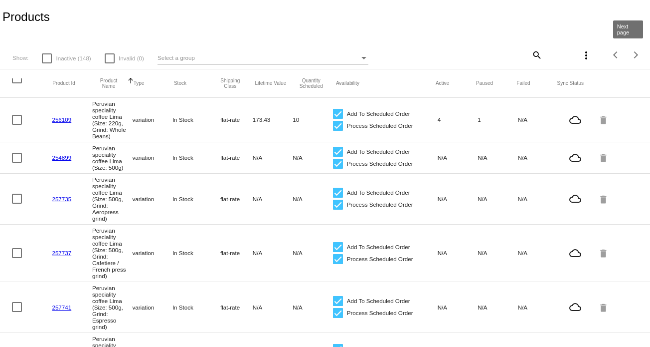
click at [631, 54] on div "Next page" at bounding box center [634, 54] width 7 height 7
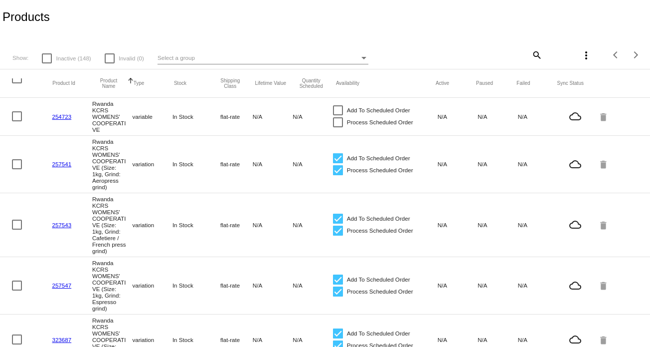
click at [16, 81] on div at bounding box center [17, 78] width 10 height 10
click at [16, 83] on input "checkbox" at bounding box center [16, 83] width 0 height 0
click at [580, 57] on mat-icon "more_vert" at bounding box center [586, 55] width 12 height 12
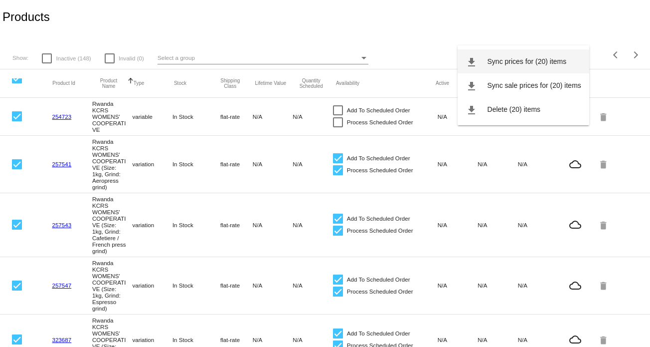
click at [538, 67] on button "file_download Sync prices for (20) items" at bounding box center [524, 61] width 132 height 24
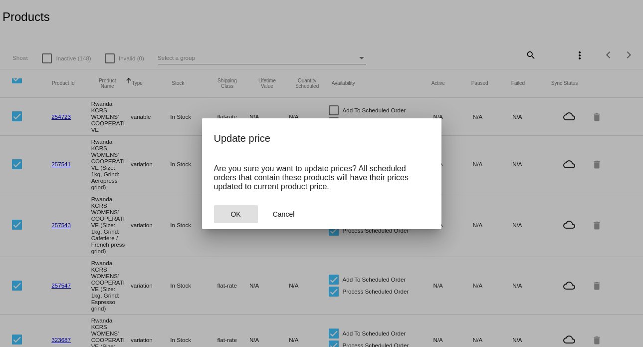
click at [251, 210] on button "OK" at bounding box center [236, 214] width 44 height 18
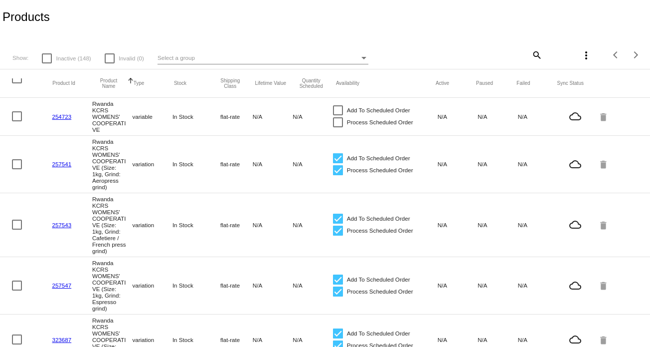
click at [15, 82] on div at bounding box center [17, 78] width 10 height 10
click at [16, 83] on input "checkbox" at bounding box center [16, 83] width 0 height 0
click at [580, 52] on mat-icon "more_vert" at bounding box center [586, 55] width 12 height 12
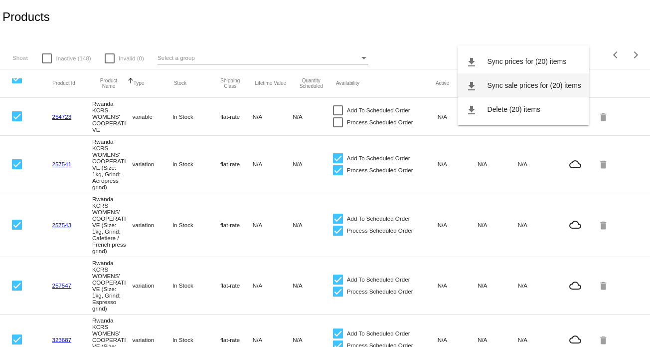
click at [544, 79] on button "file_download Sync sale prices for (20) items" at bounding box center [524, 85] width 132 height 24
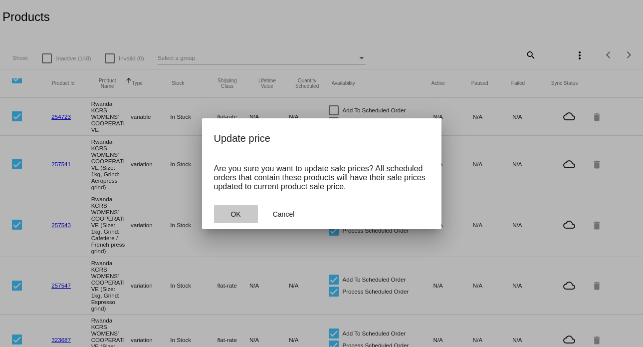
click at [241, 215] on button "OK" at bounding box center [236, 214] width 44 height 18
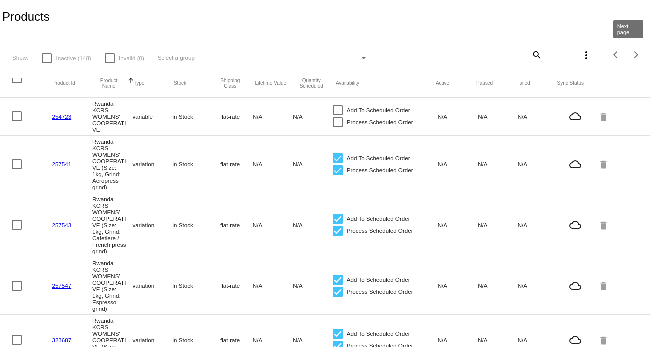
click at [631, 54] on div "Next page" at bounding box center [634, 54] width 7 height 7
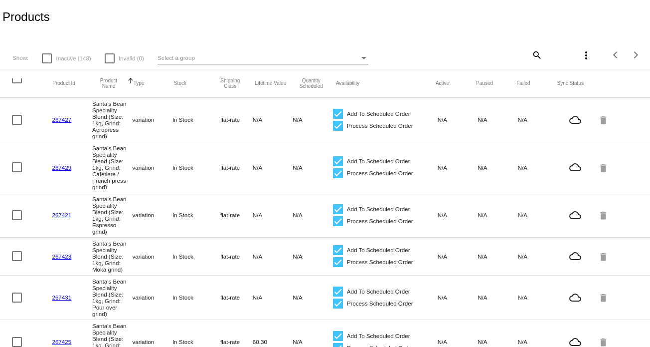
drag, startPoint x: 16, startPoint y: 82, endPoint x: 28, endPoint y: 82, distance: 11.5
click at [17, 82] on div at bounding box center [17, 78] width 10 height 10
click at [17, 83] on input "checkbox" at bounding box center [16, 83] width 0 height 0
click at [580, 54] on mat-icon "more_vert" at bounding box center [586, 55] width 12 height 12
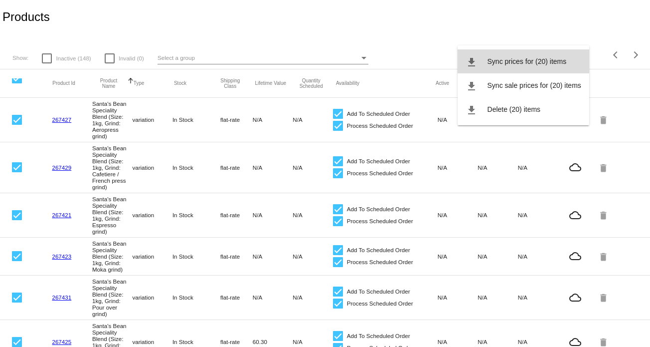
click at [530, 66] on button "file_download Sync prices for (20) items" at bounding box center [524, 61] width 132 height 24
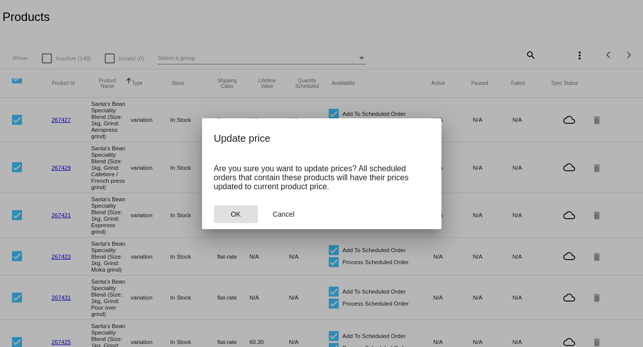
click at [238, 218] on span "OK" at bounding box center [235, 214] width 10 height 8
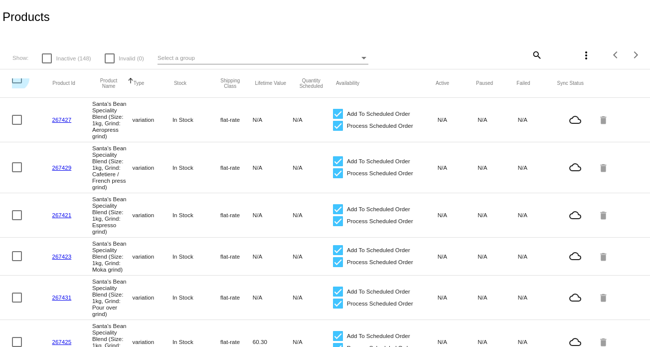
click at [18, 82] on div at bounding box center [17, 78] width 10 height 10
click at [17, 83] on input "checkbox" at bounding box center [16, 83] width 0 height 0
click at [585, 56] on mat-icon "more_vert" at bounding box center [586, 55] width 12 height 12
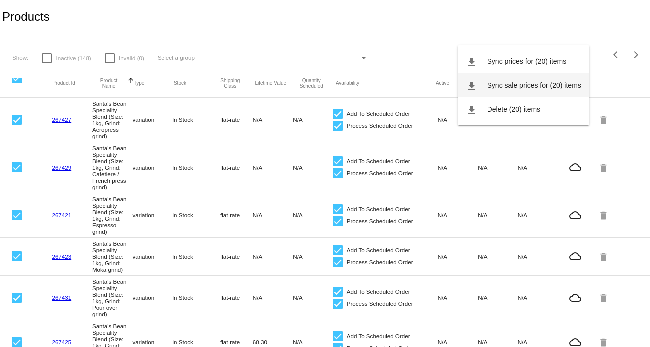
click at [555, 81] on span "Sync sale prices for (20) items" at bounding box center [535, 85] width 94 height 8
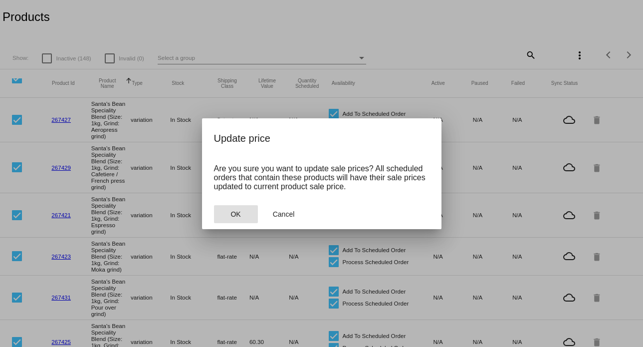
click at [241, 215] on button "OK" at bounding box center [236, 214] width 44 height 18
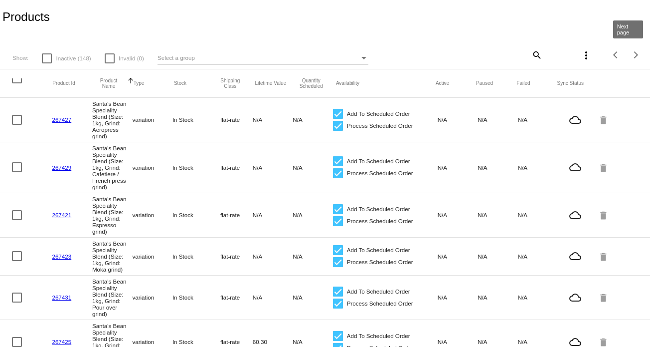
click at [631, 55] on div "Next page" at bounding box center [634, 54] width 7 height 7
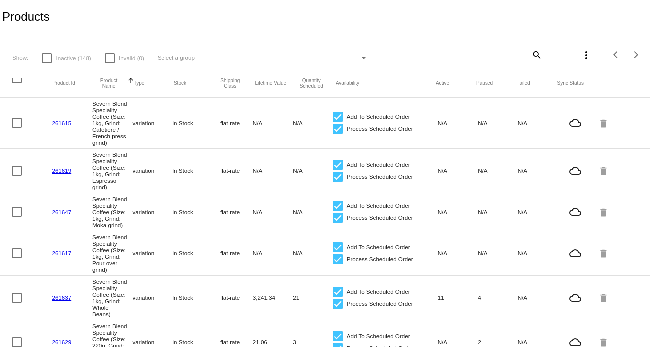
click at [18, 79] on div at bounding box center [17, 78] width 10 height 10
click at [17, 83] on input "checkbox" at bounding box center [16, 83] width 0 height 0
click at [581, 57] on mat-icon "more_vert" at bounding box center [586, 55] width 12 height 12
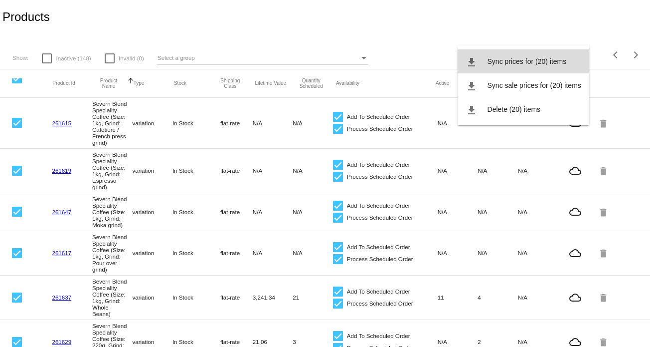
click at [553, 64] on span "Sync prices for (20) items" at bounding box center [527, 61] width 79 height 8
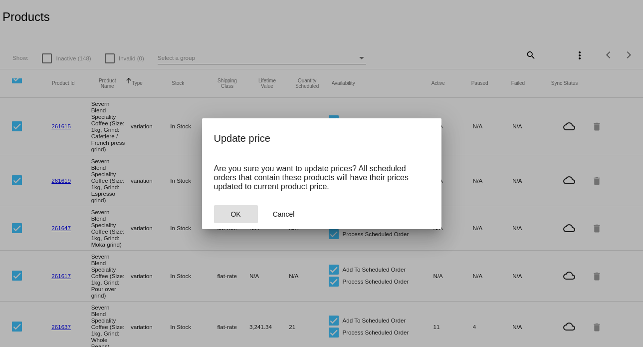
click at [242, 210] on button "OK" at bounding box center [236, 214] width 44 height 18
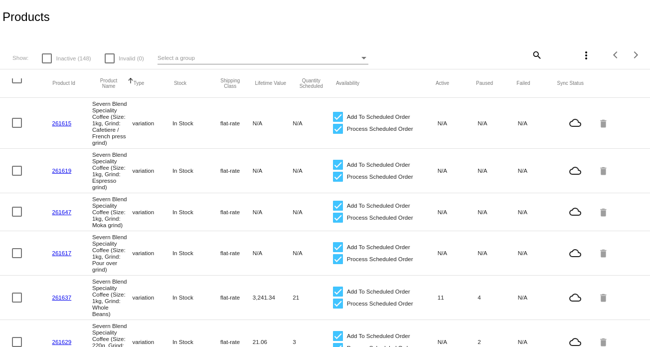
click at [17, 81] on div at bounding box center [17, 78] width 10 height 10
click at [17, 83] on input "checkbox" at bounding box center [16, 83] width 0 height 0
click at [580, 55] on mat-icon "more_vert" at bounding box center [586, 55] width 12 height 12
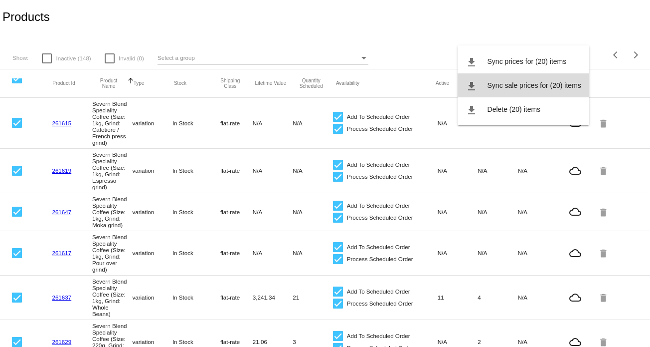
click at [521, 87] on span "Sync sale prices for (20) items" at bounding box center [535, 85] width 94 height 8
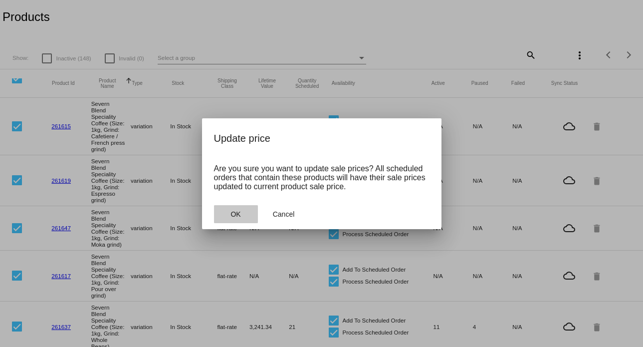
click at [238, 217] on span "OK" at bounding box center [235, 214] width 10 height 8
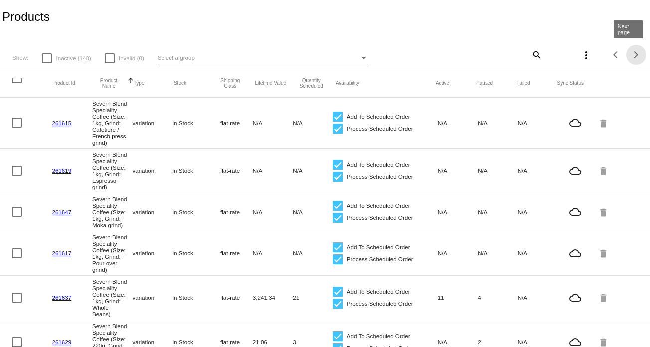
click at [631, 55] on div "Next page" at bounding box center [634, 54] width 7 height 7
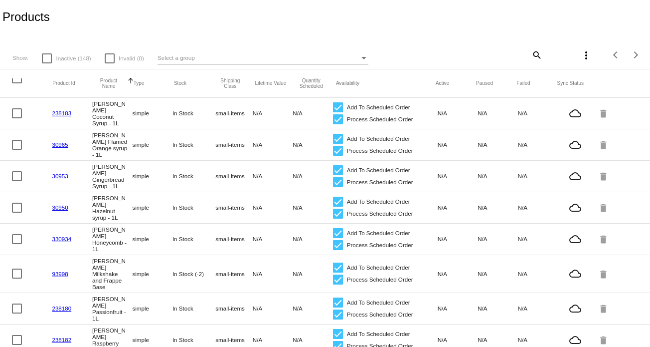
click at [13, 79] on div at bounding box center [17, 78] width 10 height 10
click at [16, 83] on input "checkbox" at bounding box center [16, 83] width 0 height 0
click at [580, 58] on mat-icon "more_vert" at bounding box center [586, 55] width 12 height 12
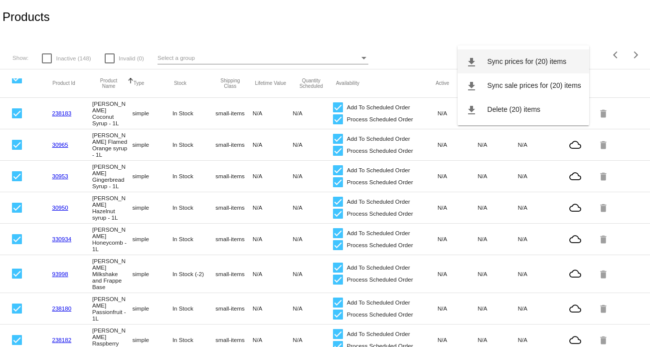
click at [550, 65] on button "file_download Sync prices for (20) items" at bounding box center [524, 61] width 132 height 24
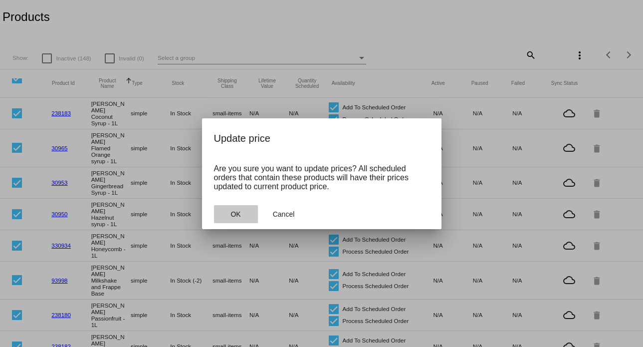
click at [235, 217] on span "OK" at bounding box center [235, 214] width 10 height 8
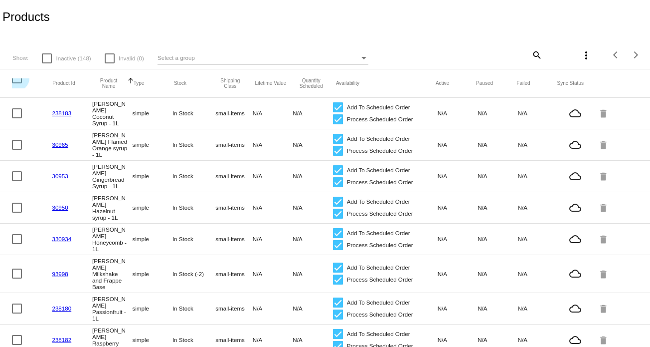
click at [17, 81] on div at bounding box center [17, 78] width 10 height 10
click at [17, 83] on input "checkbox" at bounding box center [16, 83] width 0 height 0
click at [580, 54] on mat-icon "more_vert" at bounding box center [586, 55] width 12 height 12
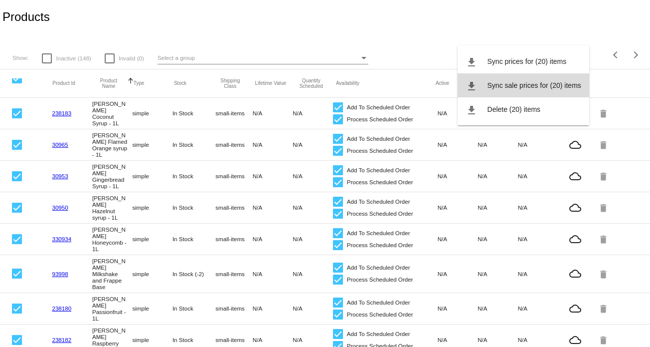
click at [520, 84] on span "Sync sale prices for (20) items" at bounding box center [535, 85] width 94 height 8
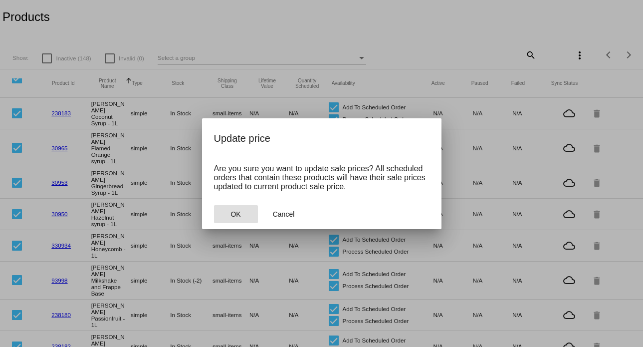
click at [250, 213] on button "OK" at bounding box center [236, 214] width 44 height 18
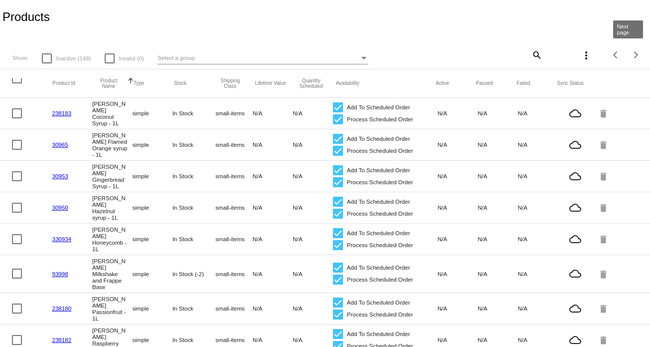
click at [631, 52] on div "Next page" at bounding box center [634, 54] width 7 height 7
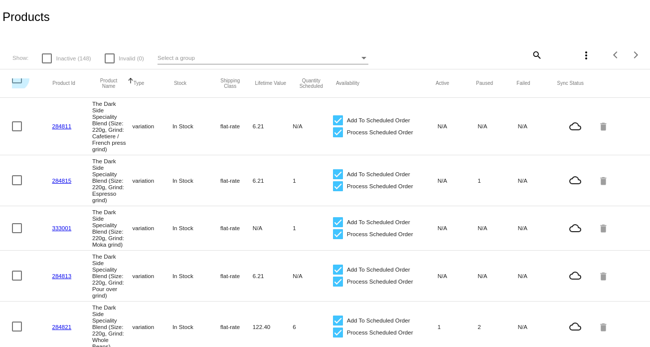
click at [18, 81] on div at bounding box center [17, 78] width 10 height 10
click at [17, 83] on input "checkbox" at bounding box center [16, 83] width 0 height 0
click at [580, 59] on mat-icon "more_vert" at bounding box center [586, 55] width 12 height 12
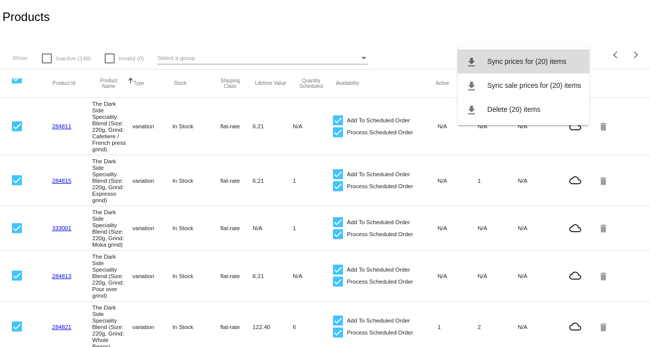
click at [546, 66] on button "file_download Sync prices for (20) items" at bounding box center [524, 61] width 132 height 24
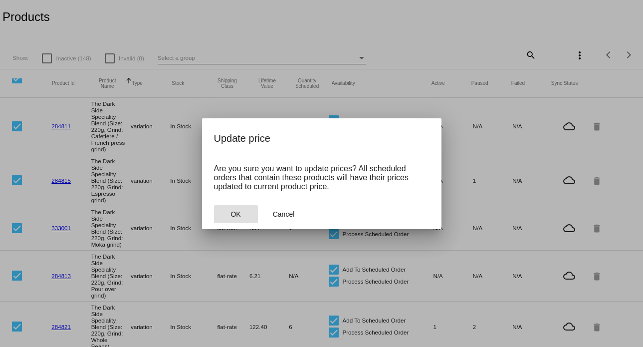
click at [243, 207] on button "OK" at bounding box center [236, 214] width 44 height 18
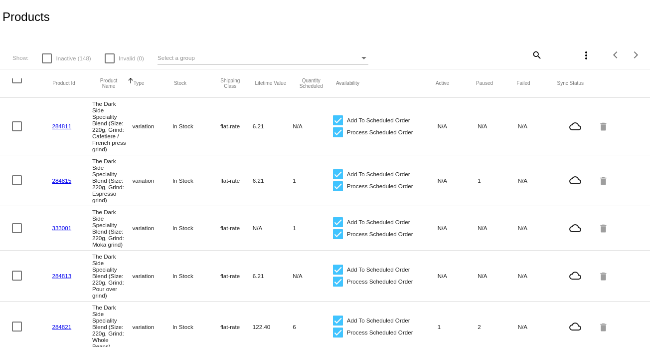
click at [18, 82] on div at bounding box center [17, 78] width 10 height 10
click at [17, 83] on input "checkbox" at bounding box center [16, 83] width 0 height 0
click at [580, 55] on mat-icon "more_vert" at bounding box center [586, 55] width 12 height 12
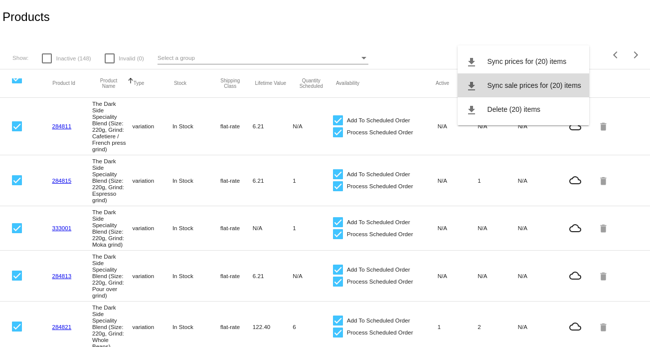
click at [502, 92] on button "file_download Sync sale prices for (20) items" at bounding box center [524, 85] width 132 height 24
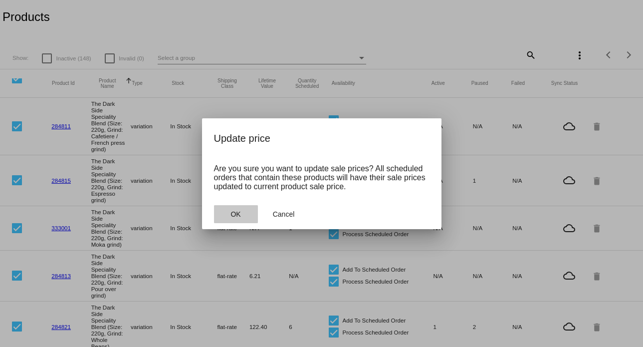
click at [245, 214] on button "OK" at bounding box center [236, 214] width 44 height 18
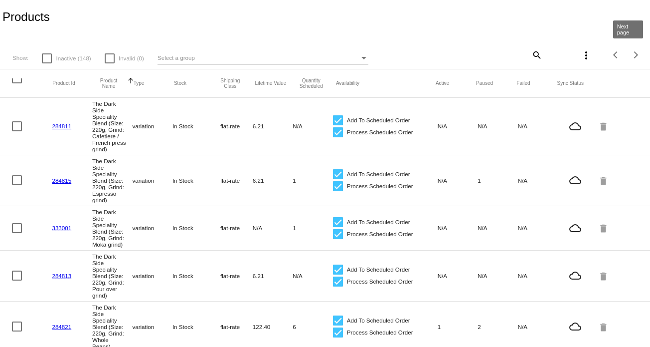
click at [631, 57] on div "Next page" at bounding box center [634, 54] width 7 height 7
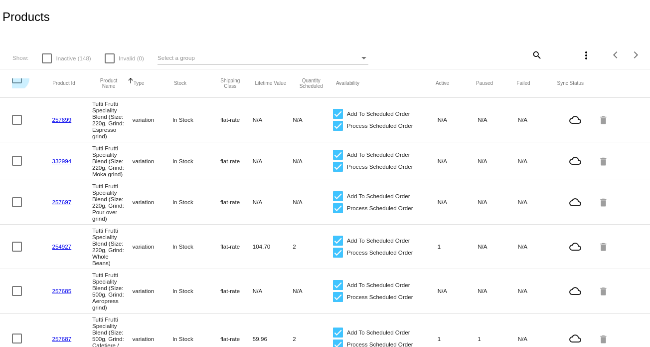
click at [16, 81] on div at bounding box center [17, 78] width 10 height 10
click at [16, 83] on input "checkbox" at bounding box center [16, 83] width 0 height 0
click at [580, 54] on mat-icon "more_vert" at bounding box center [586, 55] width 12 height 12
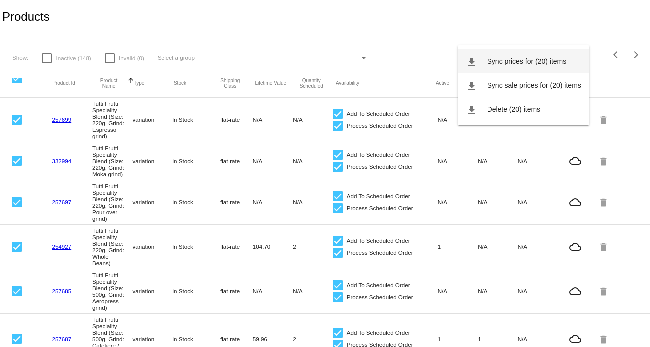
click at [556, 65] on span "Sync prices for (20) items" at bounding box center [527, 61] width 79 height 8
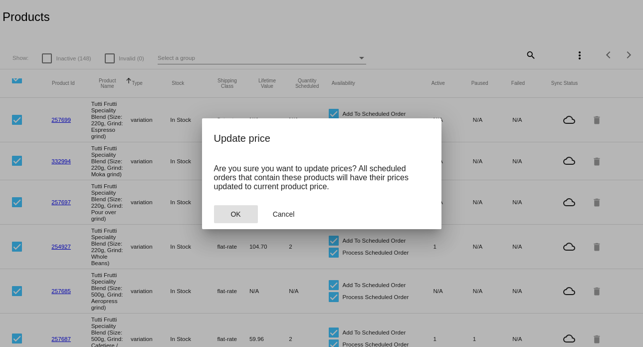
click at [234, 220] on button "OK" at bounding box center [236, 214] width 44 height 18
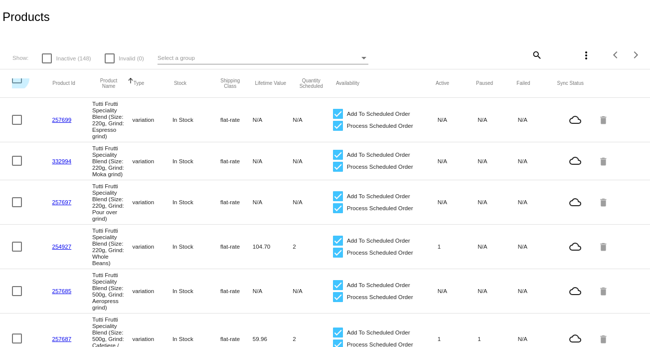
click at [19, 83] on div at bounding box center [17, 78] width 10 height 10
click at [17, 83] on input "checkbox" at bounding box center [16, 83] width 0 height 0
click at [583, 58] on mat-icon "more_vert" at bounding box center [586, 55] width 12 height 12
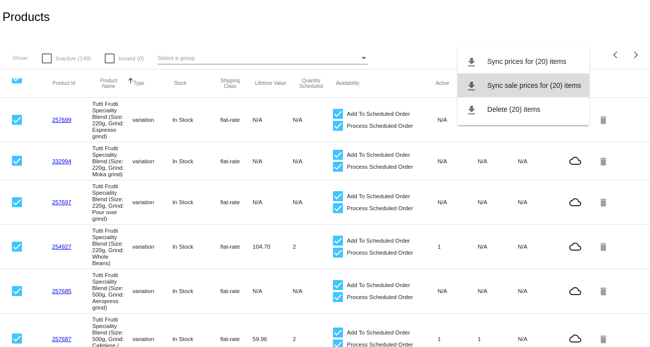
click at [568, 83] on span "Sync sale prices for (20) items" at bounding box center [535, 85] width 94 height 8
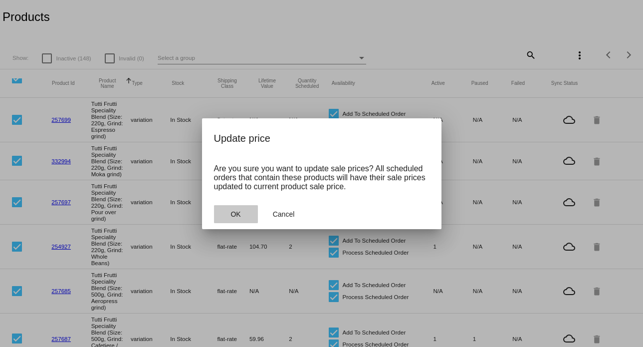
click at [246, 216] on button "OK" at bounding box center [236, 214] width 44 height 18
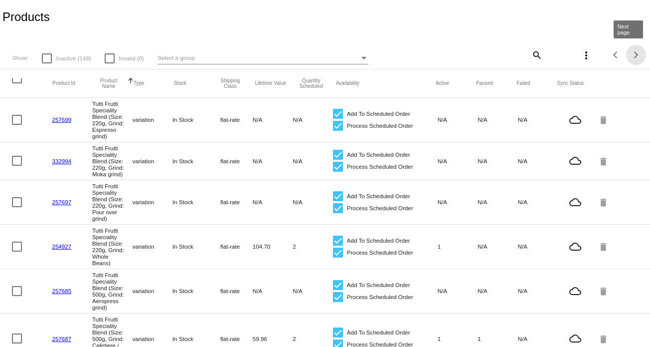
click at [629, 57] on span "Next page" at bounding box center [636, 54] width 20 height 5
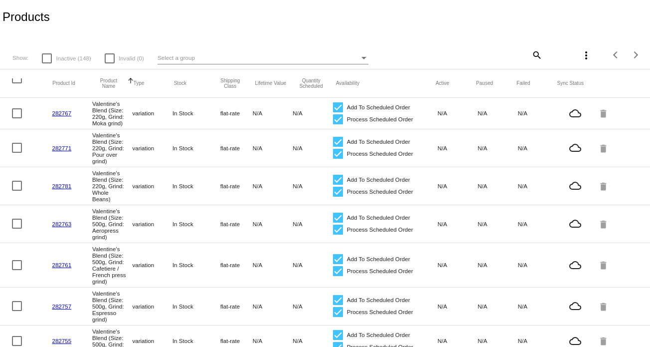
click at [18, 80] on div at bounding box center [17, 78] width 10 height 10
click at [17, 83] on input "checkbox" at bounding box center [16, 83] width 0 height 0
click at [581, 51] on mat-icon "more_vert" at bounding box center [586, 55] width 12 height 12
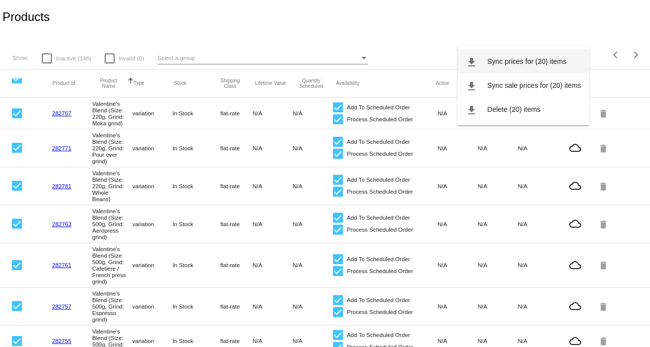
click at [532, 65] on span "Sync prices for (20) items" at bounding box center [527, 61] width 79 height 8
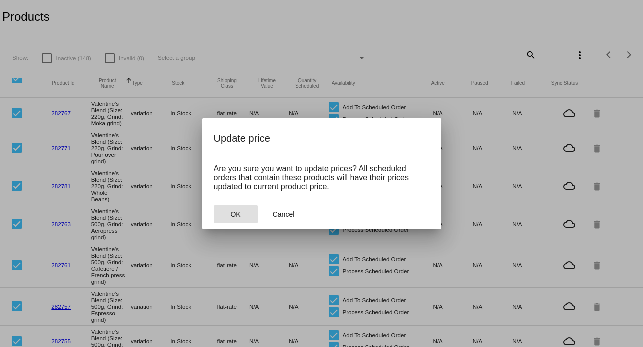
click at [241, 218] on button "OK" at bounding box center [236, 214] width 44 height 18
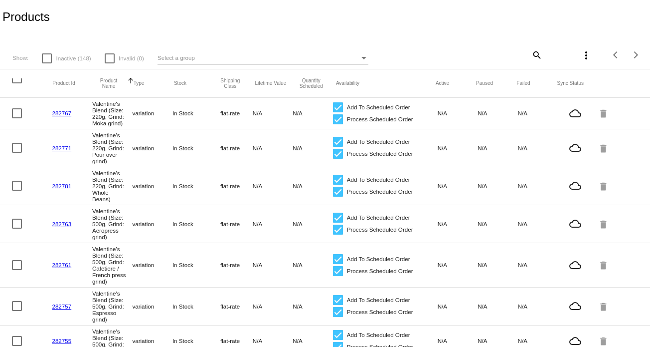
click at [18, 82] on div at bounding box center [17, 78] width 10 height 10
click at [17, 83] on input "checkbox" at bounding box center [16, 83] width 0 height 0
click at [580, 55] on mat-icon "more_vert" at bounding box center [586, 55] width 12 height 12
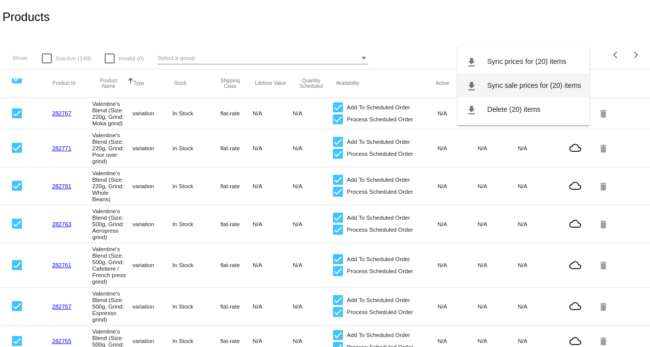
click at [548, 82] on span "Sync sale prices for (20) items" at bounding box center [535, 85] width 94 height 8
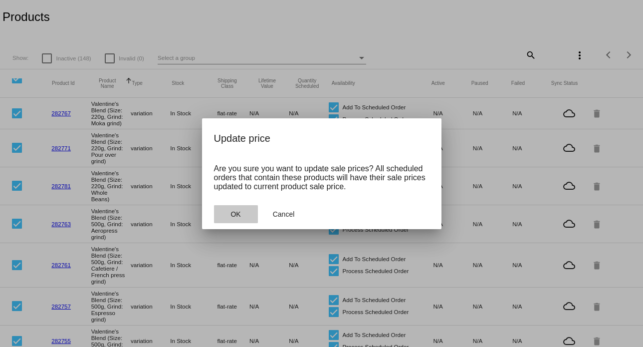
click at [221, 215] on button "OK" at bounding box center [236, 214] width 44 height 18
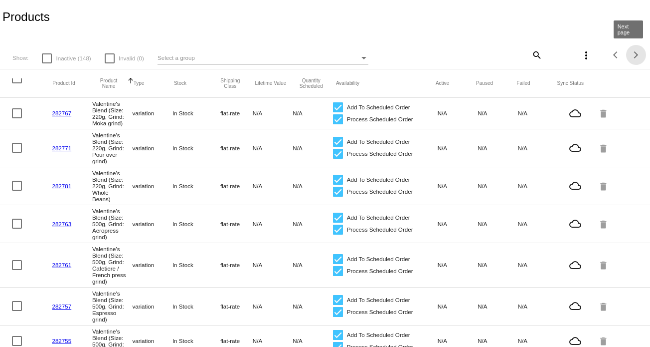
click at [632, 57] on span "Next page" at bounding box center [636, 54] width 20 height 5
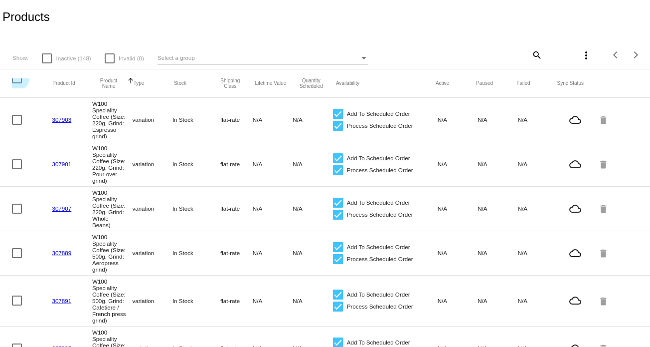
click at [17, 82] on div at bounding box center [17, 78] width 10 height 10
click at [17, 83] on input "checkbox" at bounding box center [16, 83] width 0 height 0
click at [580, 54] on mat-icon "more_vert" at bounding box center [586, 55] width 12 height 12
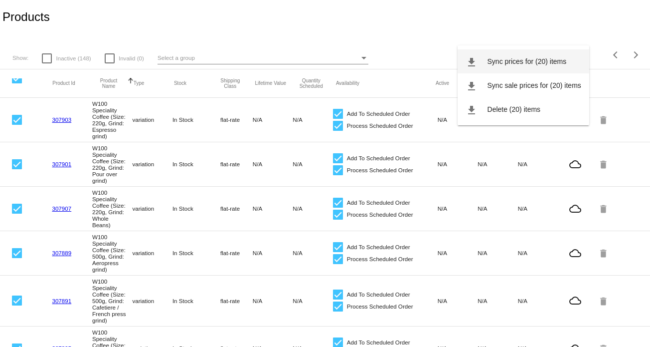
click at [526, 70] on button "file_download Sync prices for (20) items" at bounding box center [524, 61] width 132 height 24
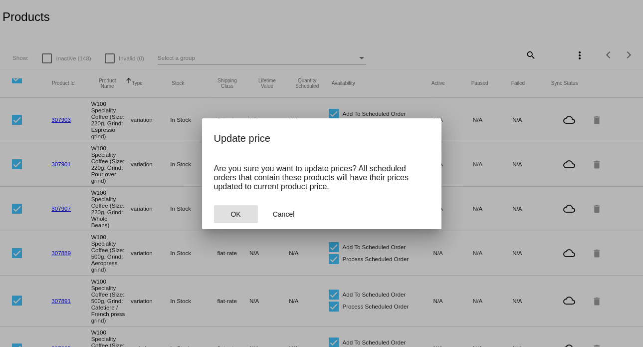
click at [235, 217] on span "OK" at bounding box center [235, 214] width 10 height 8
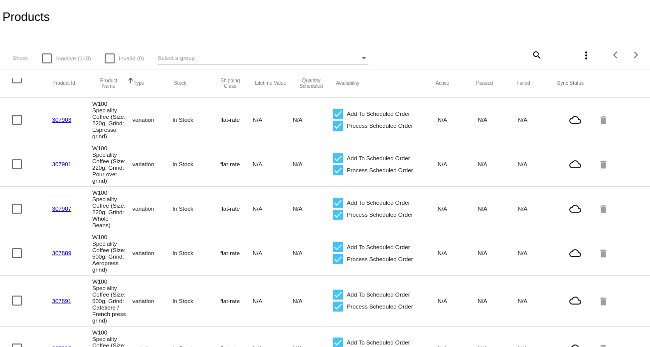
click at [16, 82] on div at bounding box center [17, 78] width 10 height 10
click at [16, 83] on input "checkbox" at bounding box center [16, 83] width 0 height 0
click at [581, 57] on mat-icon "more_vert" at bounding box center [586, 55] width 12 height 12
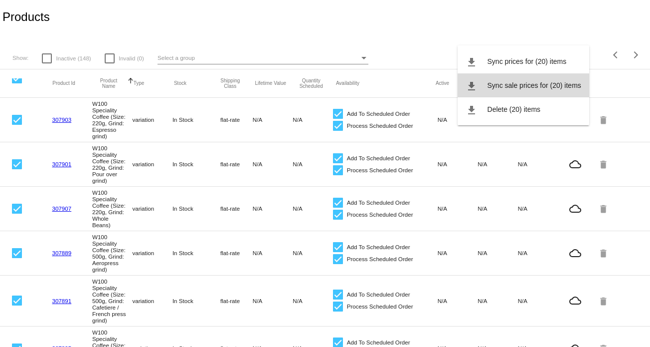
click at [529, 86] on span "Sync sale prices for (20) items" at bounding box center [535, 85] width 94 height 8
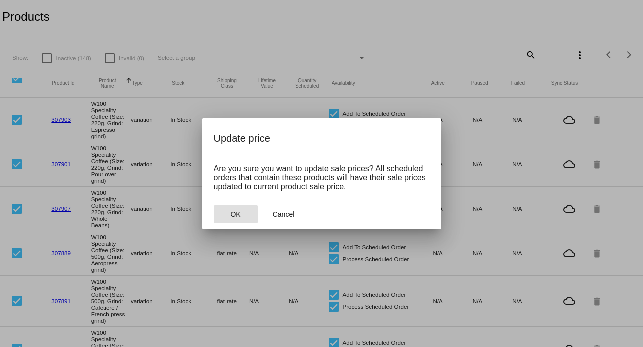
click at [253, 211] on button "OK" at bounding box center [236, 214] width 44 height 18
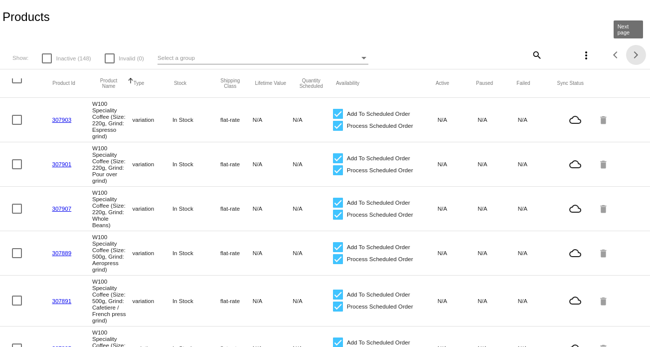
click at [631, 57] on div "Next page" at bounding box center [634, 54] width 7 height 7
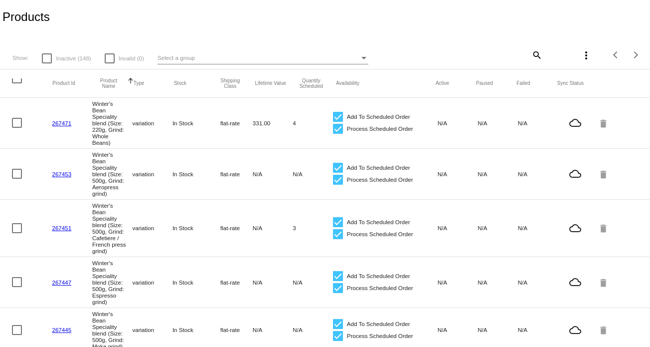
click at [18, 78] on mat-header-row "Product Id Product Name Sorted by ProductName ascending Type Stock Shipping Cla…" at bounding box center [325, 83] width 650 height 28
click at [16, 82] on div at bounding box center [17, 78] width 10 height 10
click at [16, 83] on input "checkbox" at bounding box center [16, 83] width 0 height 0
click at [584, 58] on mat-icon "more_vert" at bounding box center [586, 55] width 12 height 12
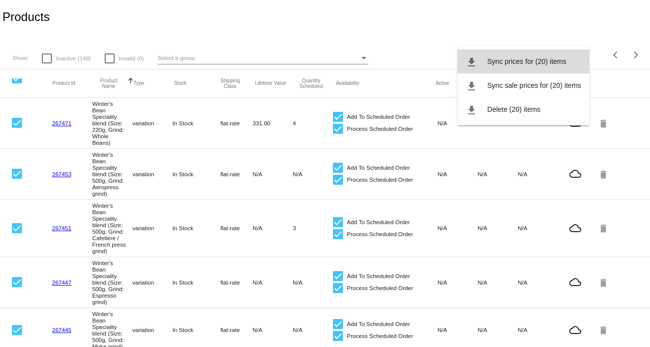
click at [564, 67] on button "file_download Sync prices for (20) items" at bounding box center [524, 61] width 132 height 24
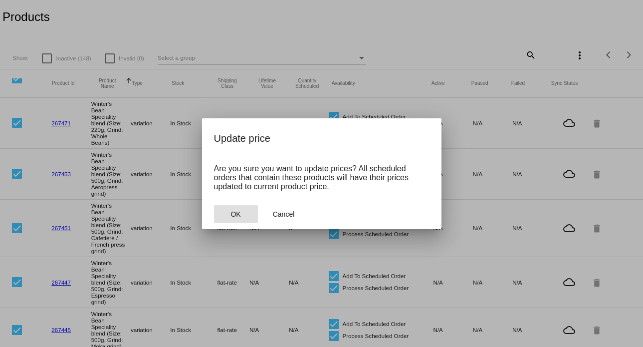
drag, startPoint x: 237, startPoint y: 215, endPoint x: 241, endPoint y: 208, distance: 8.0
click at [237, 215] on span "OK" at bounding box center [235, 214] width 10 height 8
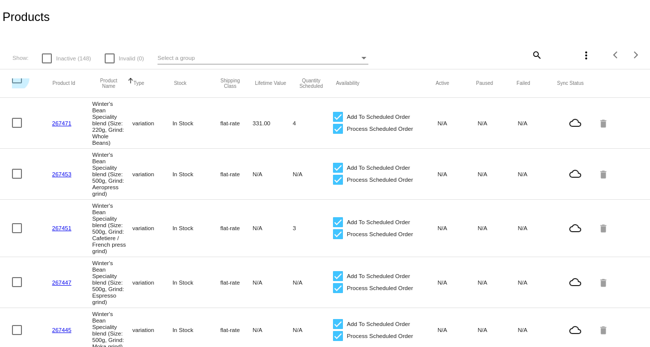
click at [16, 83] on div at bounding box center [17, 78] width 10 height 10
click at [16, 83] on input "checkbox" at bounding box center [16, 83] width 0 height 0
click at [580, 52] on mat-icon "more_vert" at bounding box center [586, 55] width 12 height 12
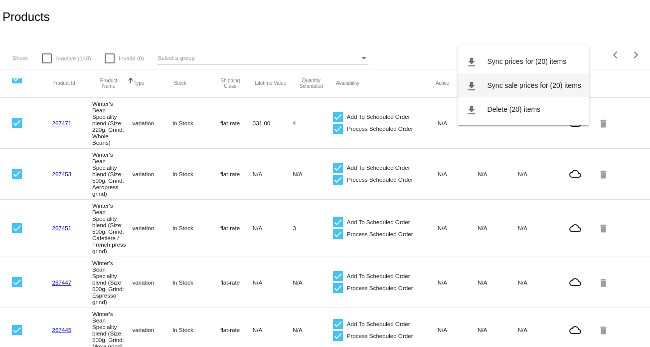
click at [540, 85] on span "Sync sale prices for (20) items" at bounding box center [535, 85] width 94 height 8
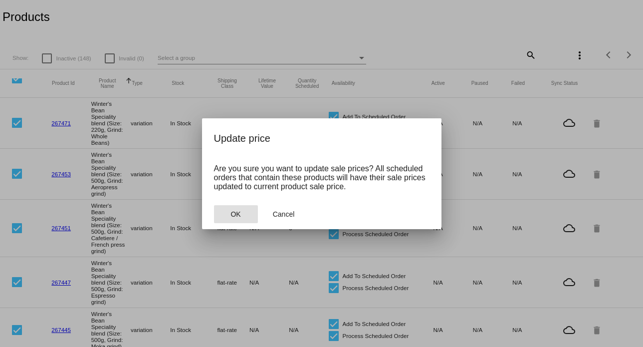
click at [233, 216] on span "OK" at bounding box center [235, 214] width 10 height 8
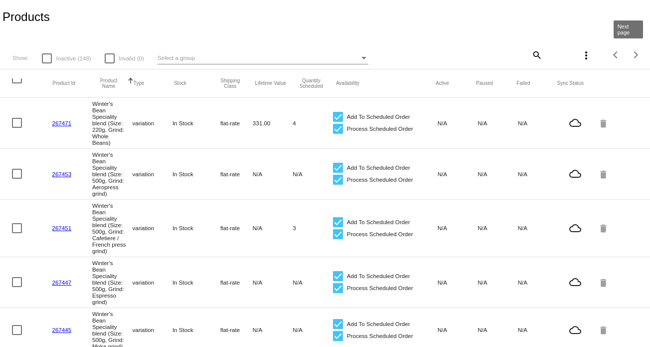
click at [630, 57] on span "Next page" at bounding box center [636, 54] width 20 height 5
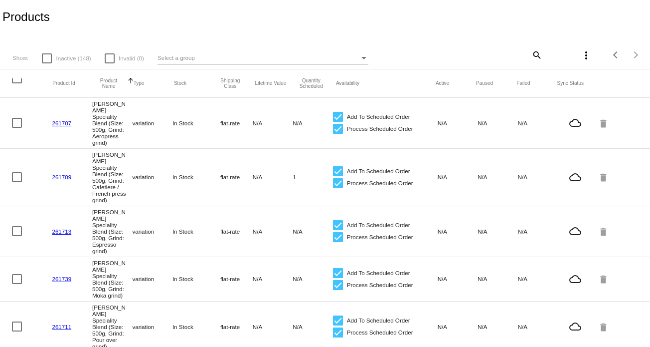
click at [17, 81] on div at bounding box center [17, 78] width 10 height 10
click at [17, 83] on input "checkbox" at bounding box center [16, 83] width 0 height 0
click at [580, 54] on mat-icon "more_vert" at bounding box center [586, 55] width 12 height 12
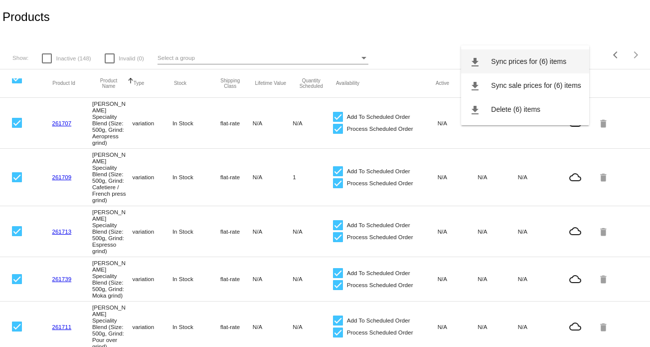
click at [540, 70] on button "file_download Sync prices for (6) items" at bounding box center [525, 61] width 128 height 24
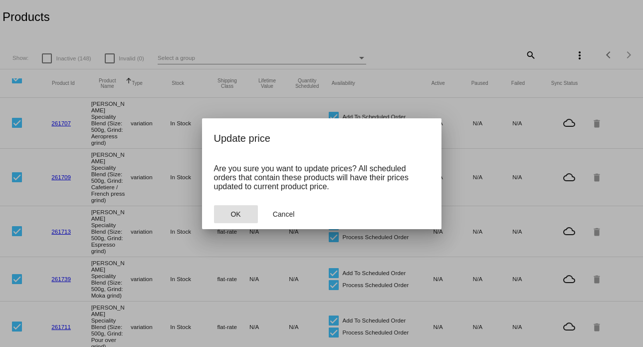
click at [236, 214] on span "OK" at bounding box center [235, 214] width 10 height 8
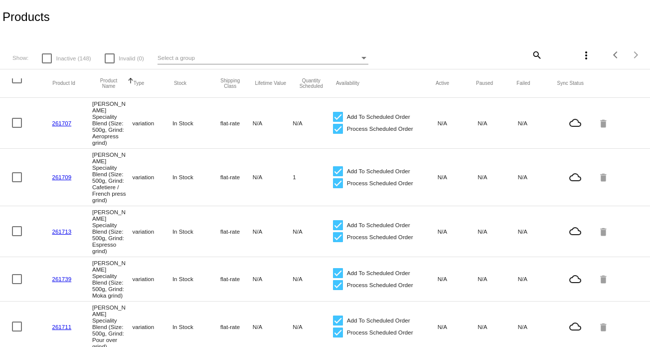
click at [14, 82] on div at bounding box center [17, 78] width 10 height 10
click at [16, 83] on input "checkbox" at bounding box center [16, 83] width 0 height 0
click at [580, 55] on mat-icon "more_vert" at bounding box center [586, 55] width 12 height 12
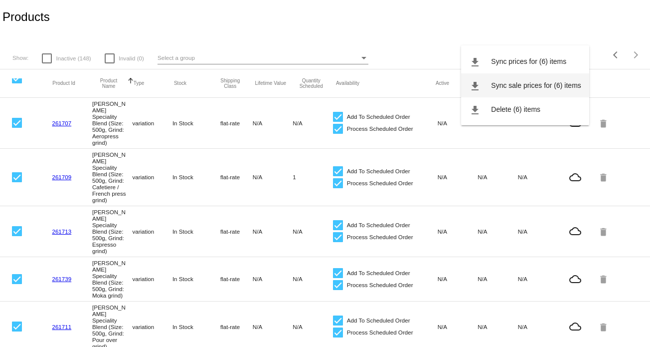
click at [544, 79] on button "file_download Sync sale prices for (6) items" at bounding box center [525, 85] width 128 height 24
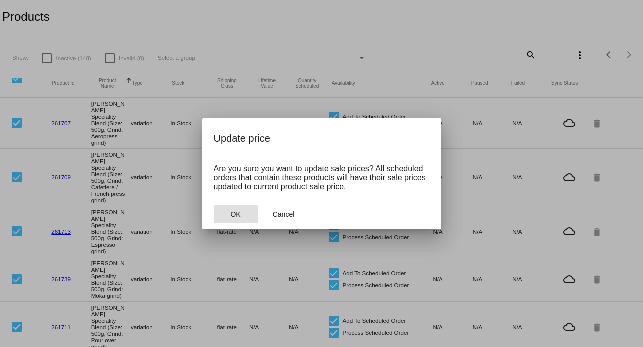
click at [237, 217] on span "OK" at bounding box center [235, 214] width 10 height 8
